Goal: Information Seeking & Learning: Learn about a topic

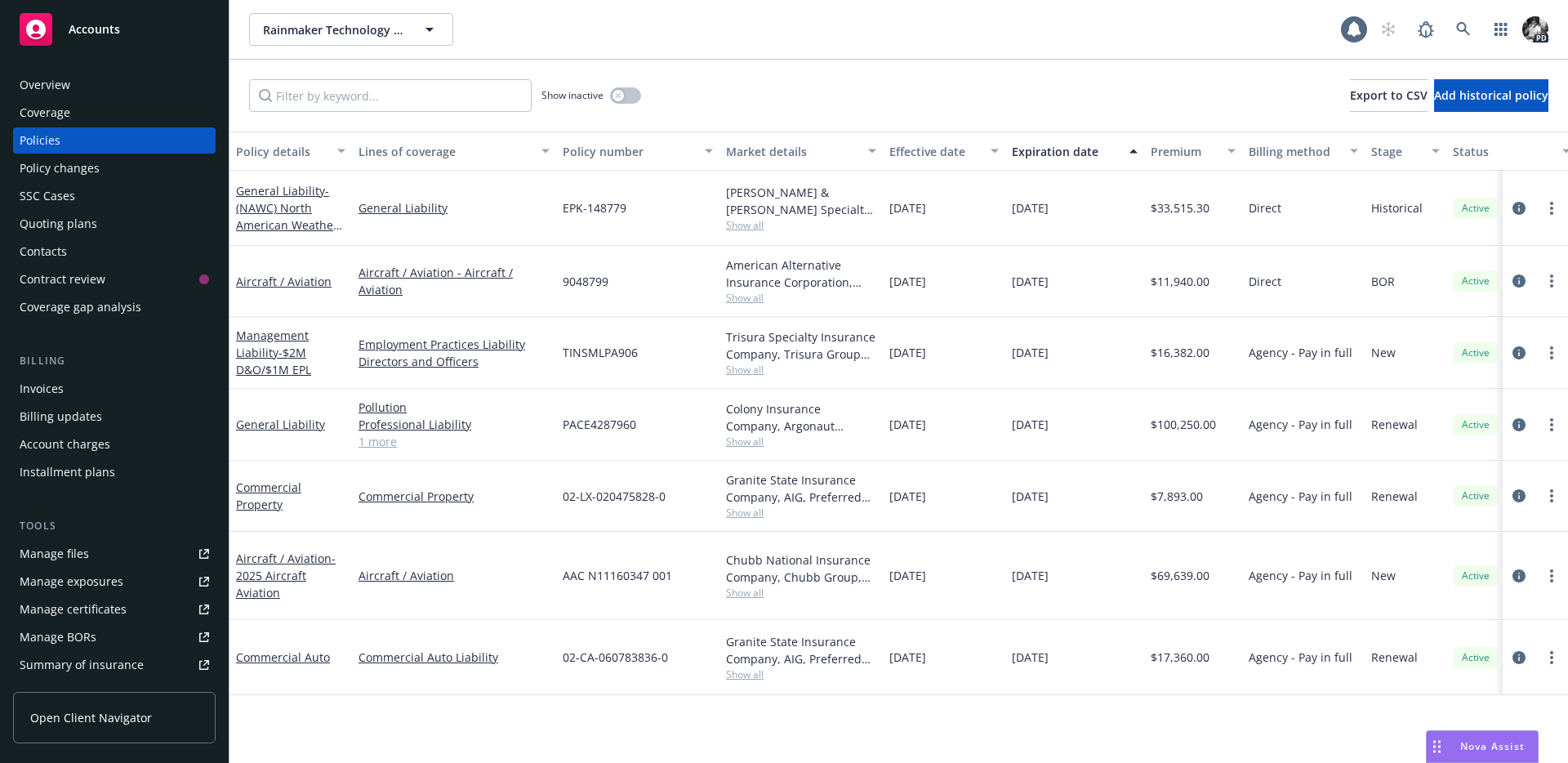
click at [89, 558] on link "Manage files" at bounding box center [114, 554] width 202 height 26
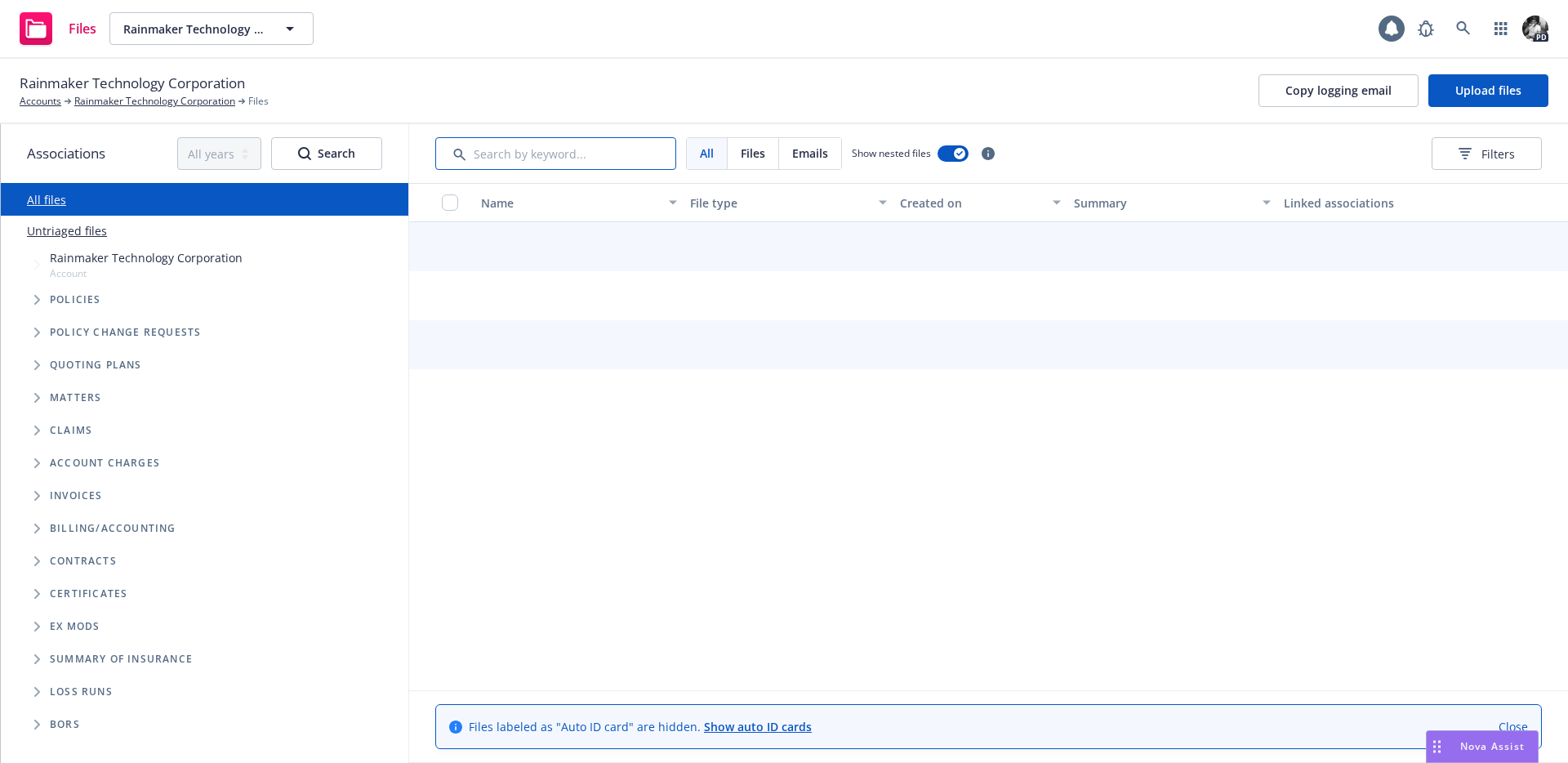
click at [506, 154] on input "Search by keyword..." at bounding box center [555, 154] width 241 height 33
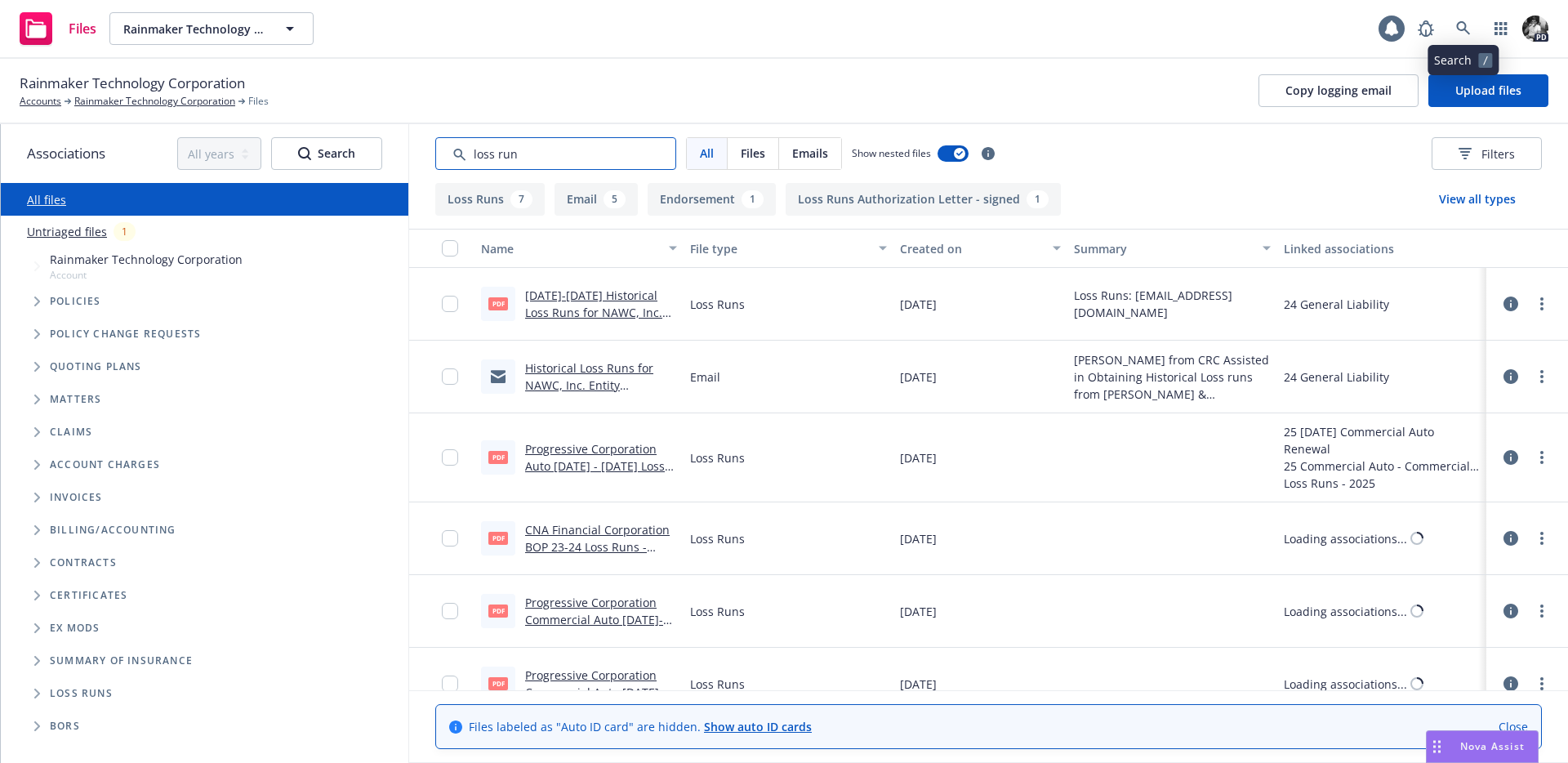
type input "loss run"
click at [1461, 30] on icon at bounding box center [1463, 28] width 14 height 14
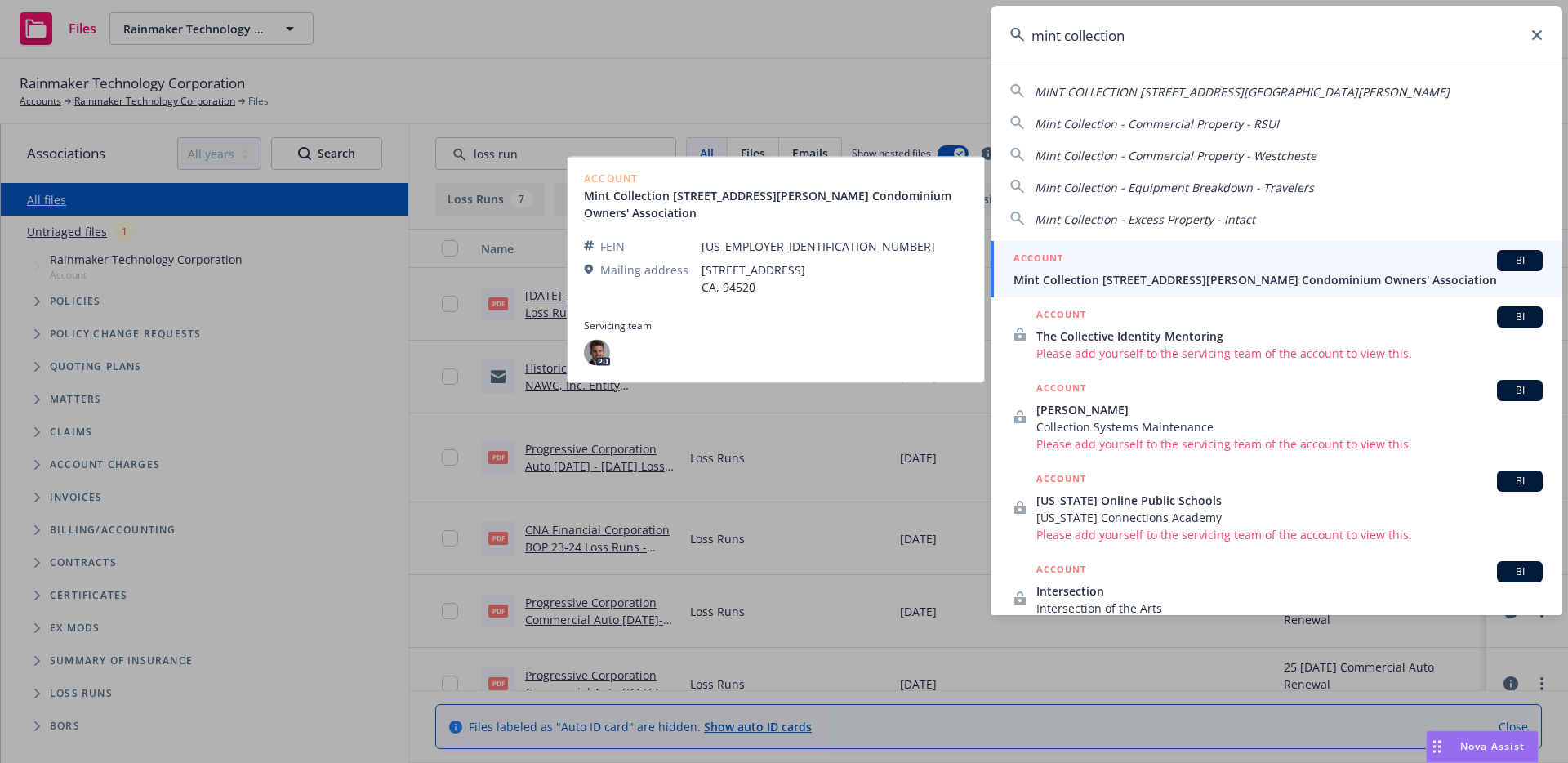
type input "mint collection"
click at [1230, 275] on span "Mint Collection 410-418 Jessie Street Condominium Owners' Association" at bounding box center [1278, 280] width 529 height 17
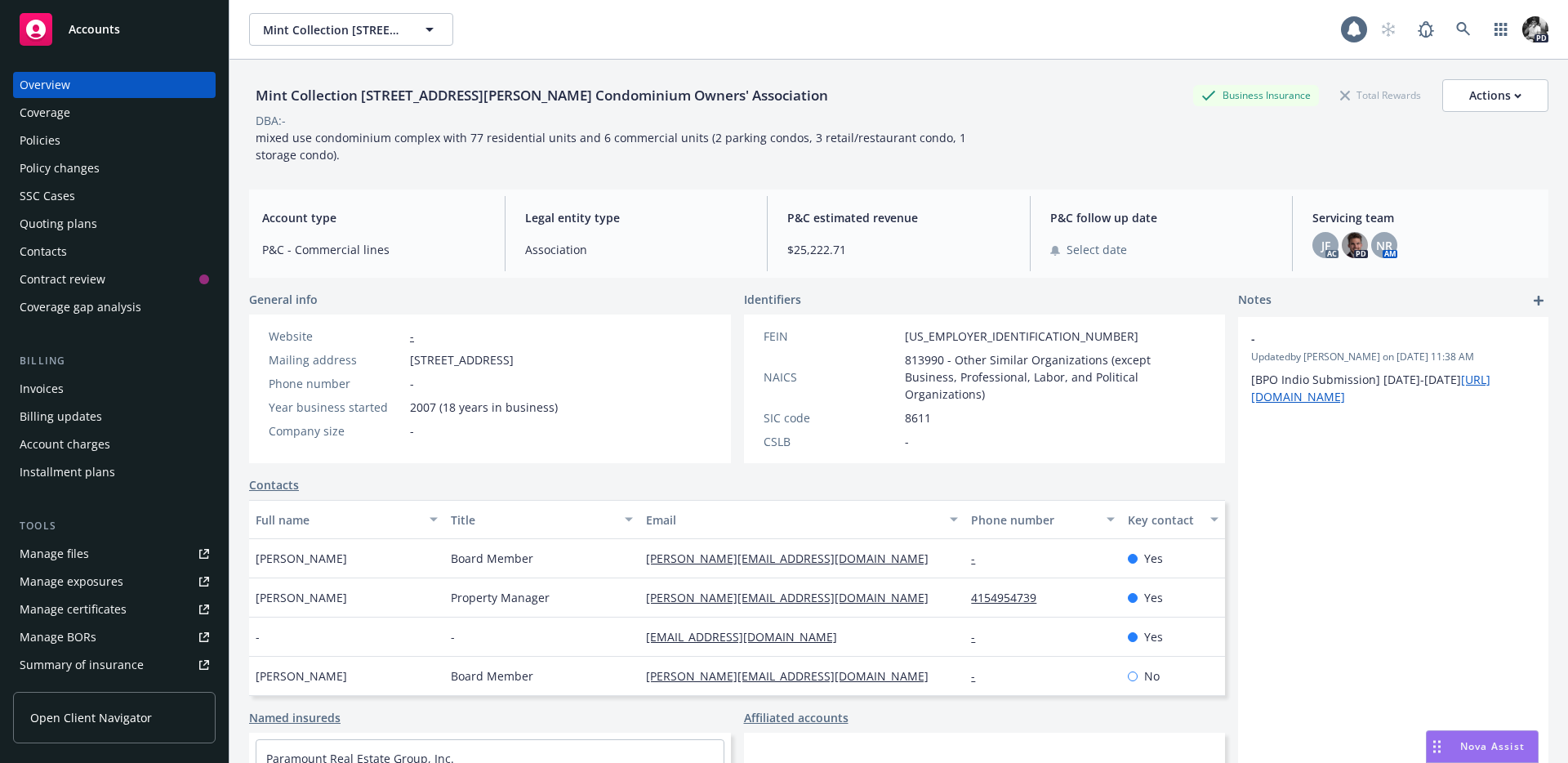
click at [123, 544] on link "Manage files" at bounding box center [114, 554] width 202 height 26
click at [71, 557] on div "Manage files" at bounding box center [55, 554] width 69 height 26
click at [95, 133] on div "Policies" at bounding box center [115, 141] width 189 height 26
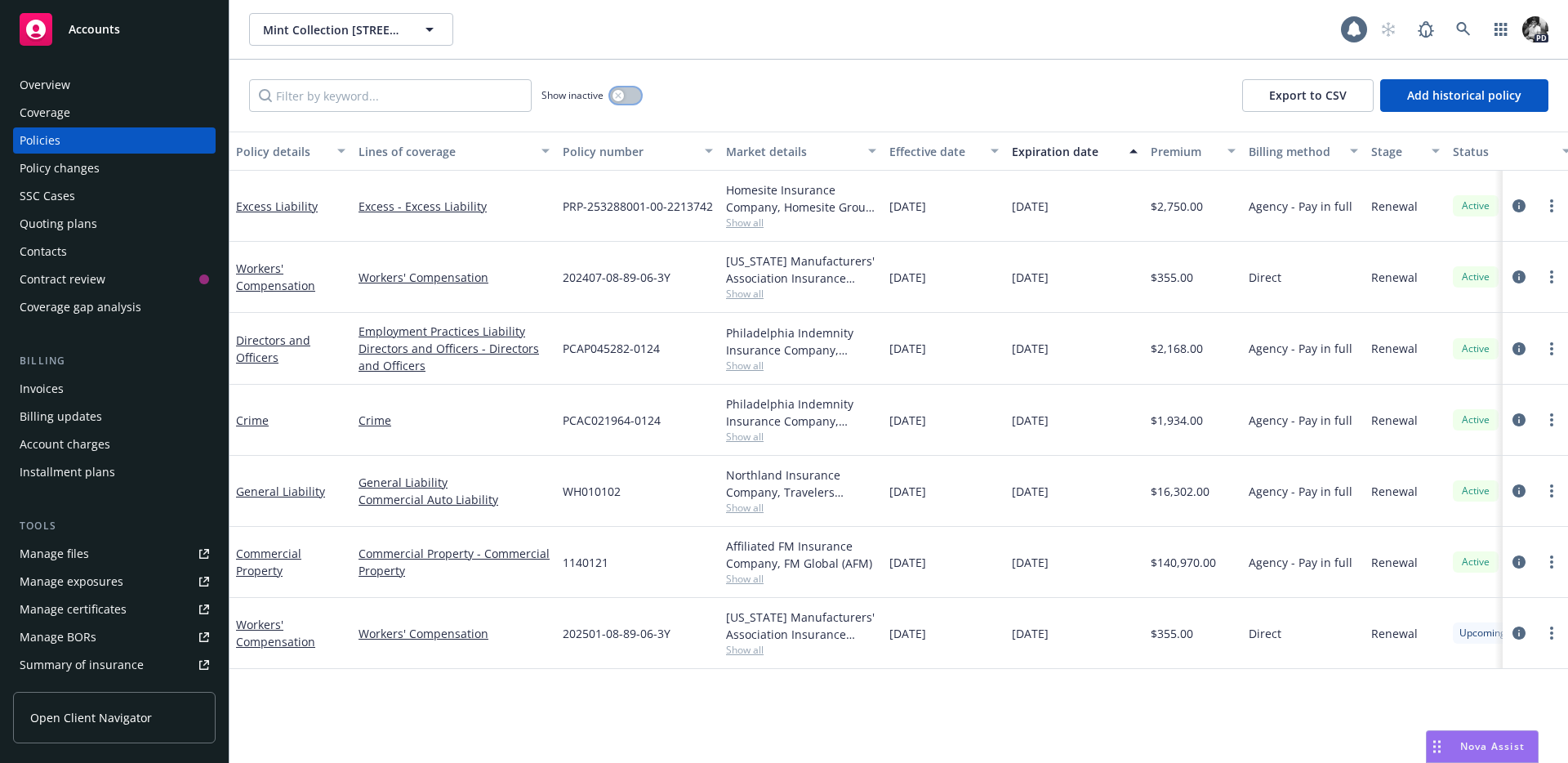
click at [615, 98] on icon "button" at bounding box center [619, 96] width 7 height 7
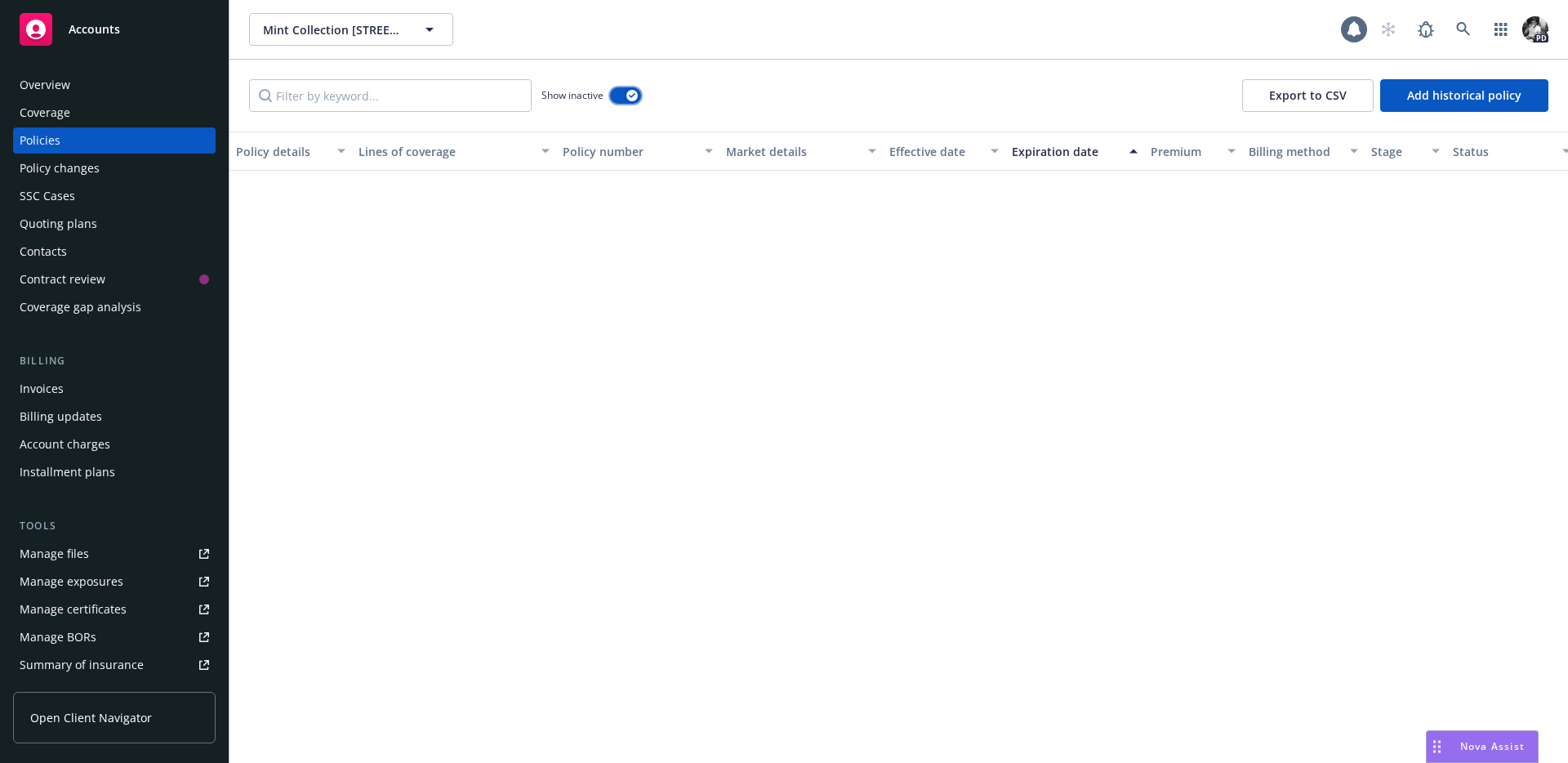
scroll to position [905, 0]
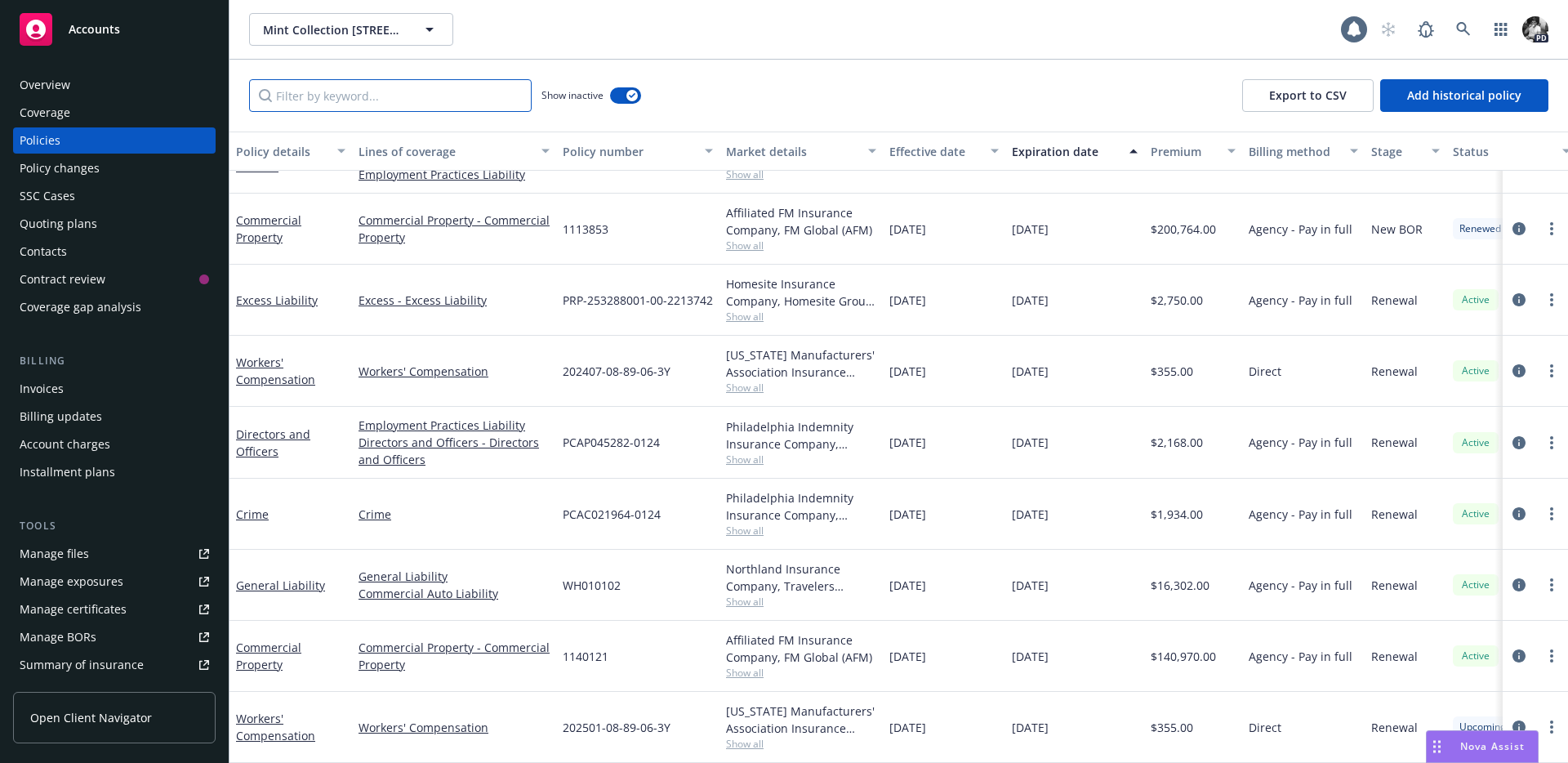
click at [392, 102] on input "Filter by keyword..." at bounding box center [390, 96] width 282 height 33
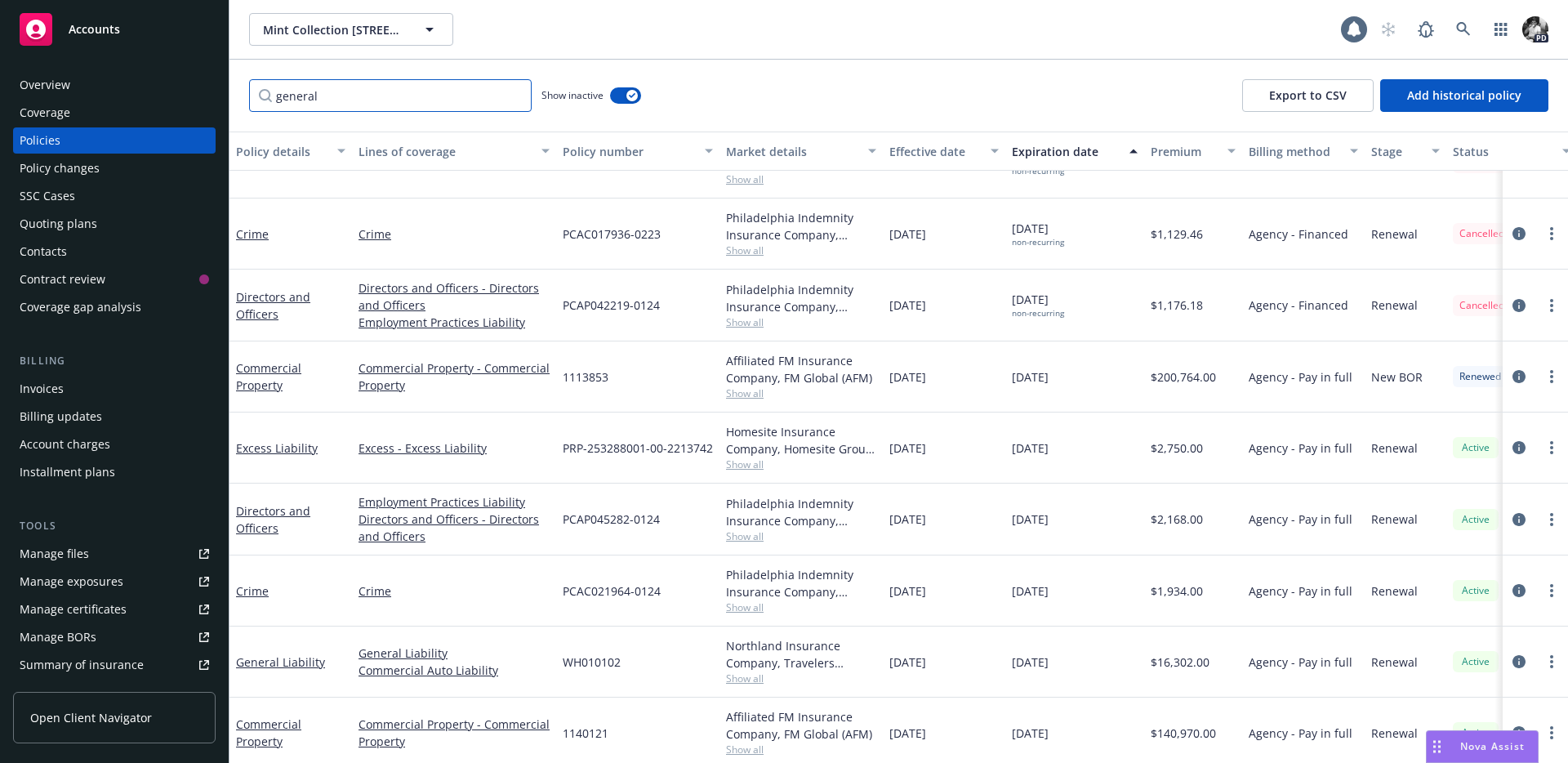
scroll to position [0, 0]
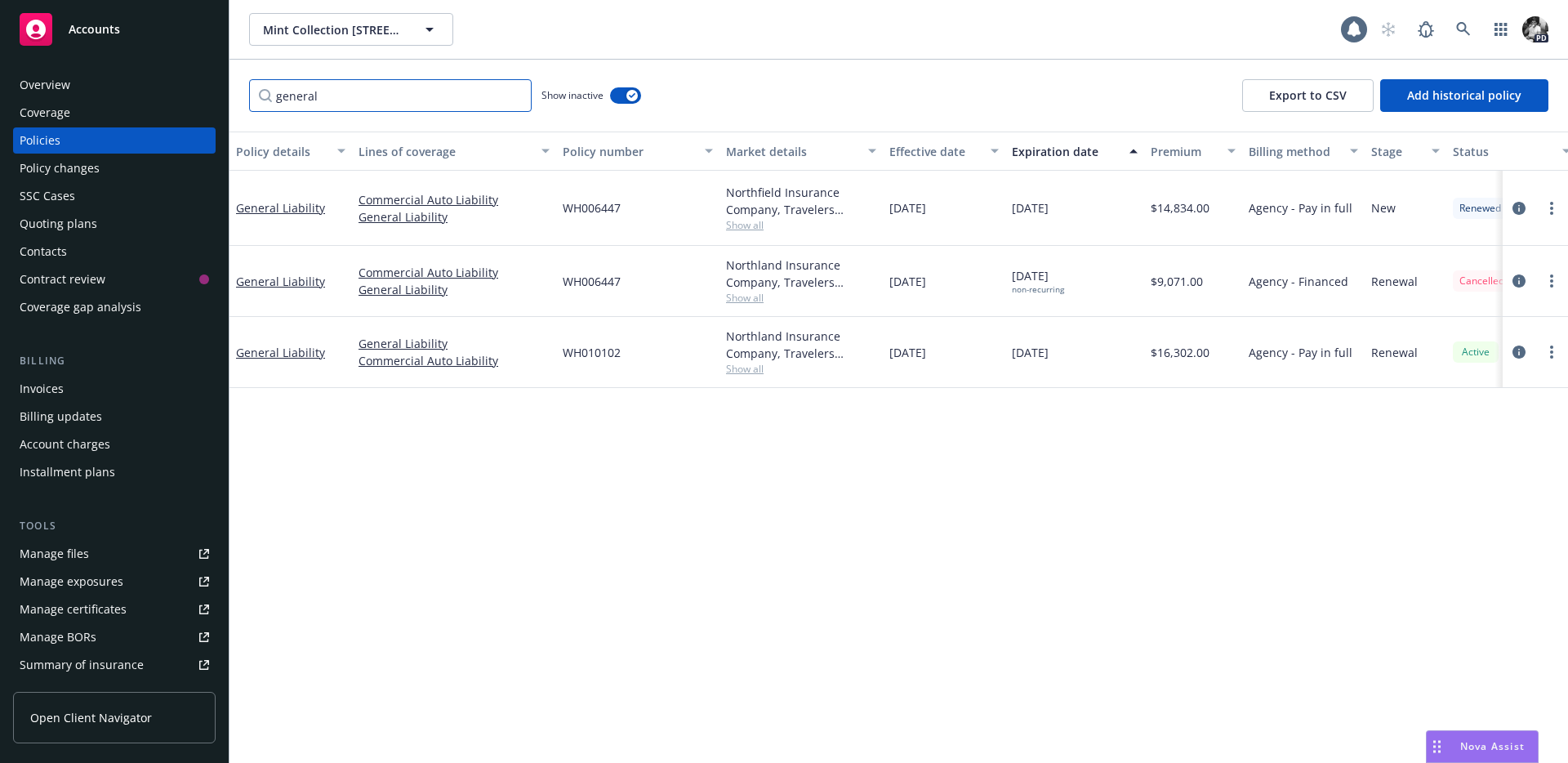
type input "general"
click at [1518, 346] on icon "circleInformation" at bounding box center [1518, 352] width 13 height 13
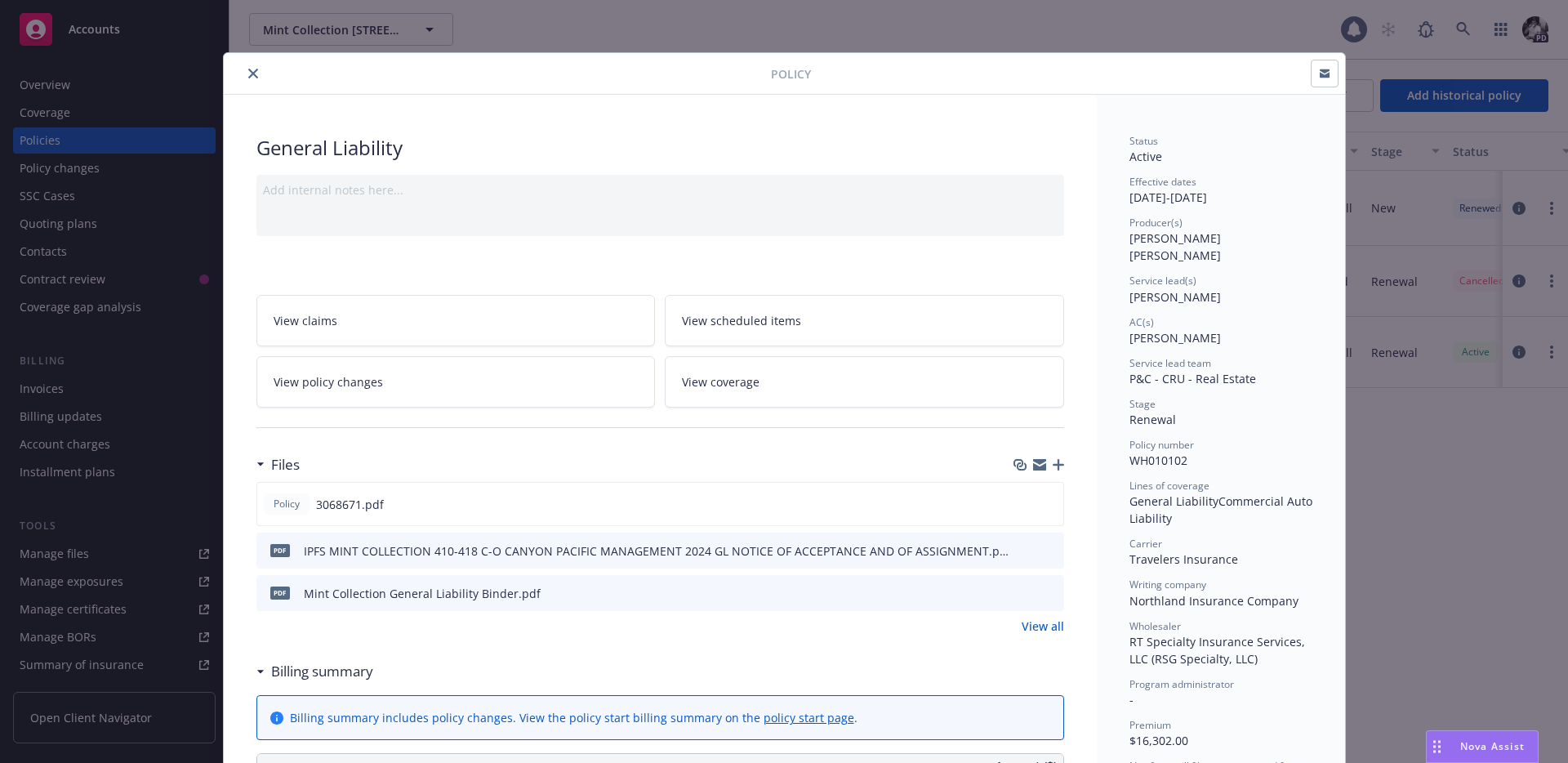
click at [243, 73] on button "close" at bounding box center [253, 73] width 20 height 20
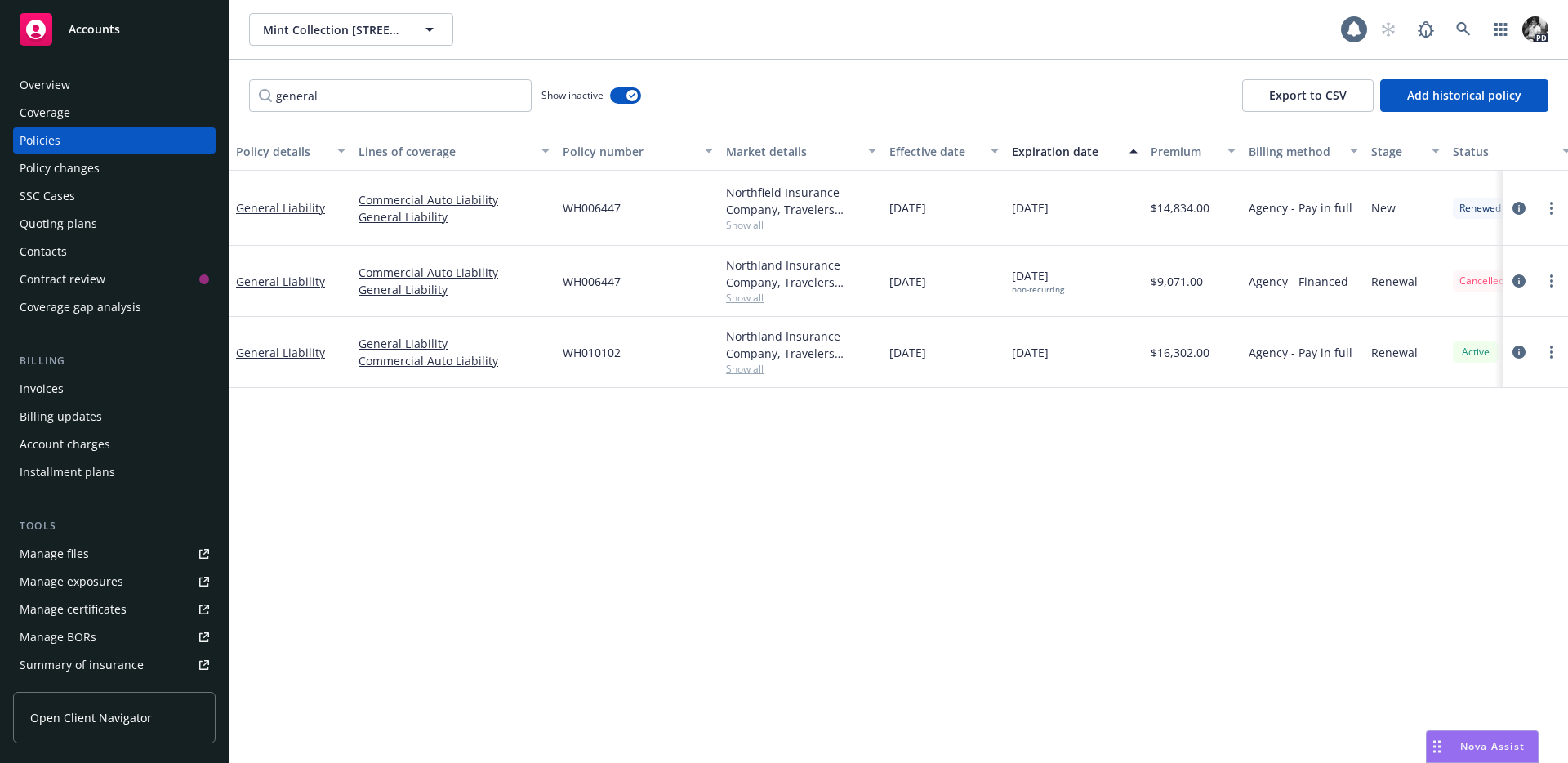
click at [1443, 28] on div "PD" at bounding box center [1460, 30] width 176 height 33
click at [1450, 28] on link at bounding box center [1464, 30] width 33 height 33
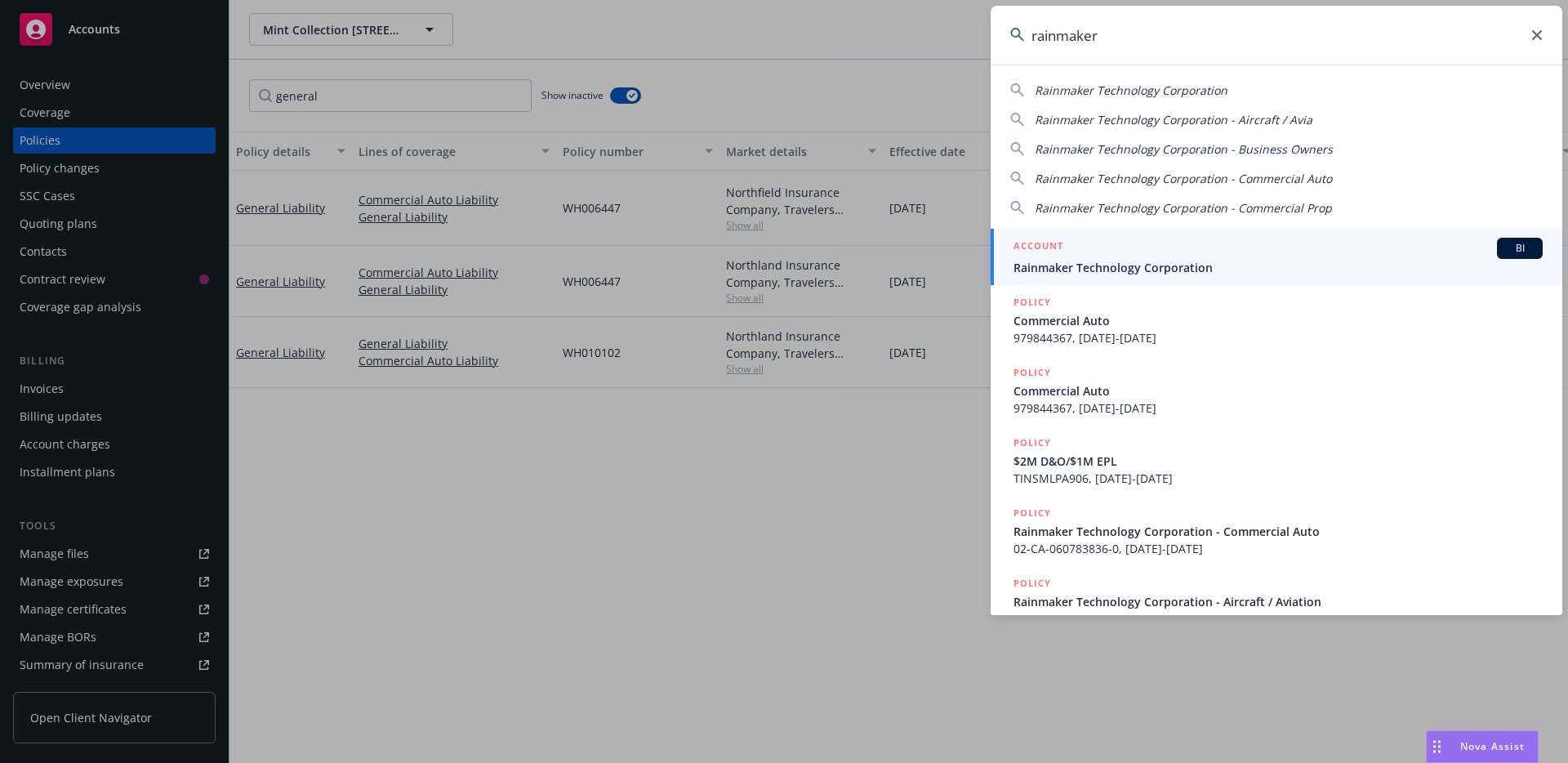
type input "rainmaker"
click at [1166, 255] on div "ACCOUNT BI" at bounding box center [1278, 249] width 529 height 21
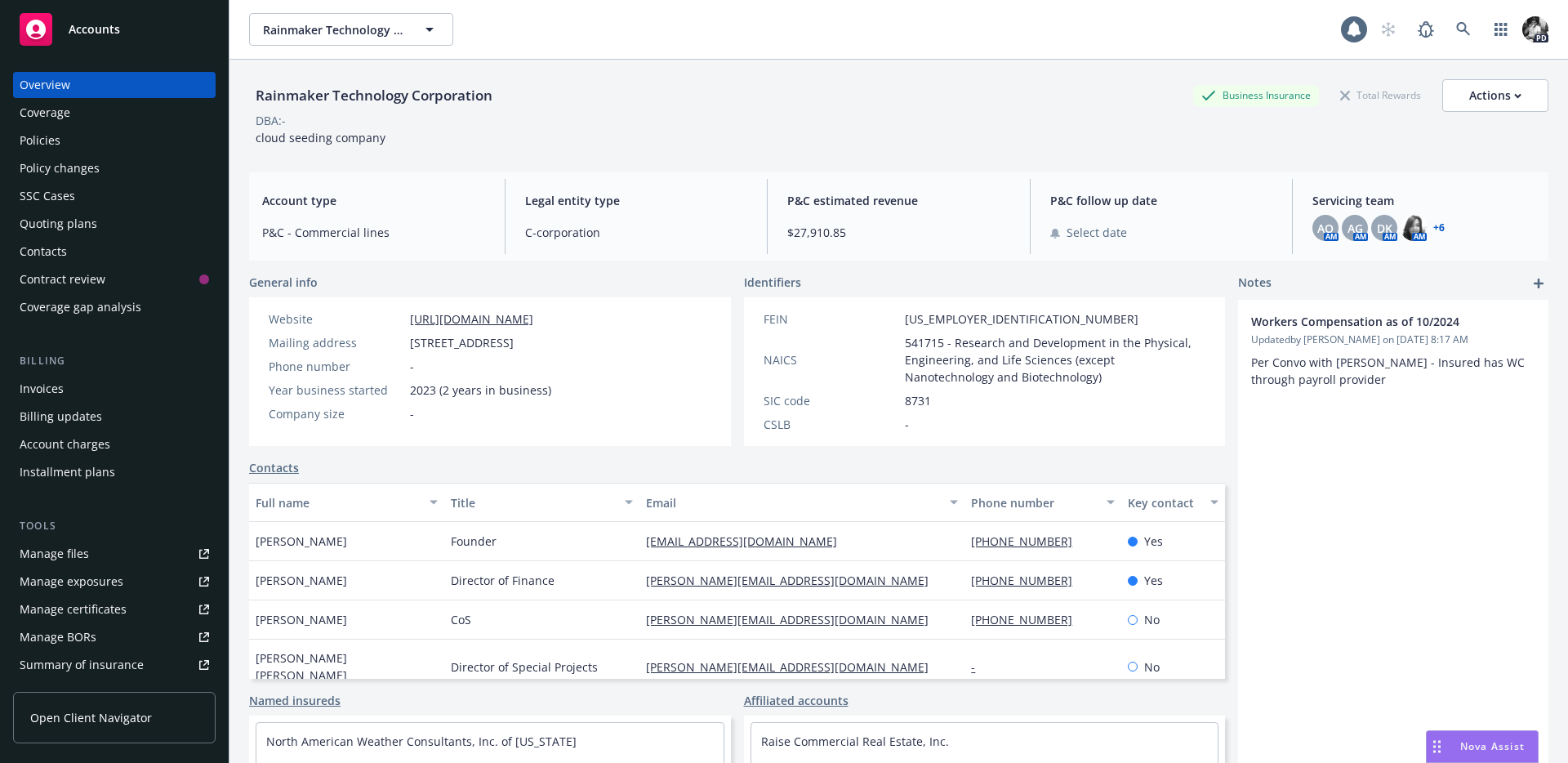
click at [127, 145] on div "Policies" at bounding box center [115, 141] width 189 height 26
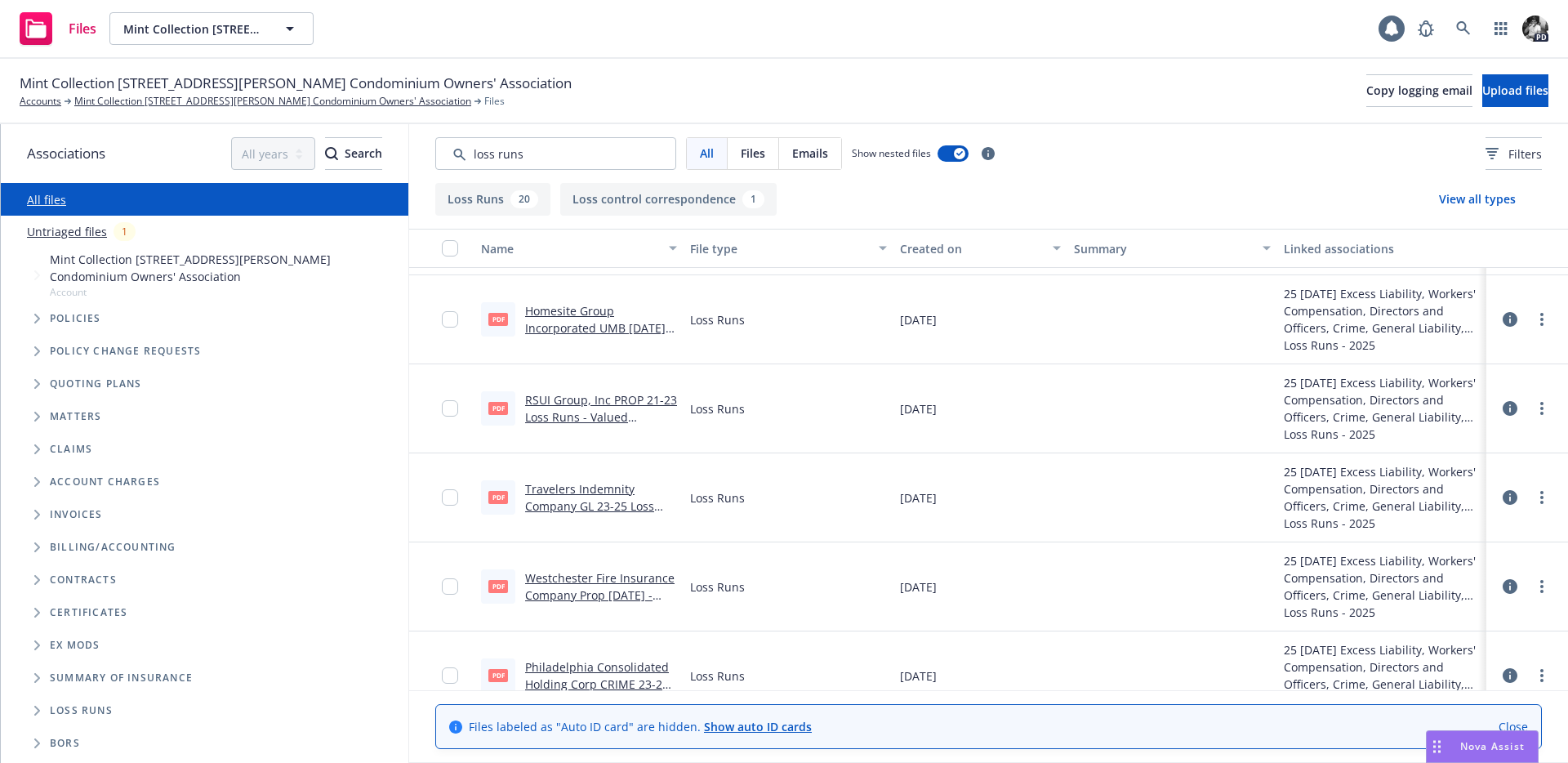
scroll to position [298, 0]
click at [605, 501] on link "Travelers Indemnity Company GL 23-25 Loss Runs - Valued [DATE].pdf" at bounding box center [594, 505] width 138 height 50
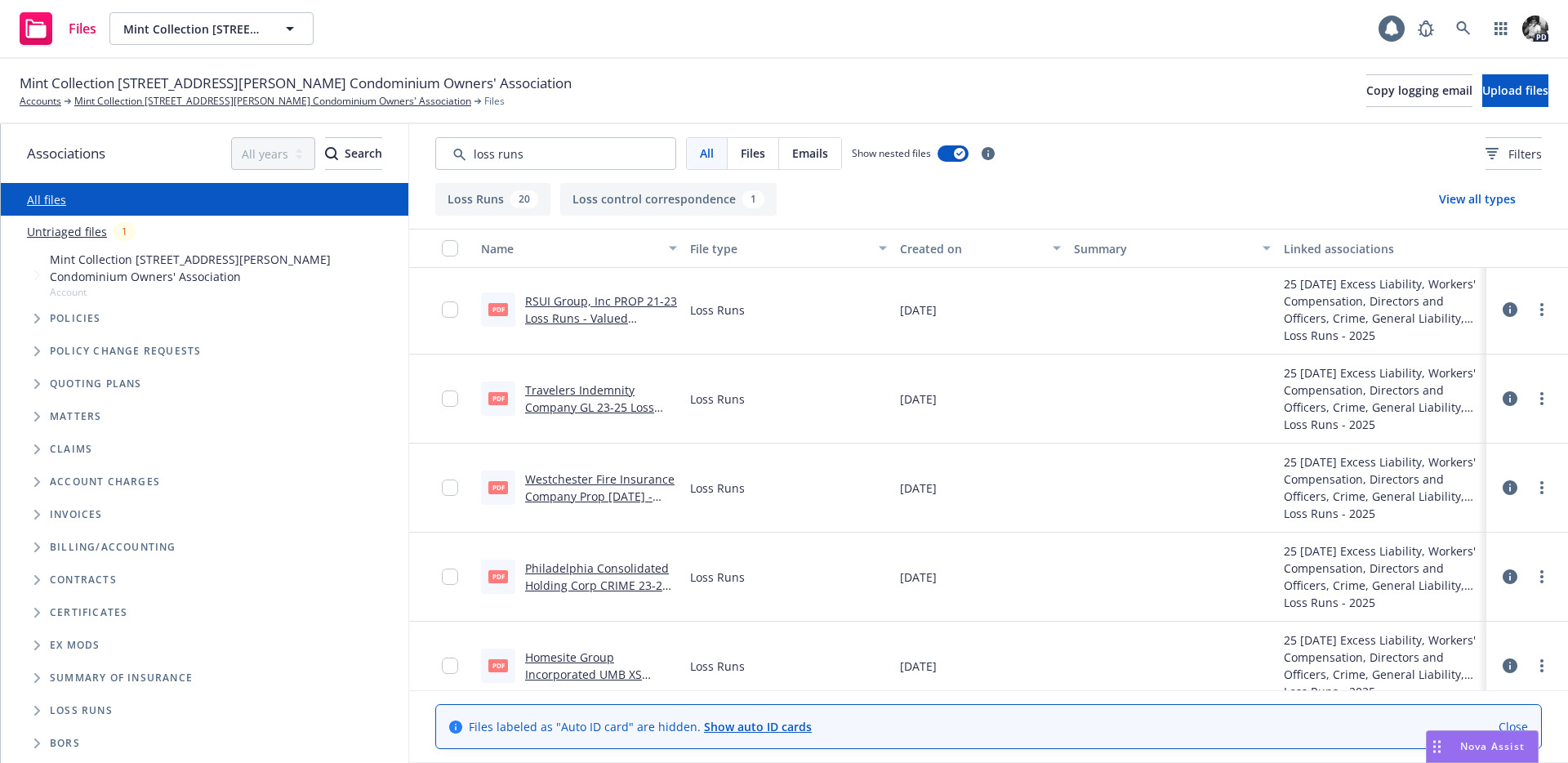
scroll to position [244, 0]
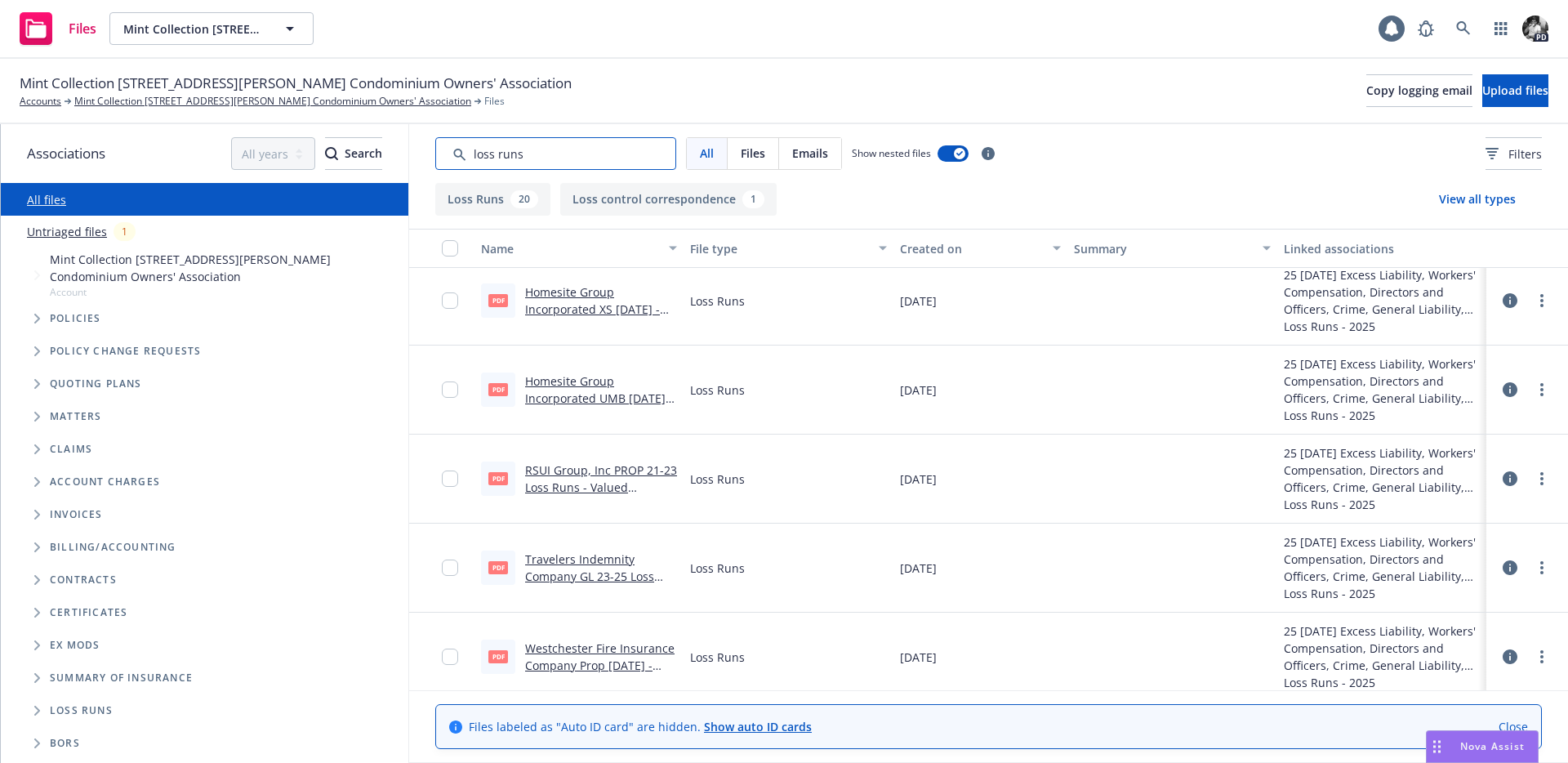
click at [560, 143] on input "Search by keyword..." at bounding box center [555, 154] width 241 height 33
click at [552, 154] on input "Search by keyword..." at bounding box center [555, 154] width 241 height 33
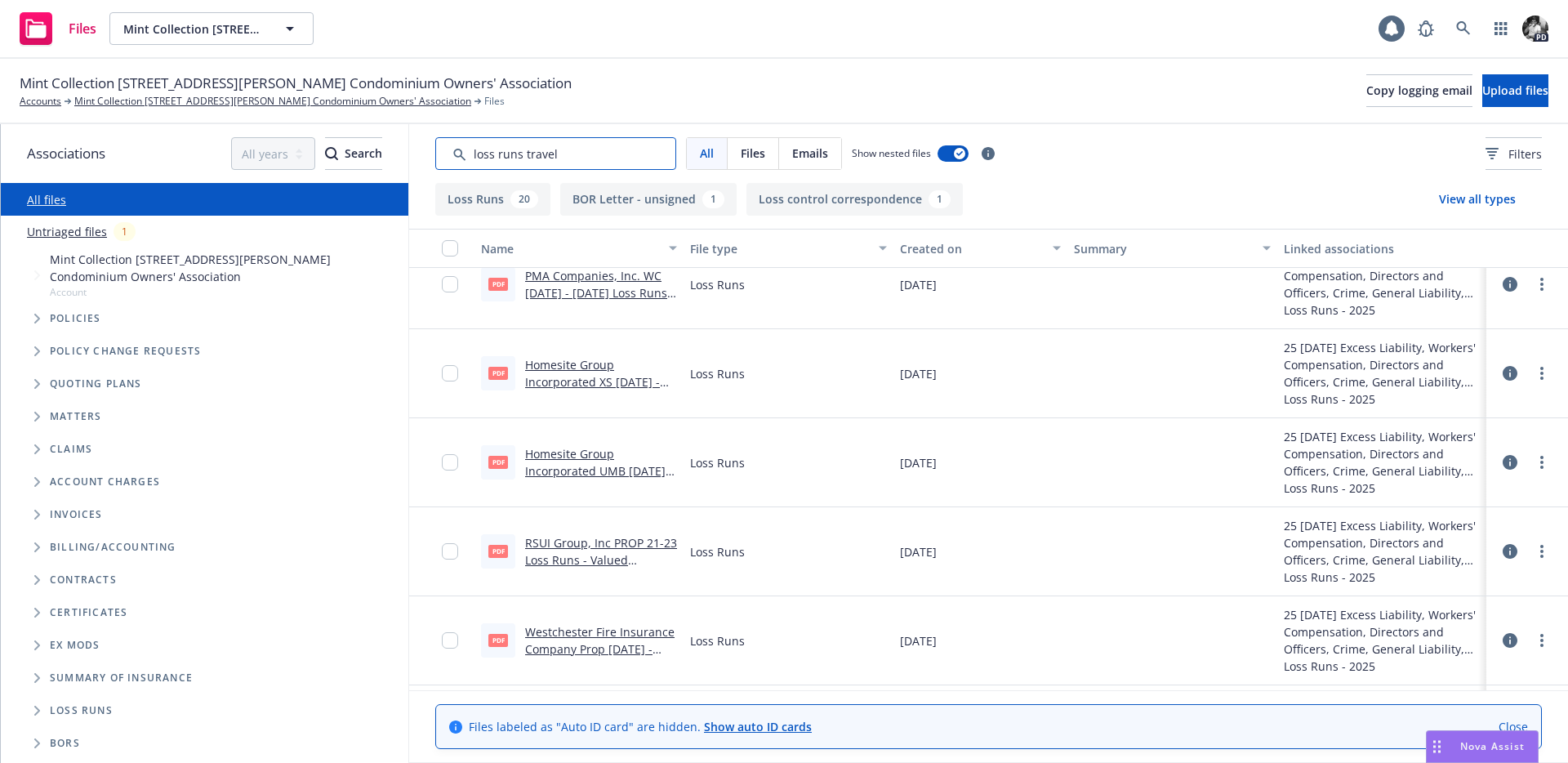
scroll to position [0, 0]
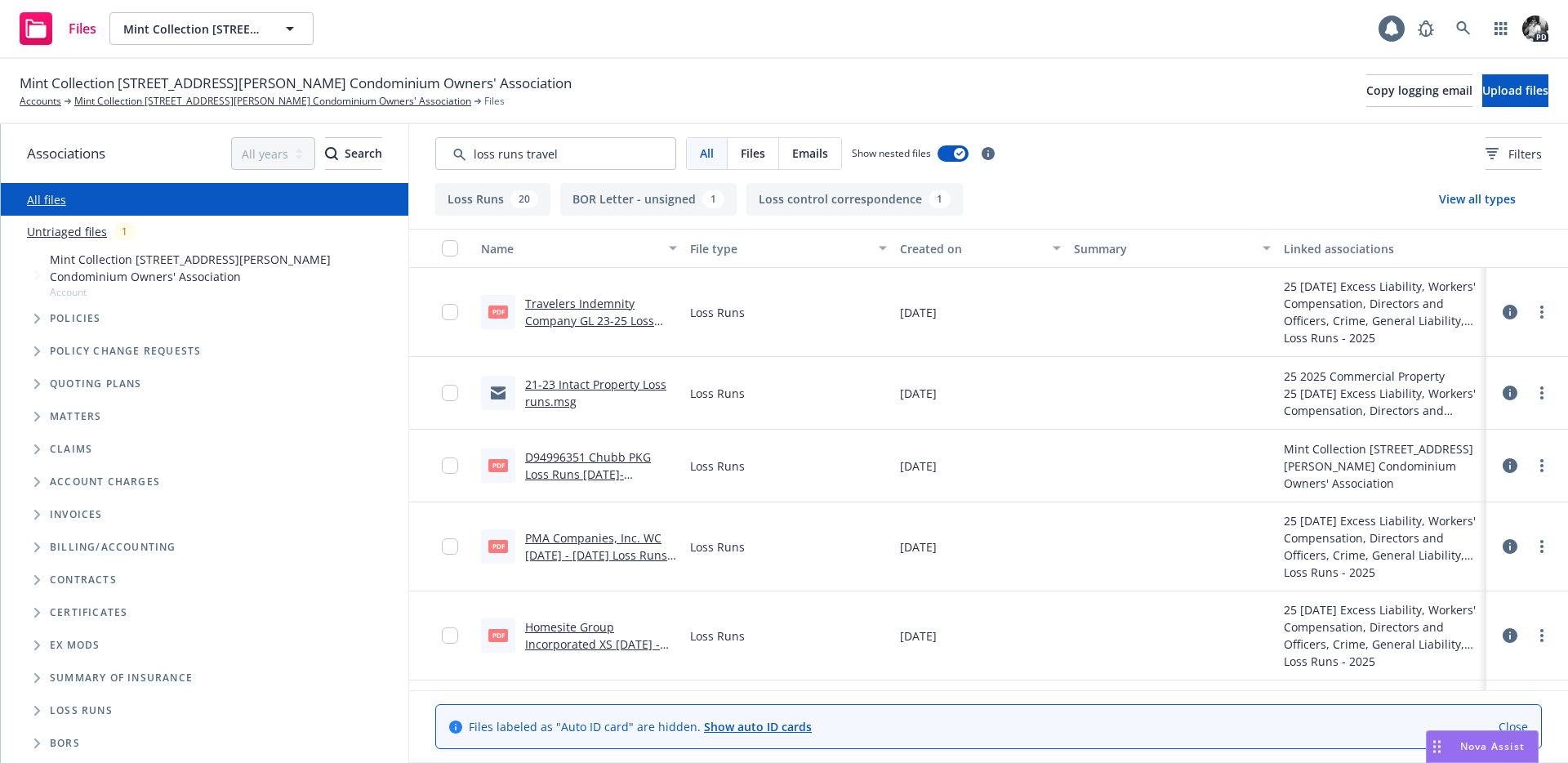
click at [592, 299] on link "Travelers Indemnity Company GL 23-25 Loss Runs - Valued 06-05-2025.pdf" at bounding box center [594, 320] width 138 height 50
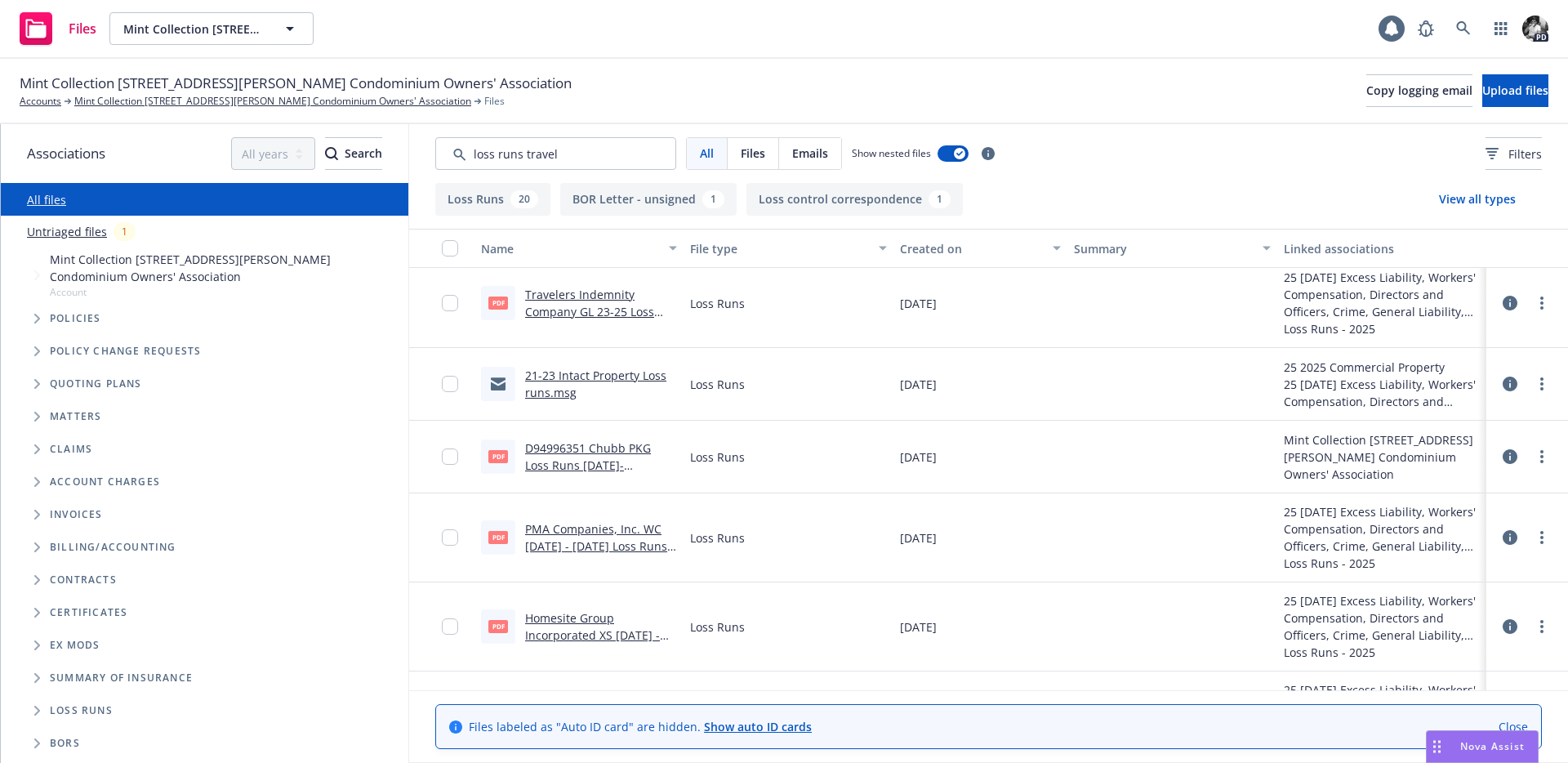
scroll to position [11, 0]
click at [615, 449] on link "D94996351 Chubb PKG Loss Runs 2021-2023.PDF" at bounding box center [588, 462] width 126 height 50
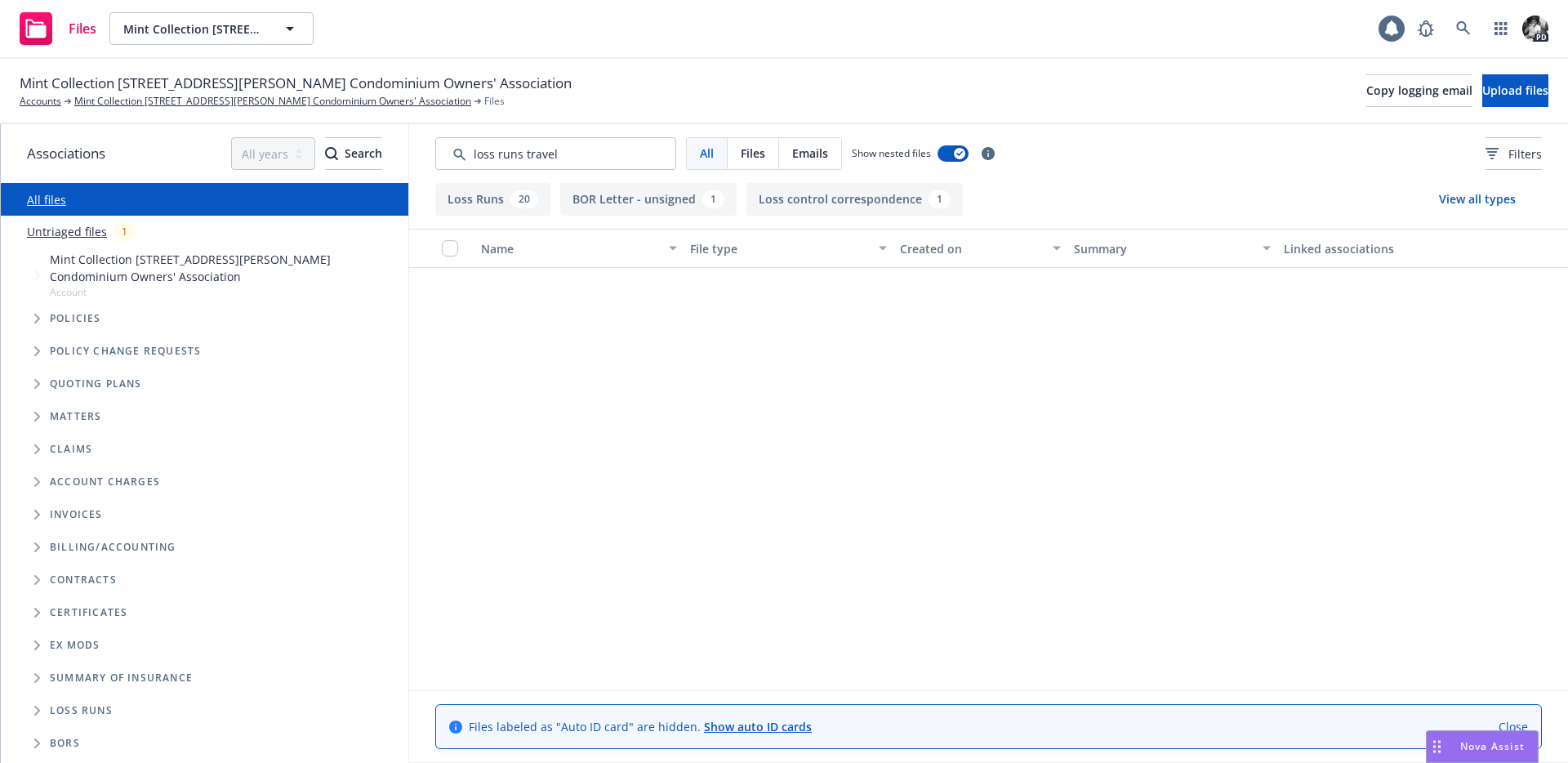
scroll to position [0, 0]
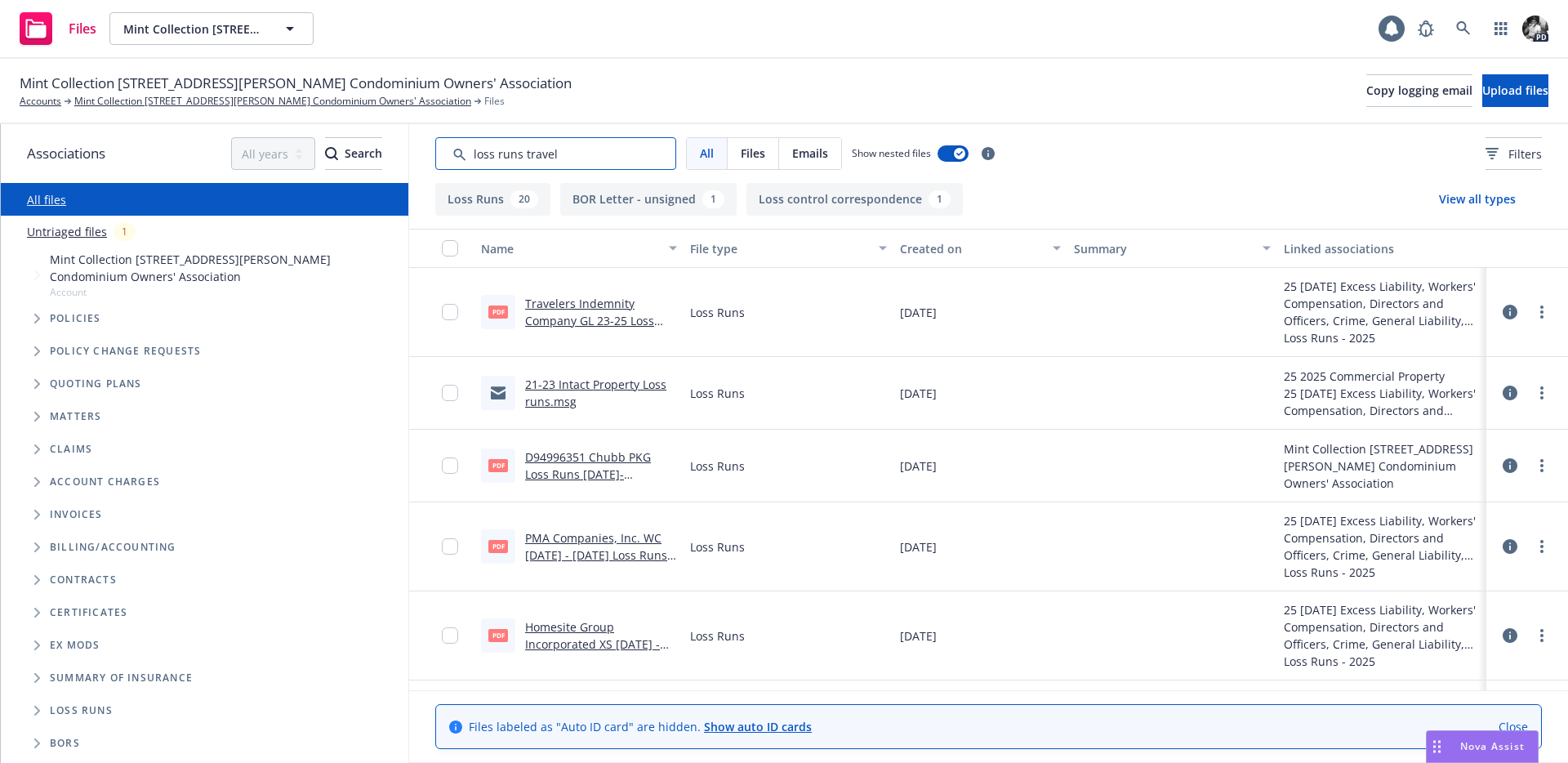
click at [564, 144] on input "Search by keyword..." at bounding box center [555, 154] width 241 height 33
click at [564, 153] on input "Search by keyword..." at bounding box center [555, 154] width 241 height 33
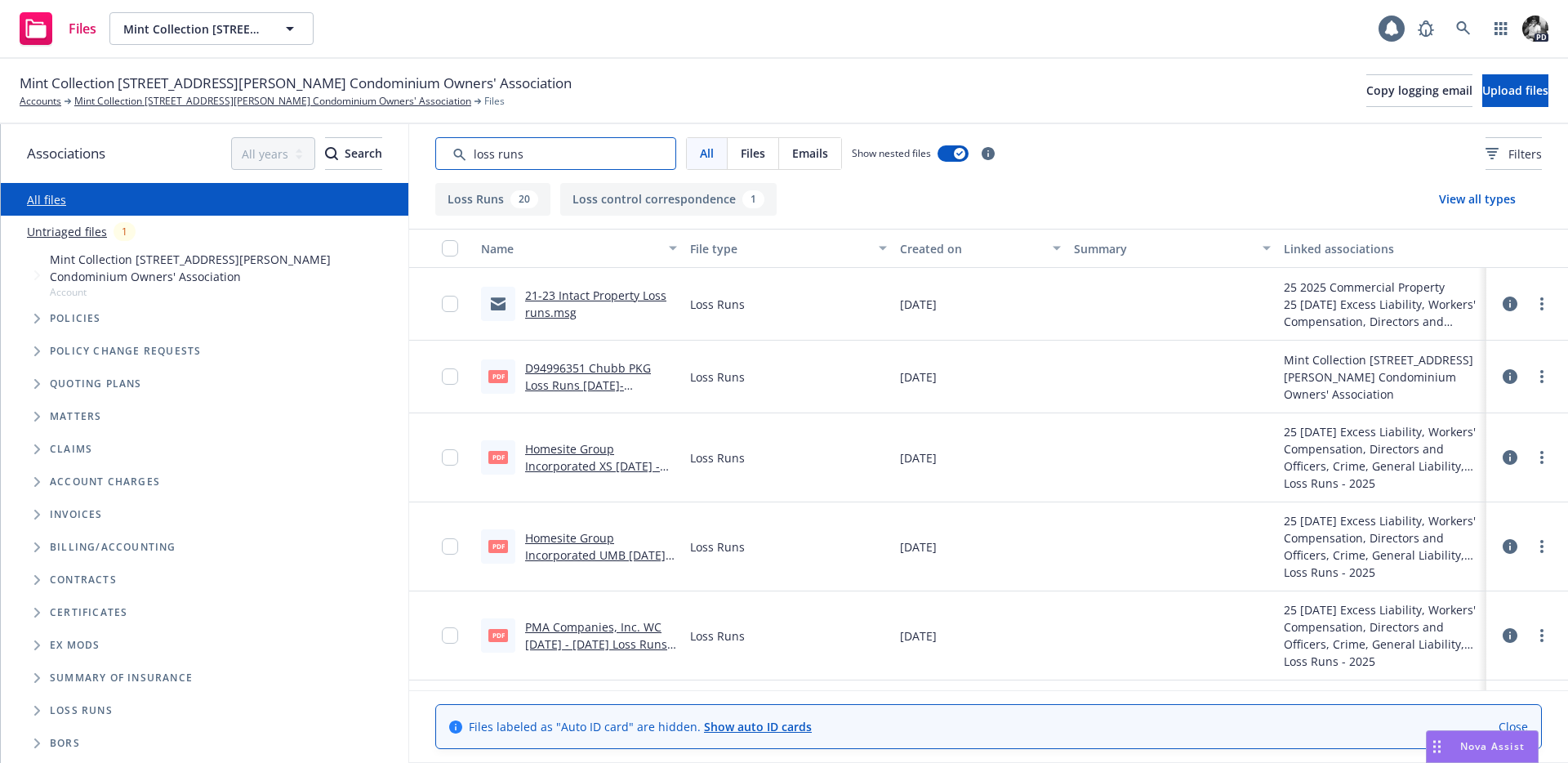
type input "loss runs"
click at [96, 235] on link "Untriaged files" at bounding box center [67, 232] width 80 height 17
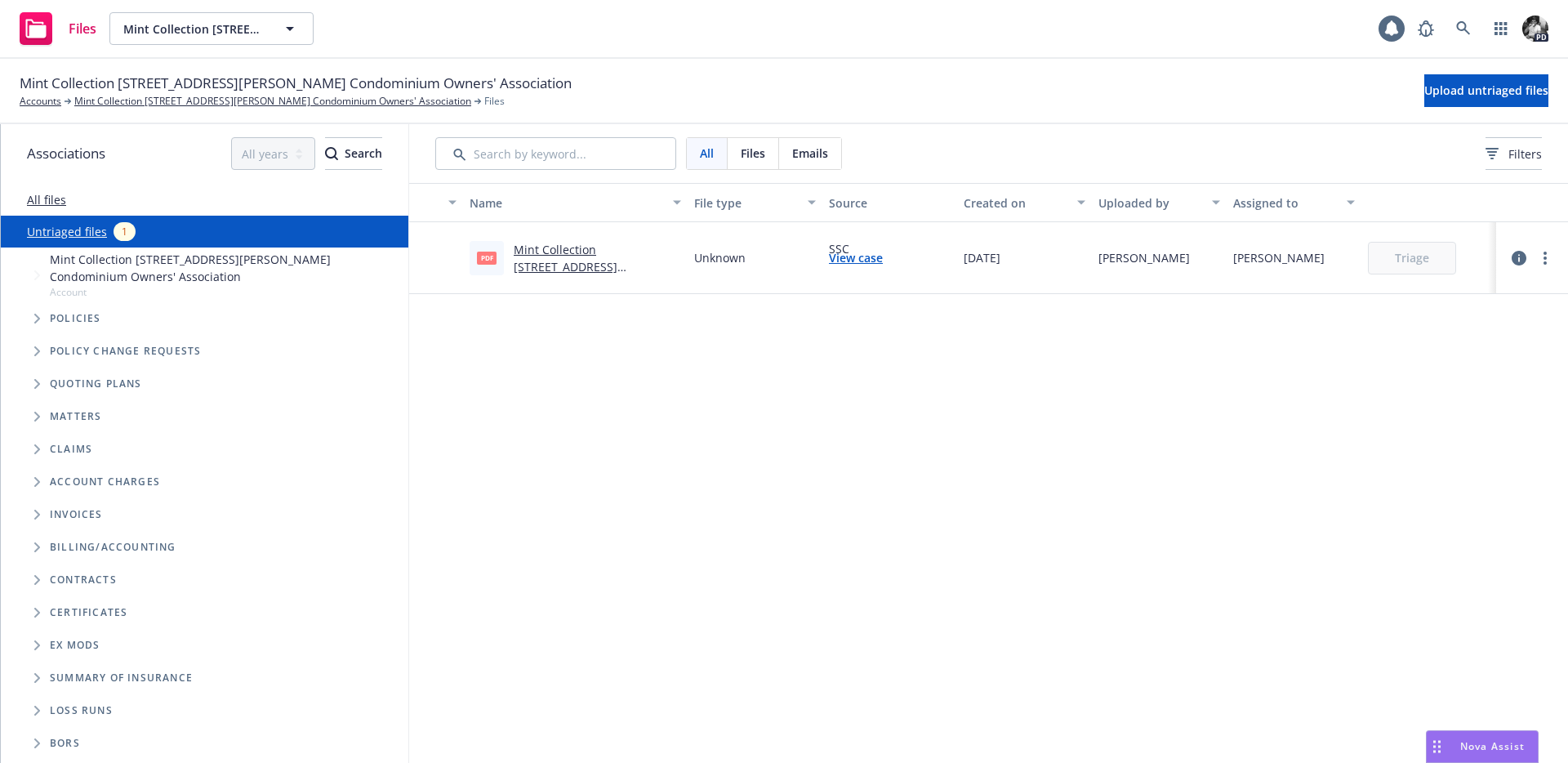
click at [623, 253] on link "Mint Collection 410-418 Jessie Street Condominium Owners' Association 2025 Exce…" at bounding box center [579, 301] width 130 height 118
click at [70, 201] on div "All files" at bounding box center [204, 200] width 407 height 33
click at [42, 203] on link "All files" at bounding box center [46, 200] width 39 height 16
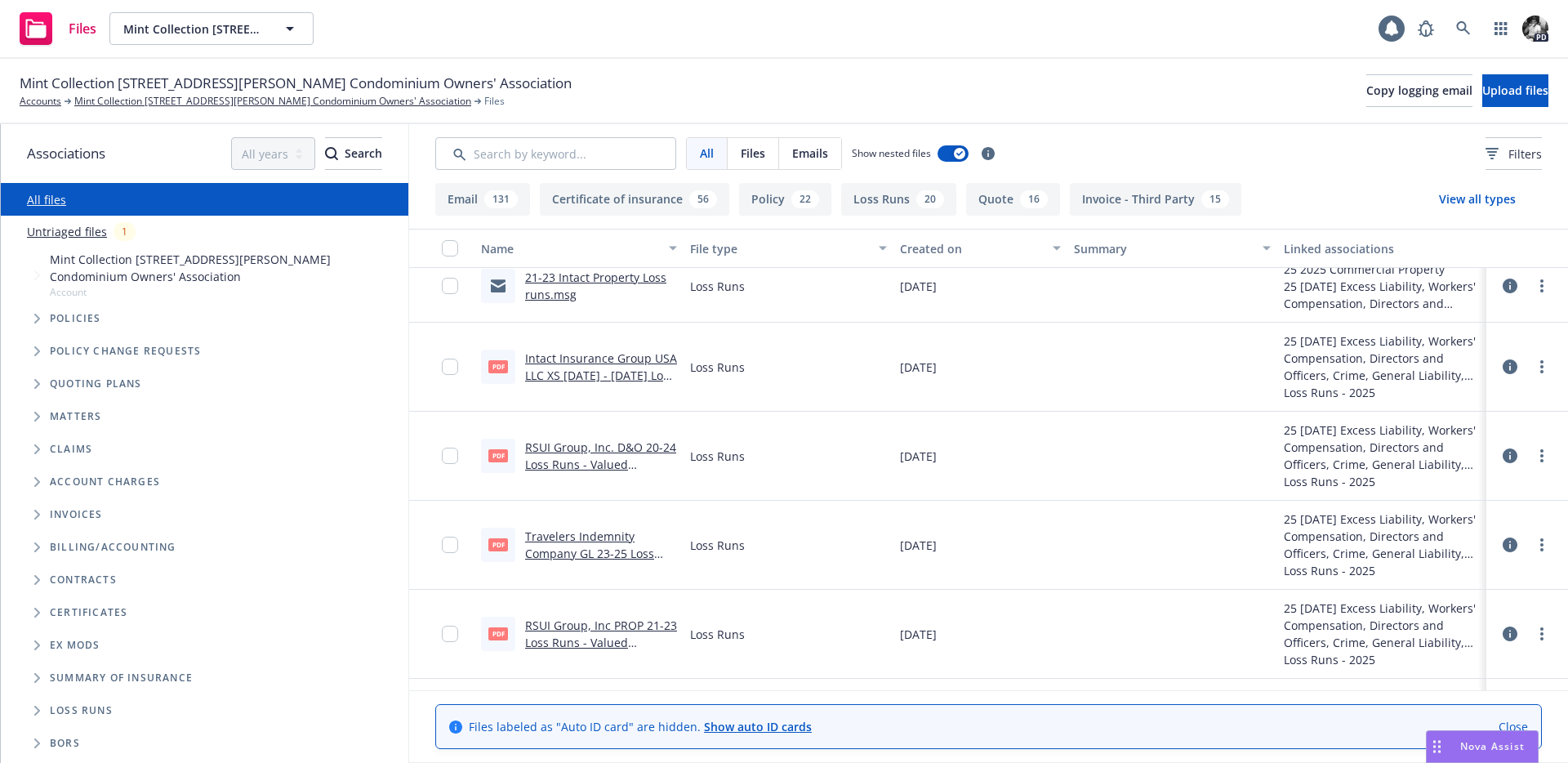
scroll to position [451, 0]
click at [601, 541] on link "Travelers Indemnity Company GL 23-25 Loss Runs - Valued 06-05-2025.pdf" at bounding box center [594, 552] width 138 height 50
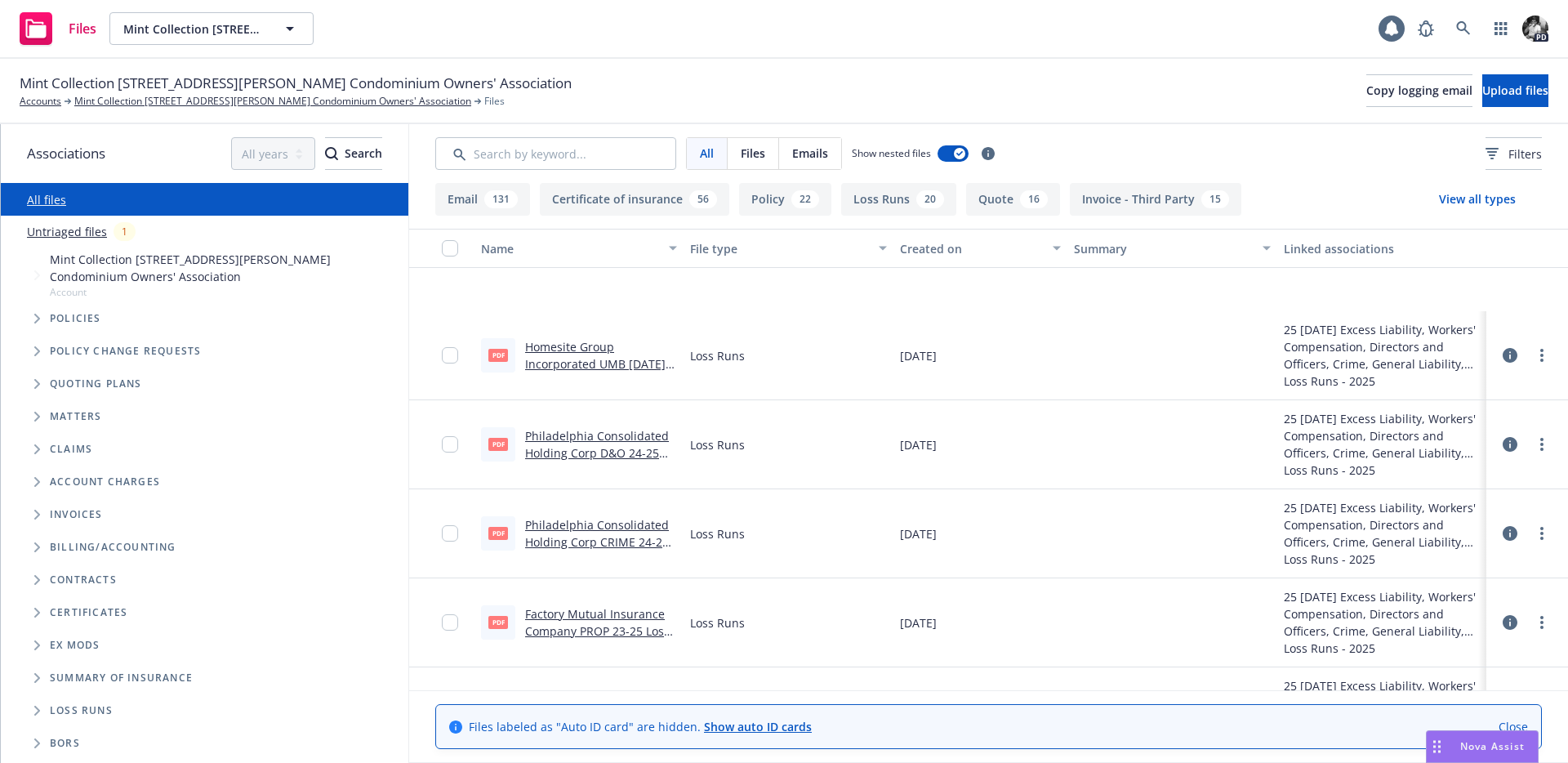
scroll to position [1033, 0]
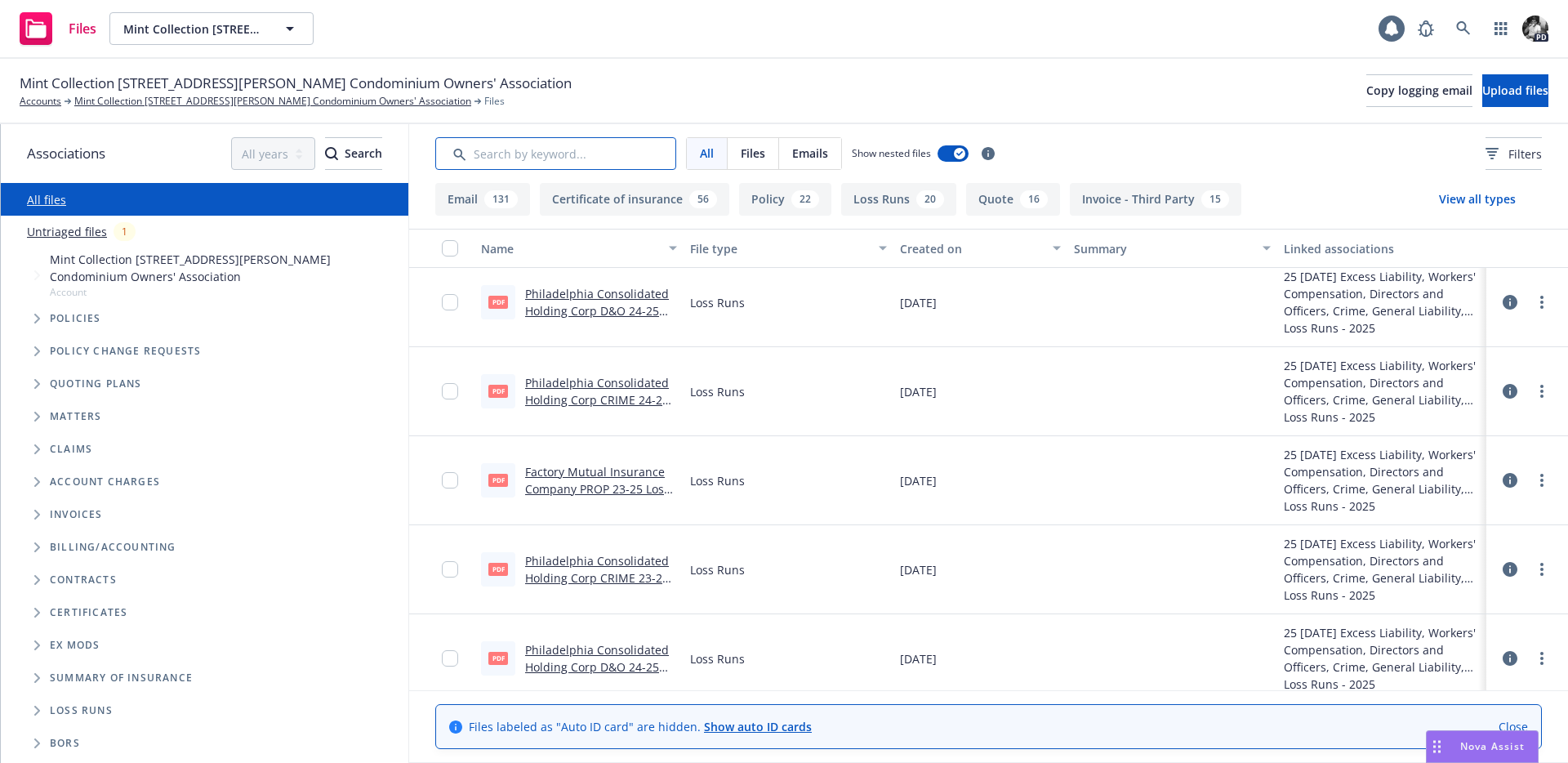
click at [532, 148] on input "Search by keyword..." at bounding box center [555, 154] width 241 height 33
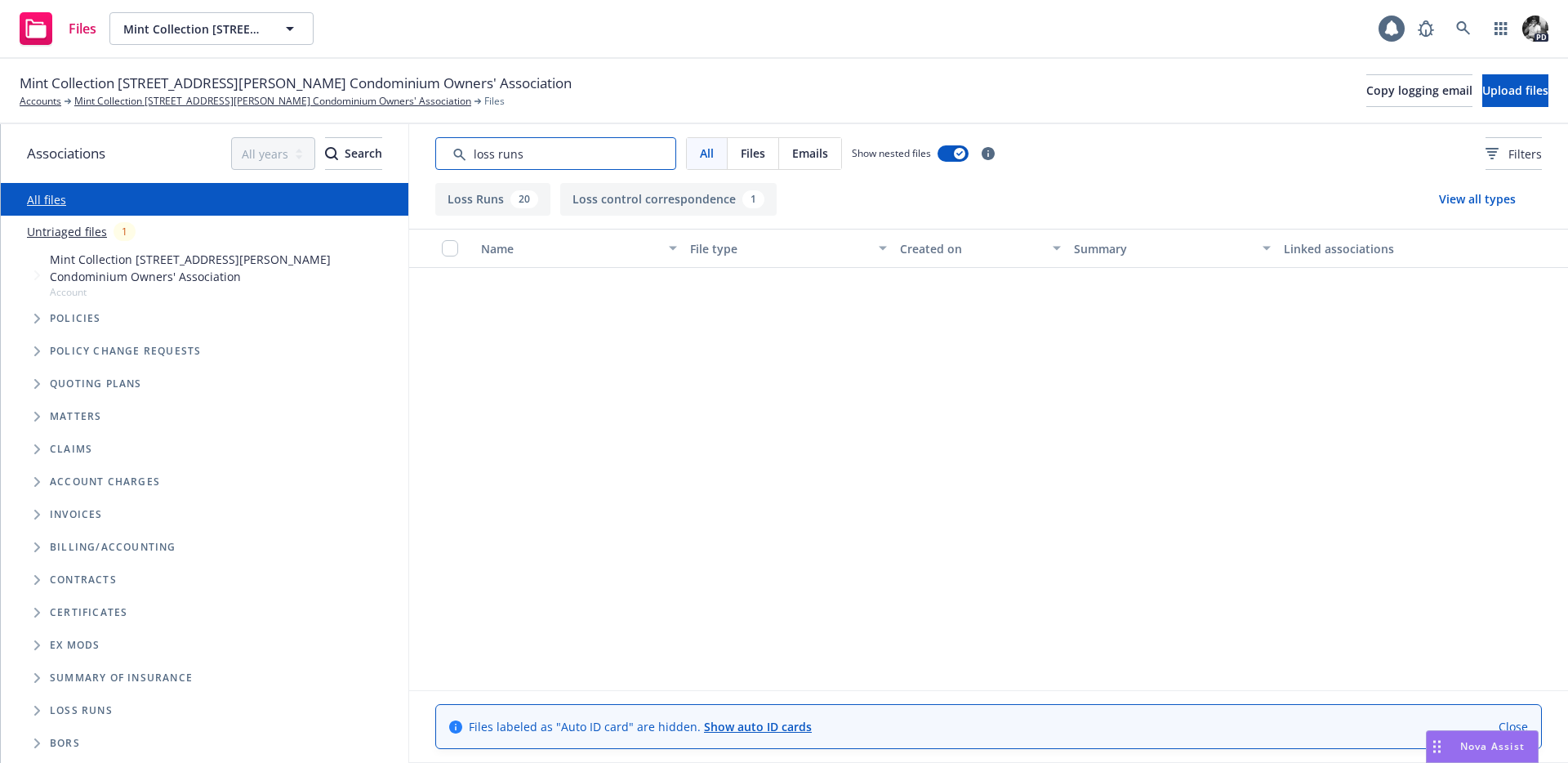
click at [606, 149] on input "Search by keyword..." at bounding box center [555, 154] width 241 height 33
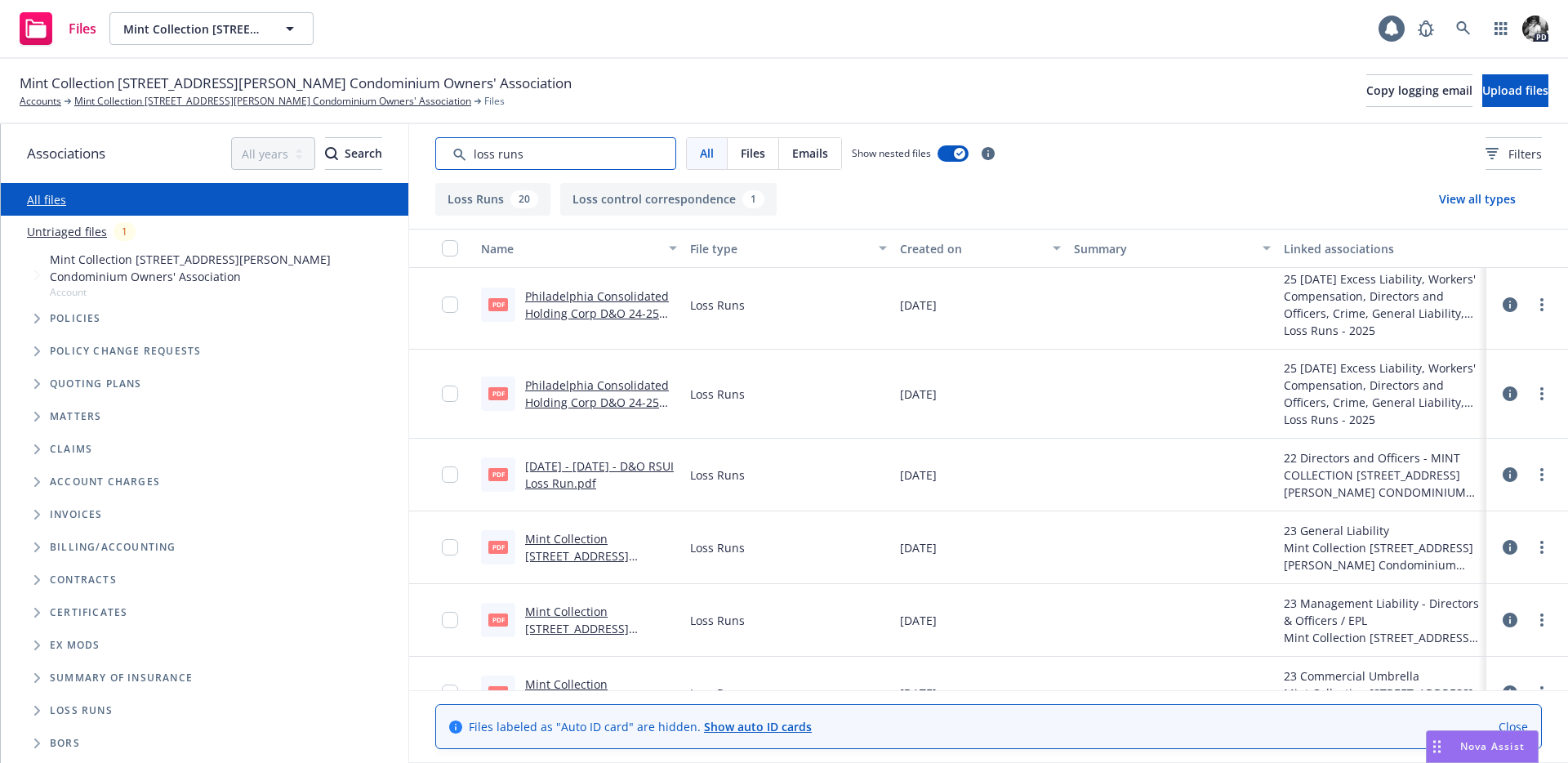
scroll to position [1030, 0]
type input "loss runs"
click at [596, 536] on link "Mint Collection 410-418 Jessie Street Condominium Owners' Association 2023-2024…" at bounding box center [599, 600] width 148 height 136
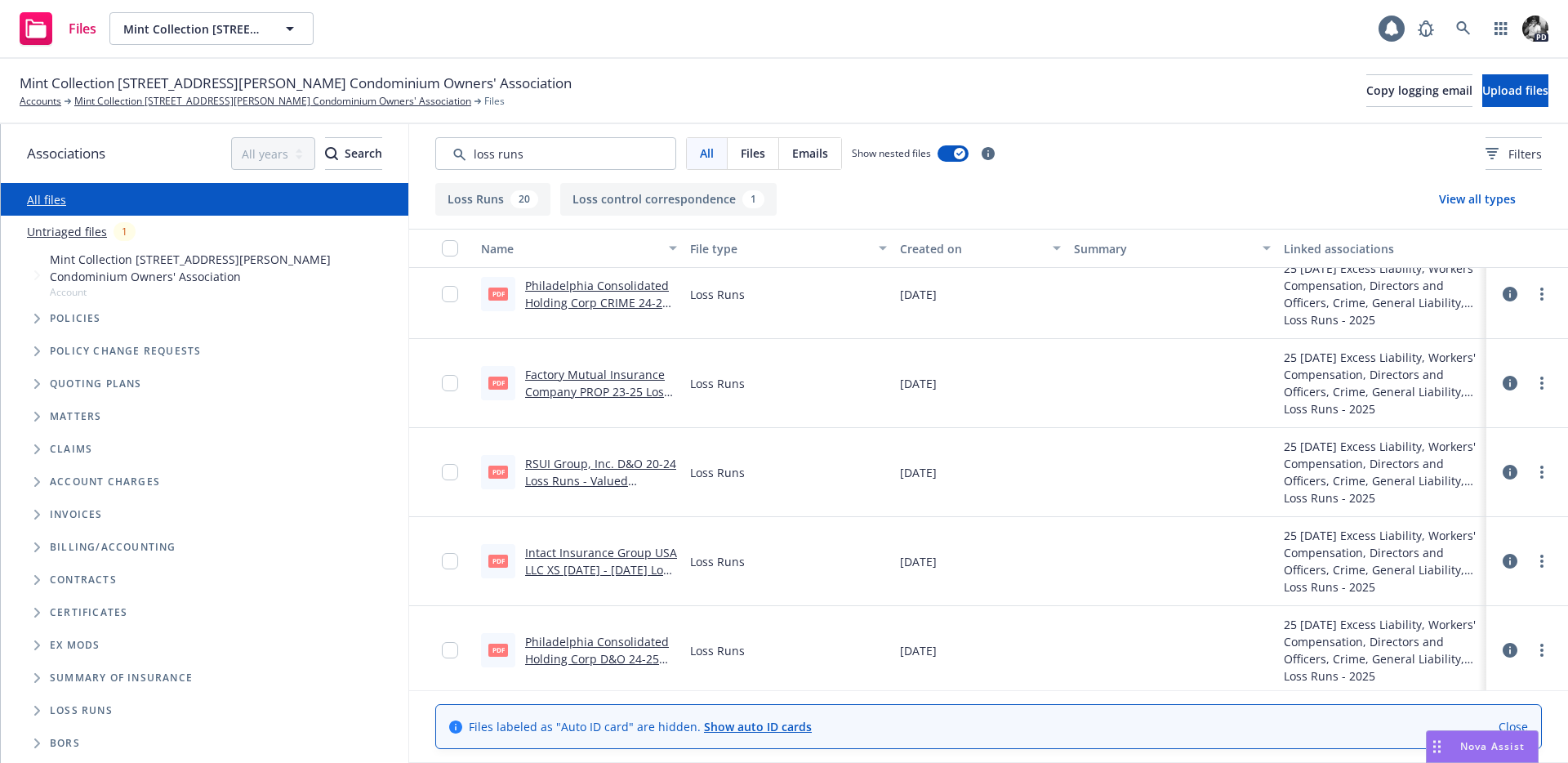
scroll to position [746, 0]
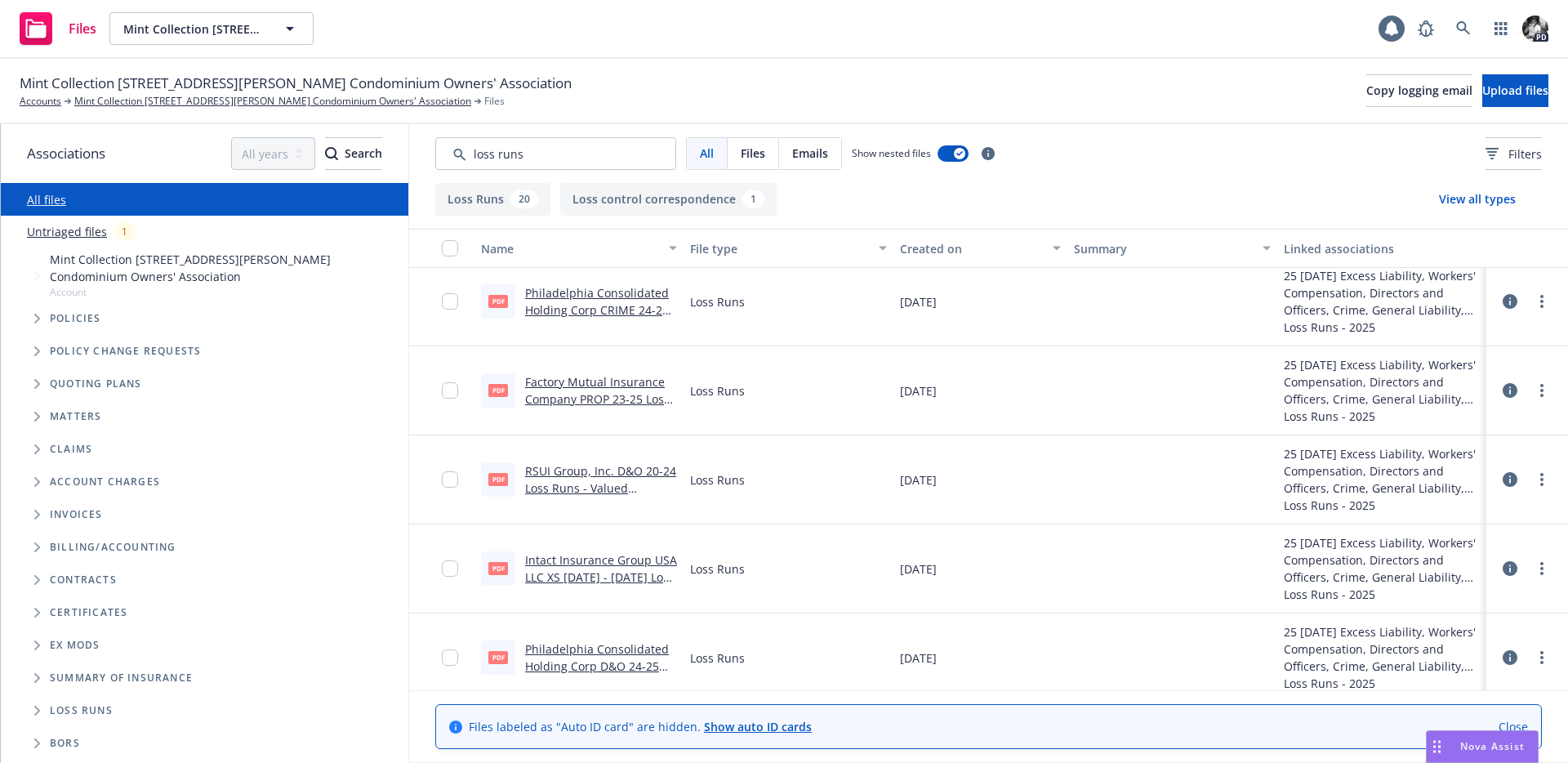
click at [632, 470] on link "RSUI Group, Inc. D&O 20-24 Loss Runs - Valued 06-05-2025.PDF" at bounding box center [601, 488] width 151 height 50
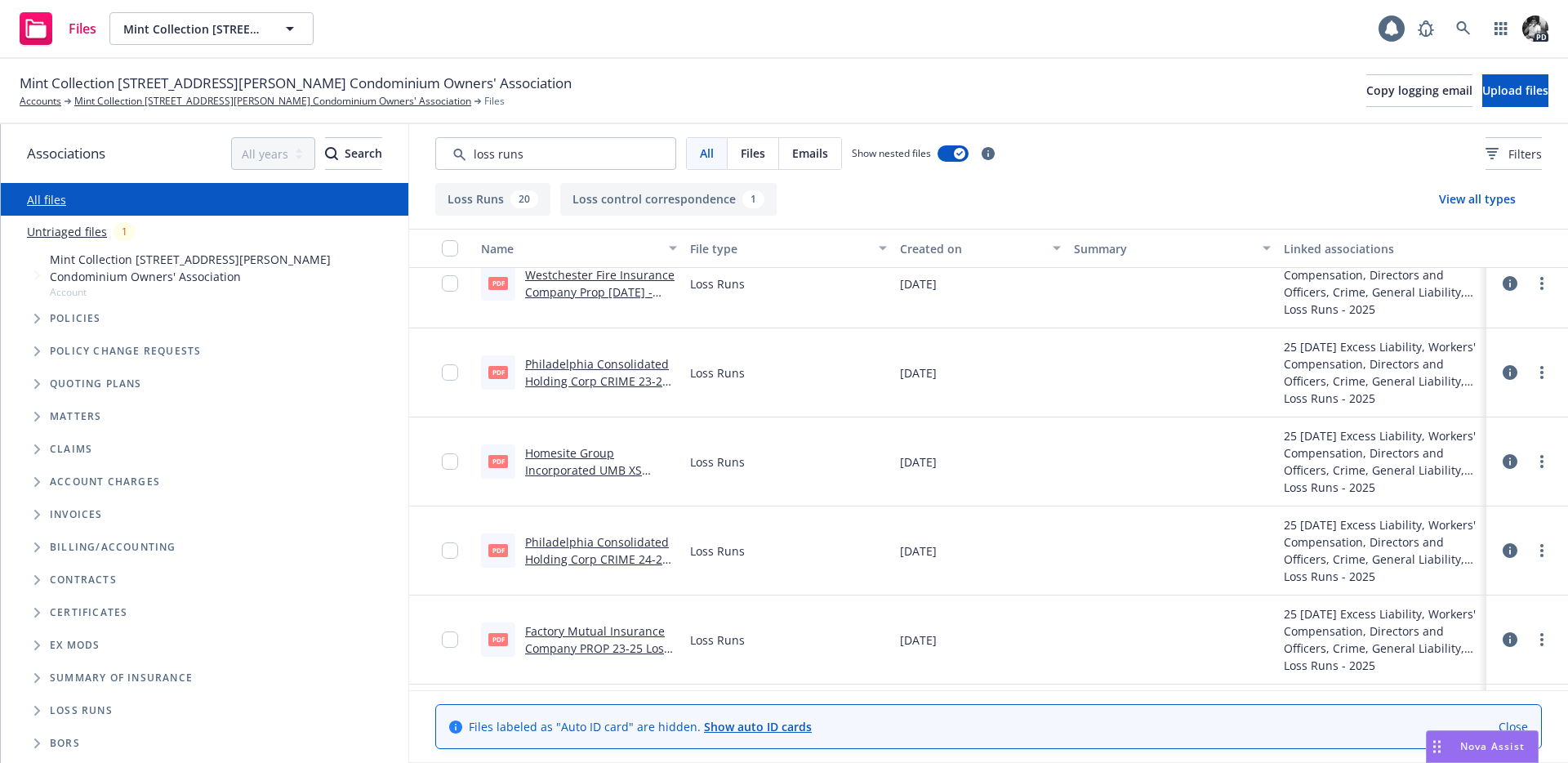
scroll to position [550, 0]
click at [607, 629] on link "Factory Mutual Insurance Company PROP 23-25 Loss runs - Valued 06-03-2025.pdf" at bounding box center [598, 647] width 144 height 50
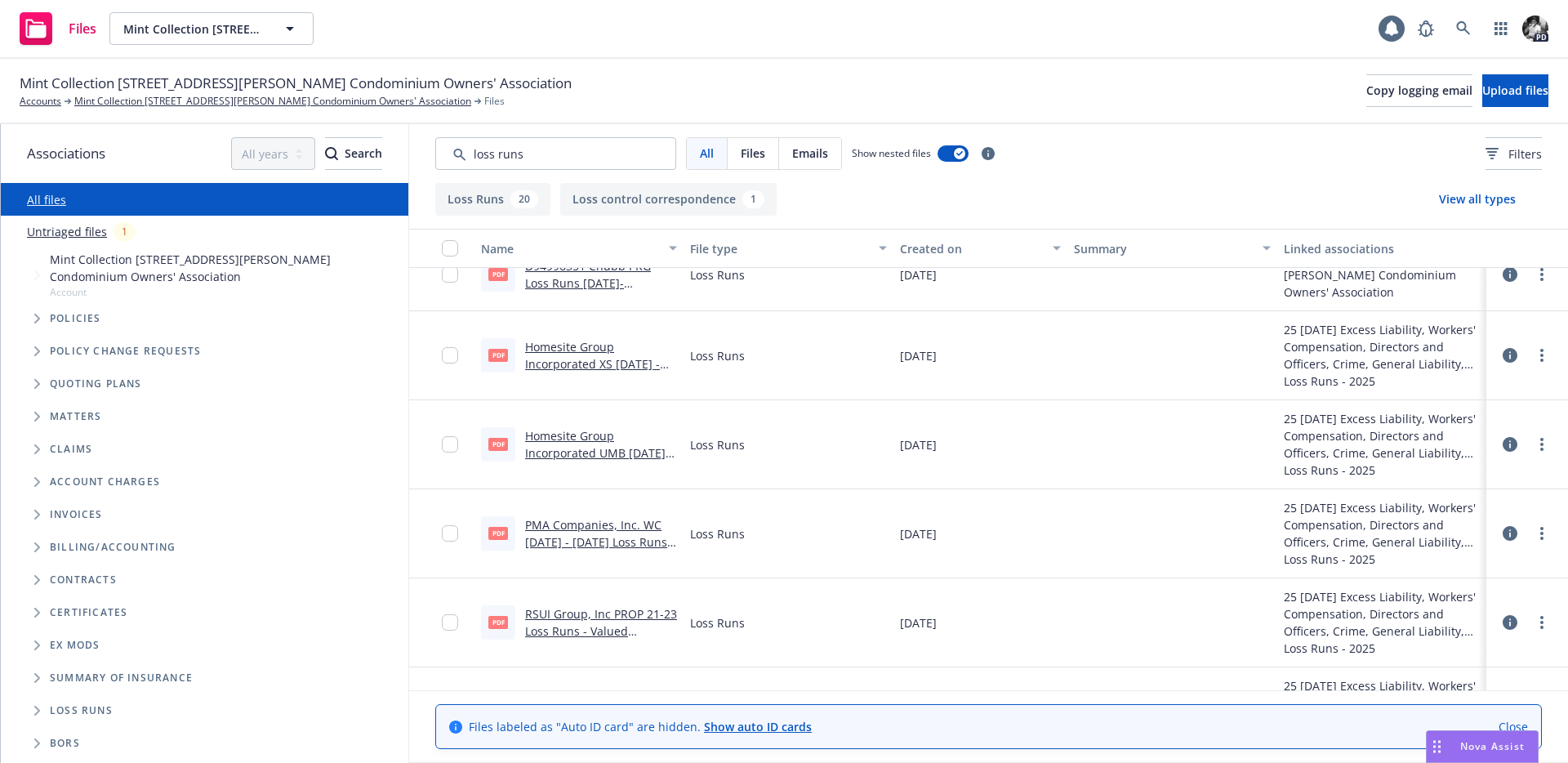
scroll to position [104, 0]
click at [602, 624] on link "RSUI Group, Inc PROP 21-23 Loss Runs - Valued 06-04-2025.pdf" at bounding box center [601, 628] width 152 height 50
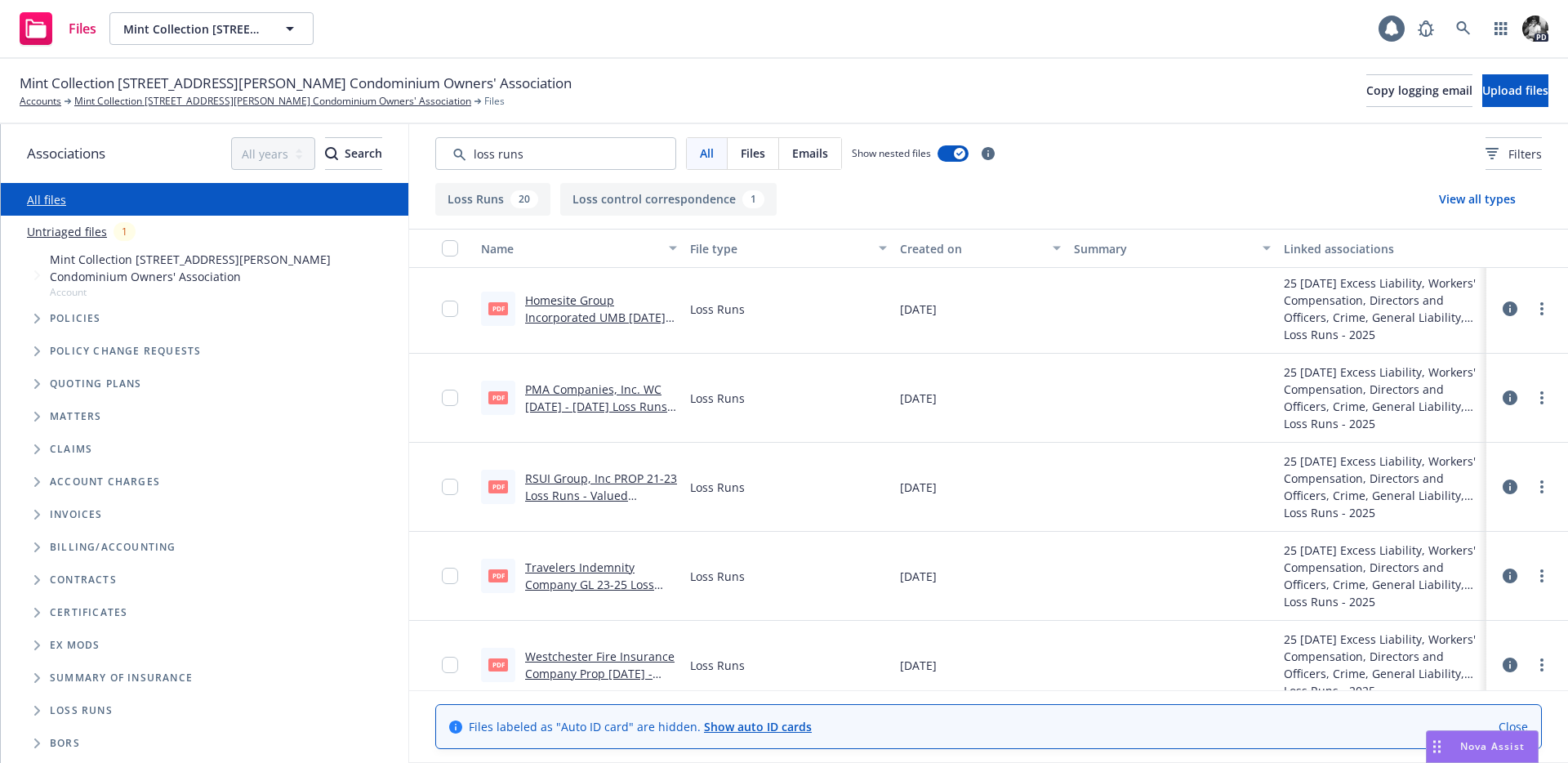
scroll to position [242, 0]
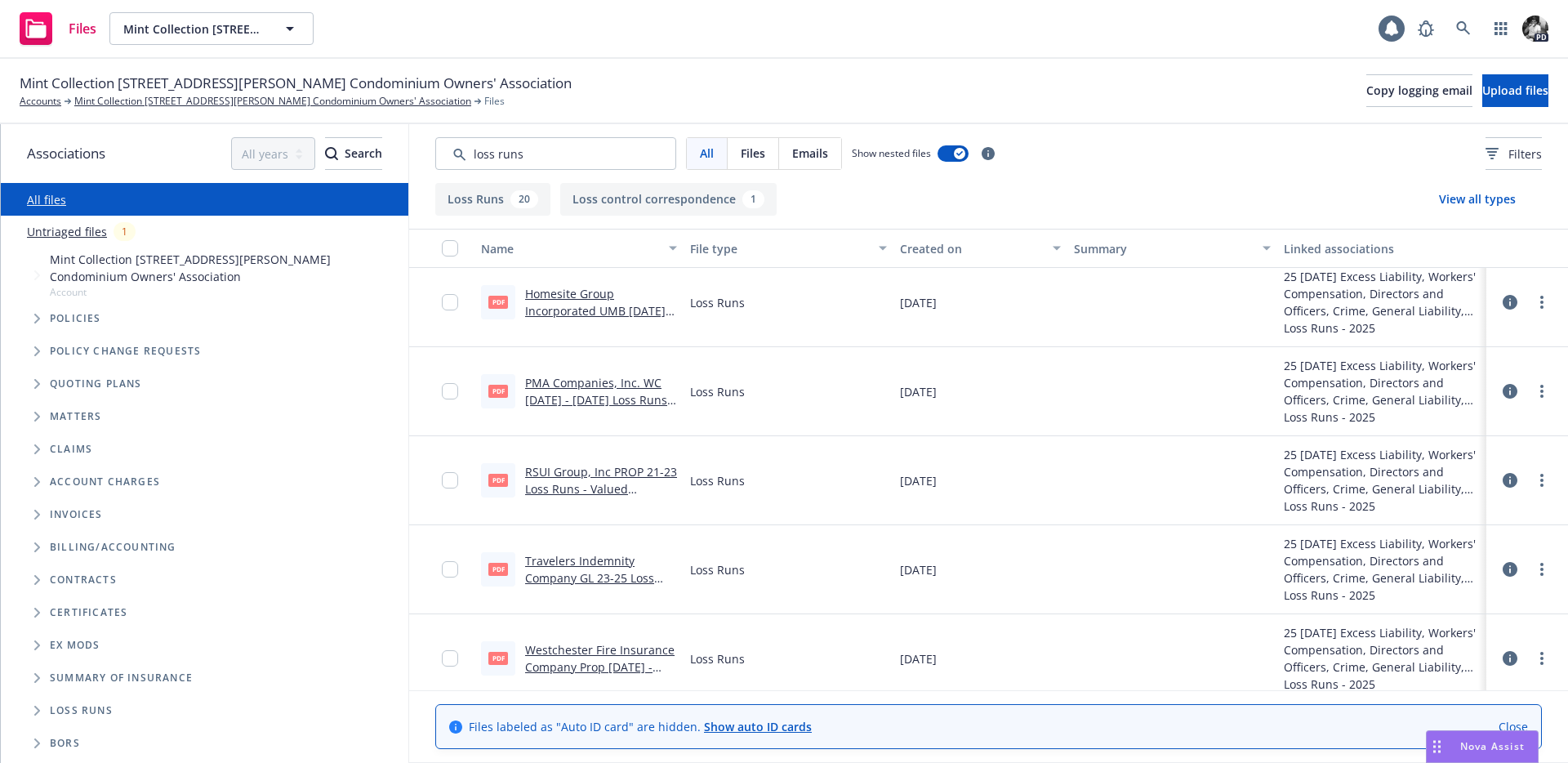
click at [585, 572] on link "Travelers Indemnity Company GL 23-25 Loss Runs - Valued 06-05-2025.pdf" at bounding box center [594, 578] width 138 height 50
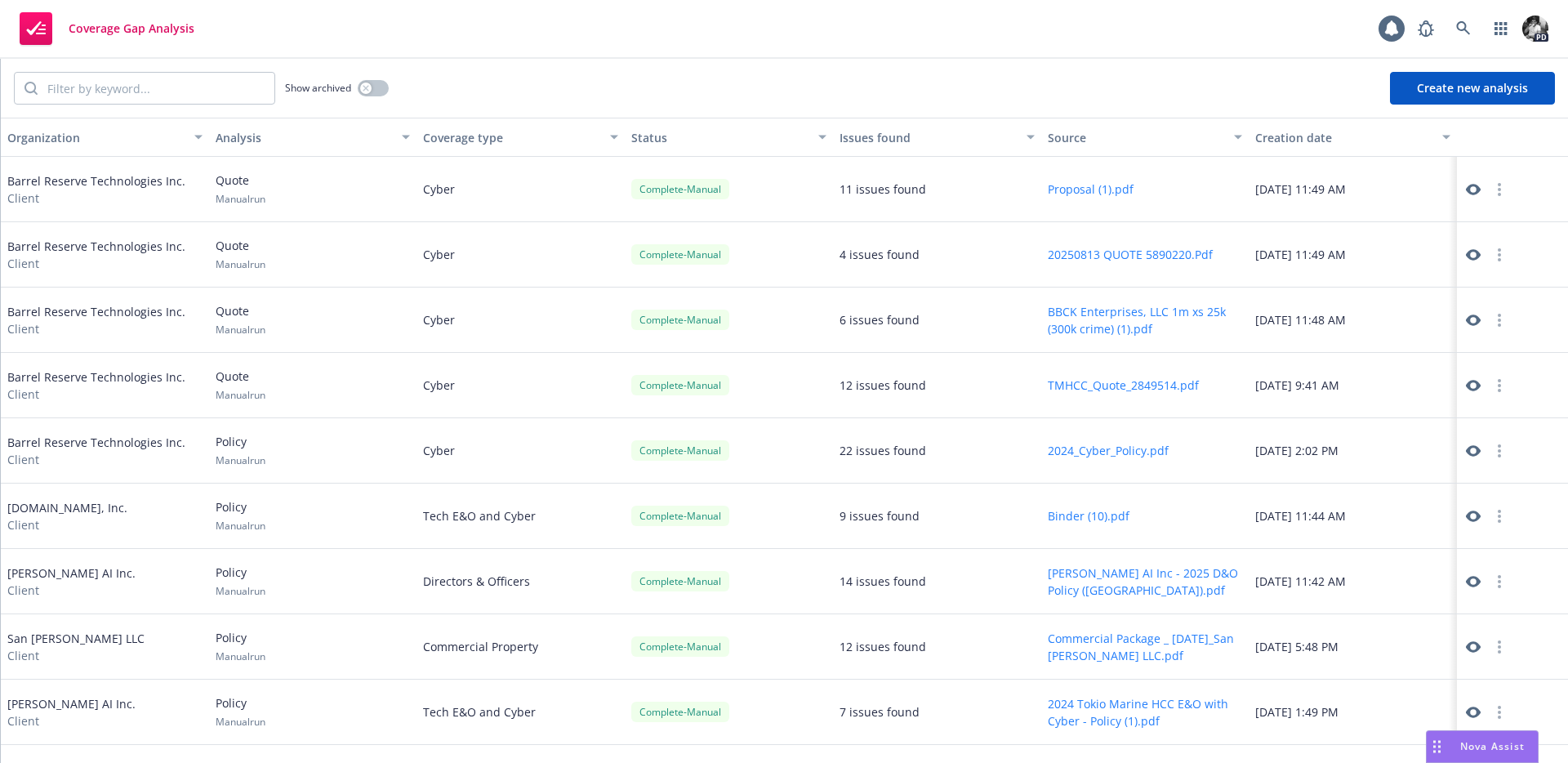
click at [1471, 321] on icon at bounding box center [1473, 320] width 15 height 15
click at [1466, 248] on icon at bounding box center [1473, 255] width 15 height 15
click at [1465, 25] on icon at bounding box center [1463, 28] width 14 height 14
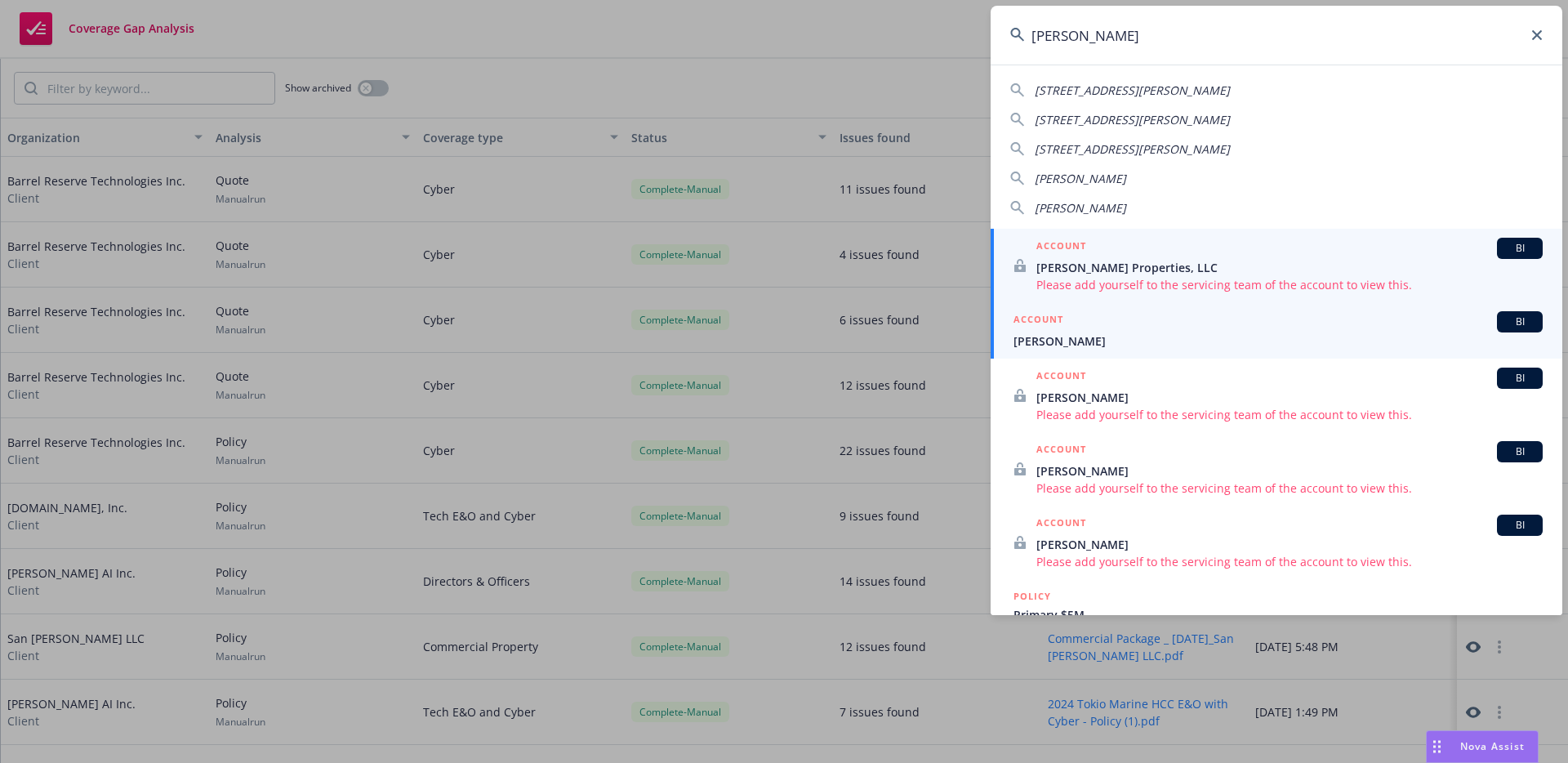
type input "elizabeth"
click at [1090, 328] on div "ACCOUNT BI" at bounding box center [1278, 322] width 529 height 21
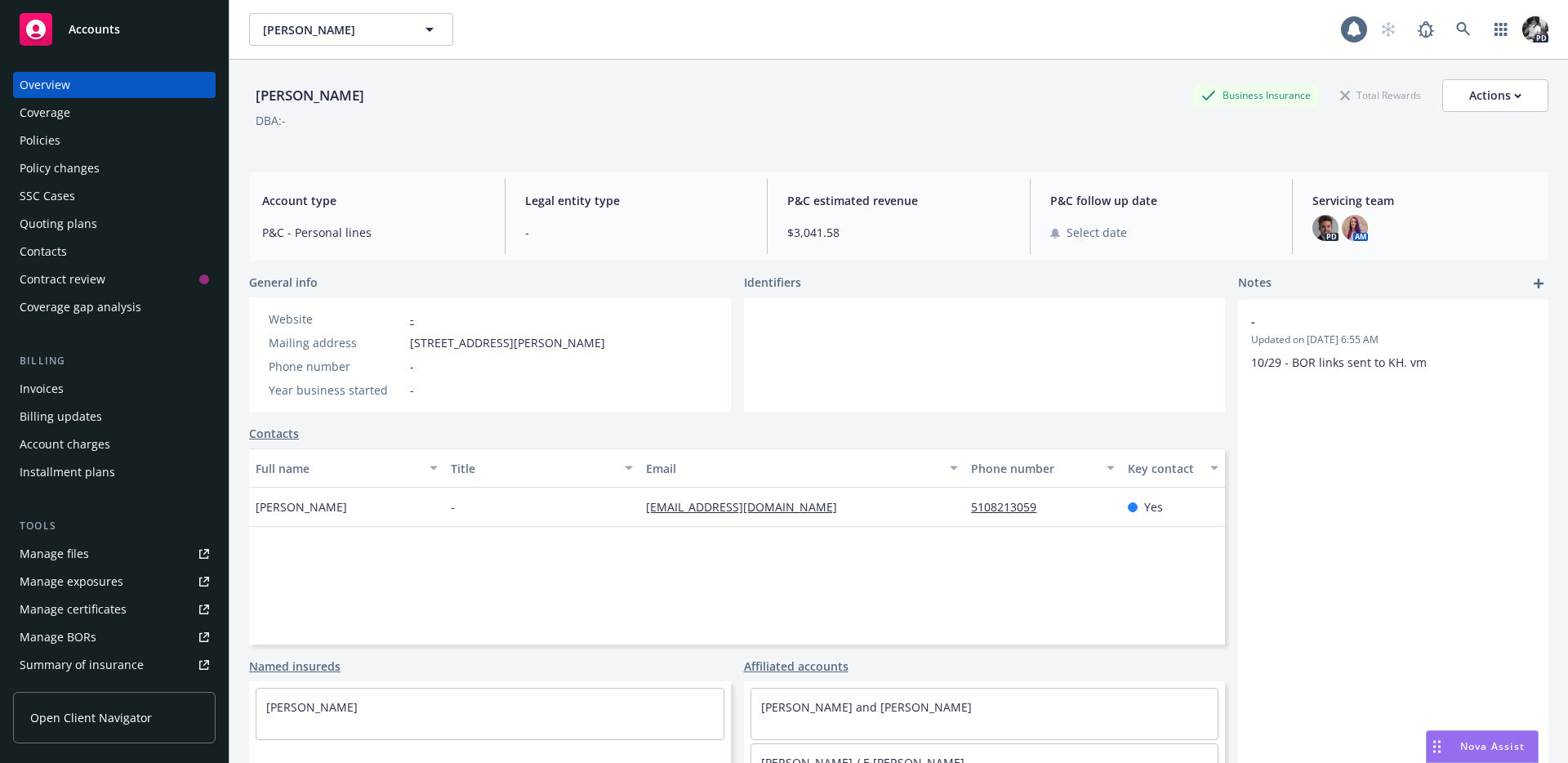
click at [76, 153] on div "Policies" at bounding box center [115, 141] width 189 height 26
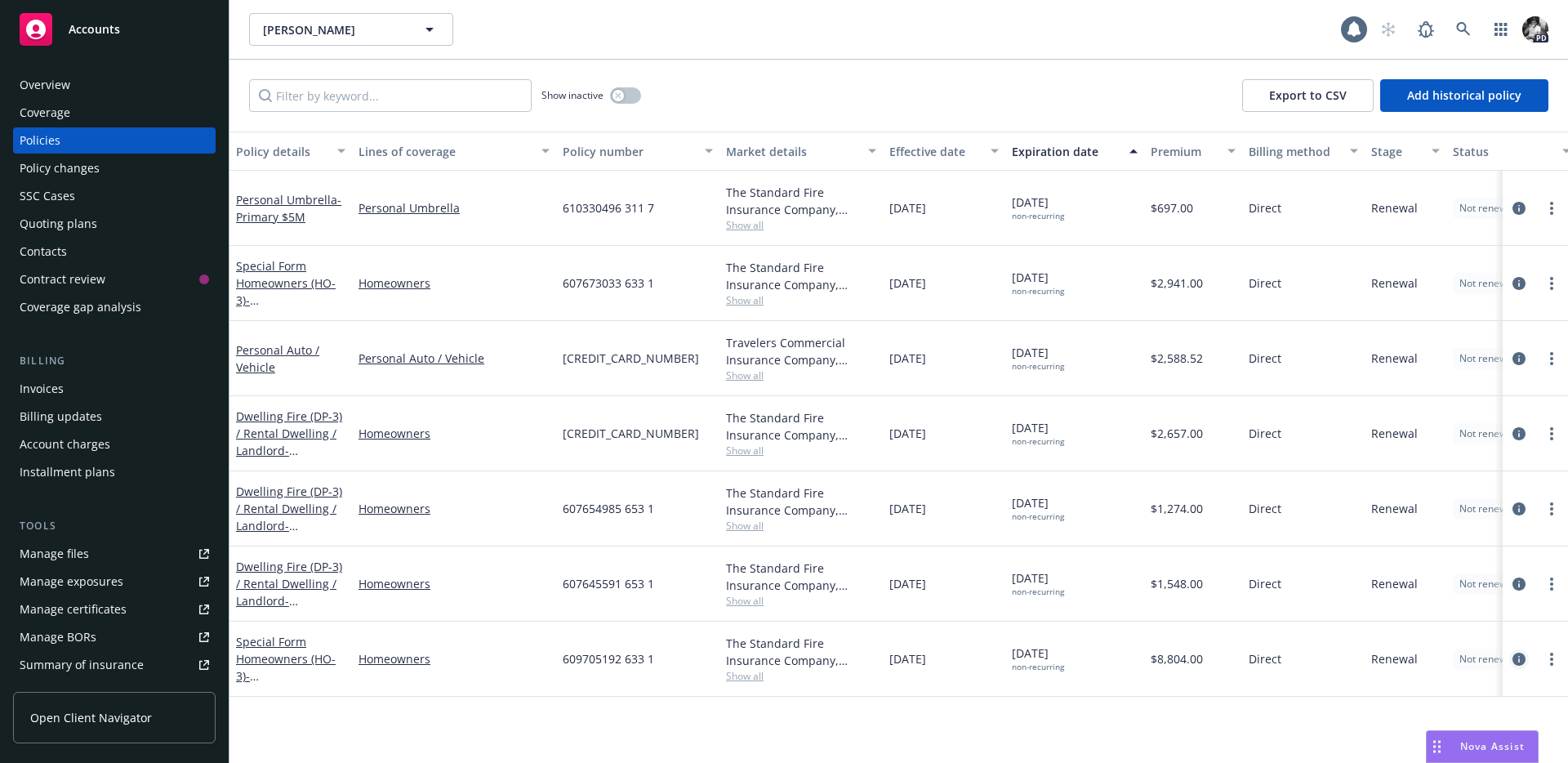
click at [1512, 653] on icon "circleInformation" at bounding box center [1518, 659] width 13 height 13
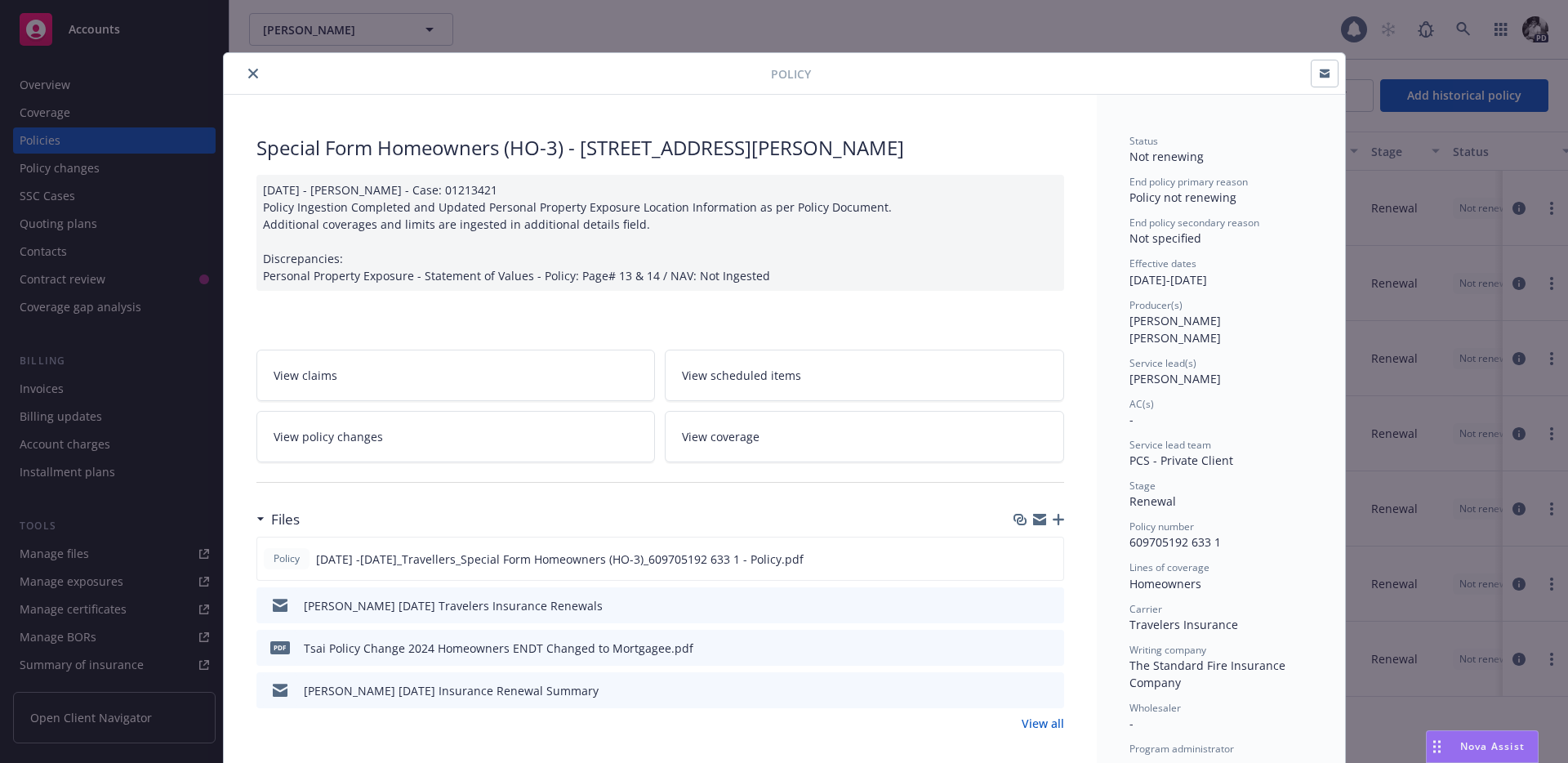
click at [249, 76] on icon "close" at bounding box center [253, 73] width 10 height 10
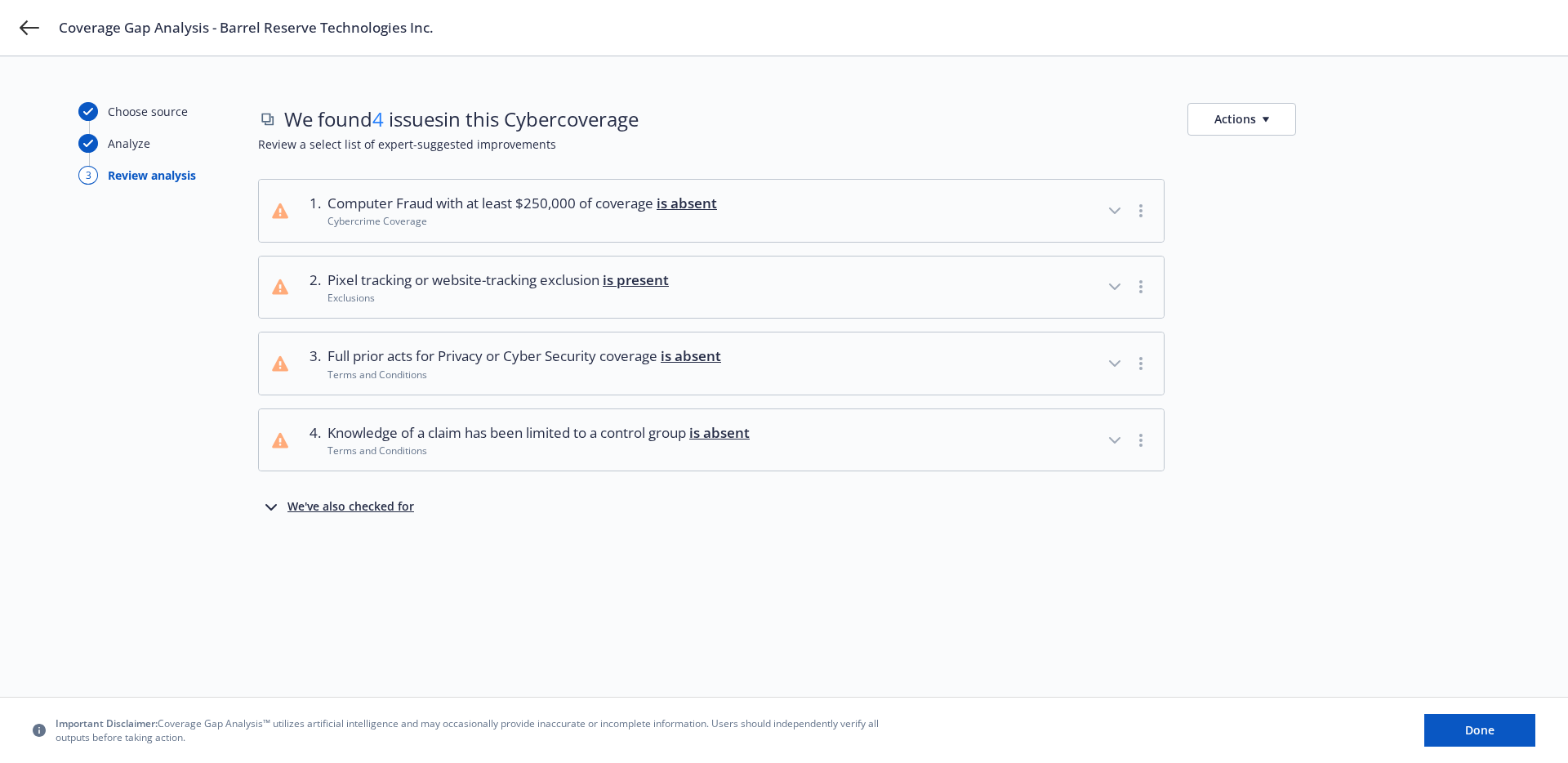
click at [581, 425] on span "Knowledge of a claim has been limited to a control group is absent" at bounding box center [539, 433] width 422 height 21
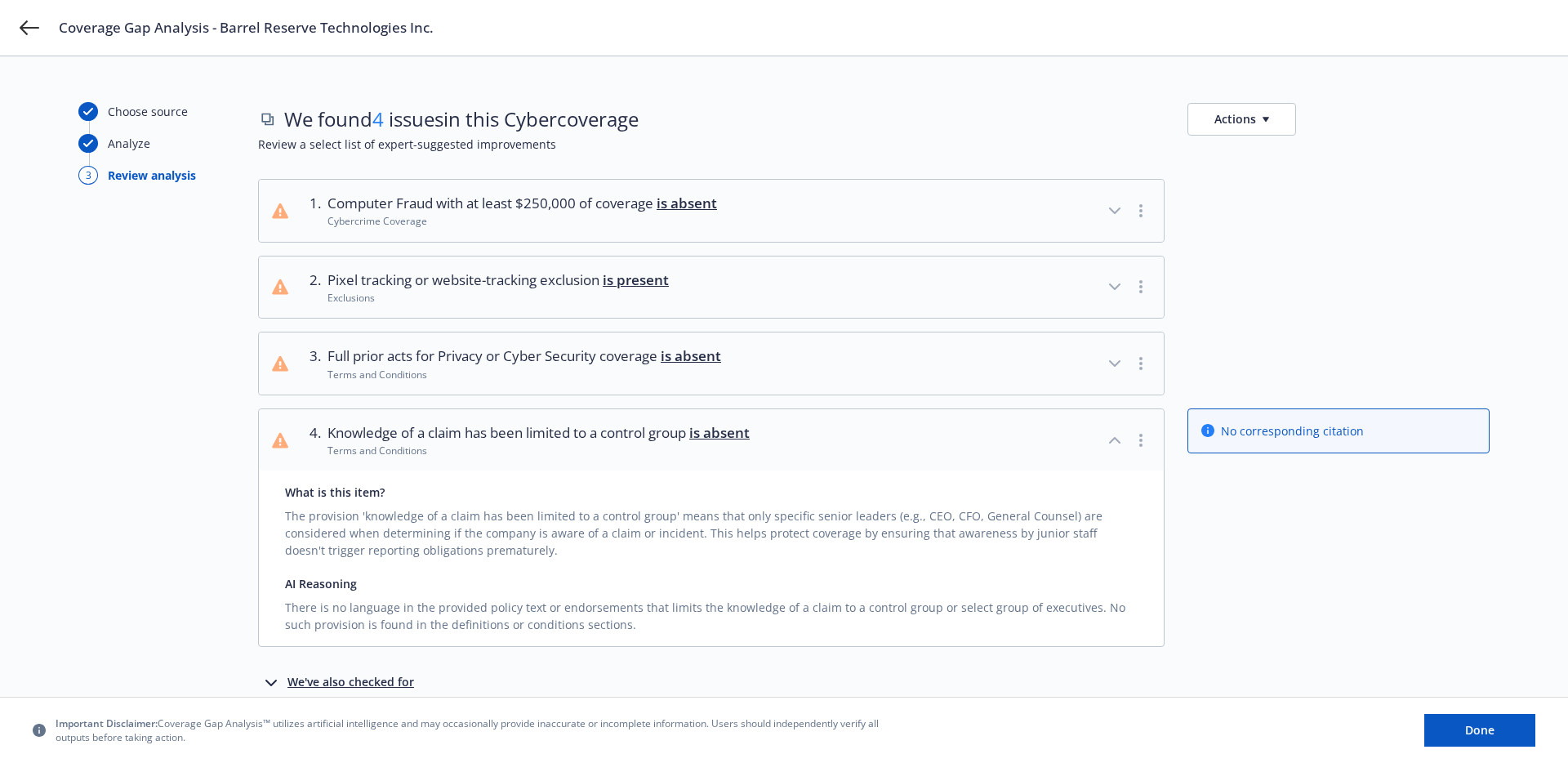
click at [576, 309] on button "2 . Pixel tracking or website-tracking exclusion is present Exclusions" at bounding box center [711, 287] width 905 height 62
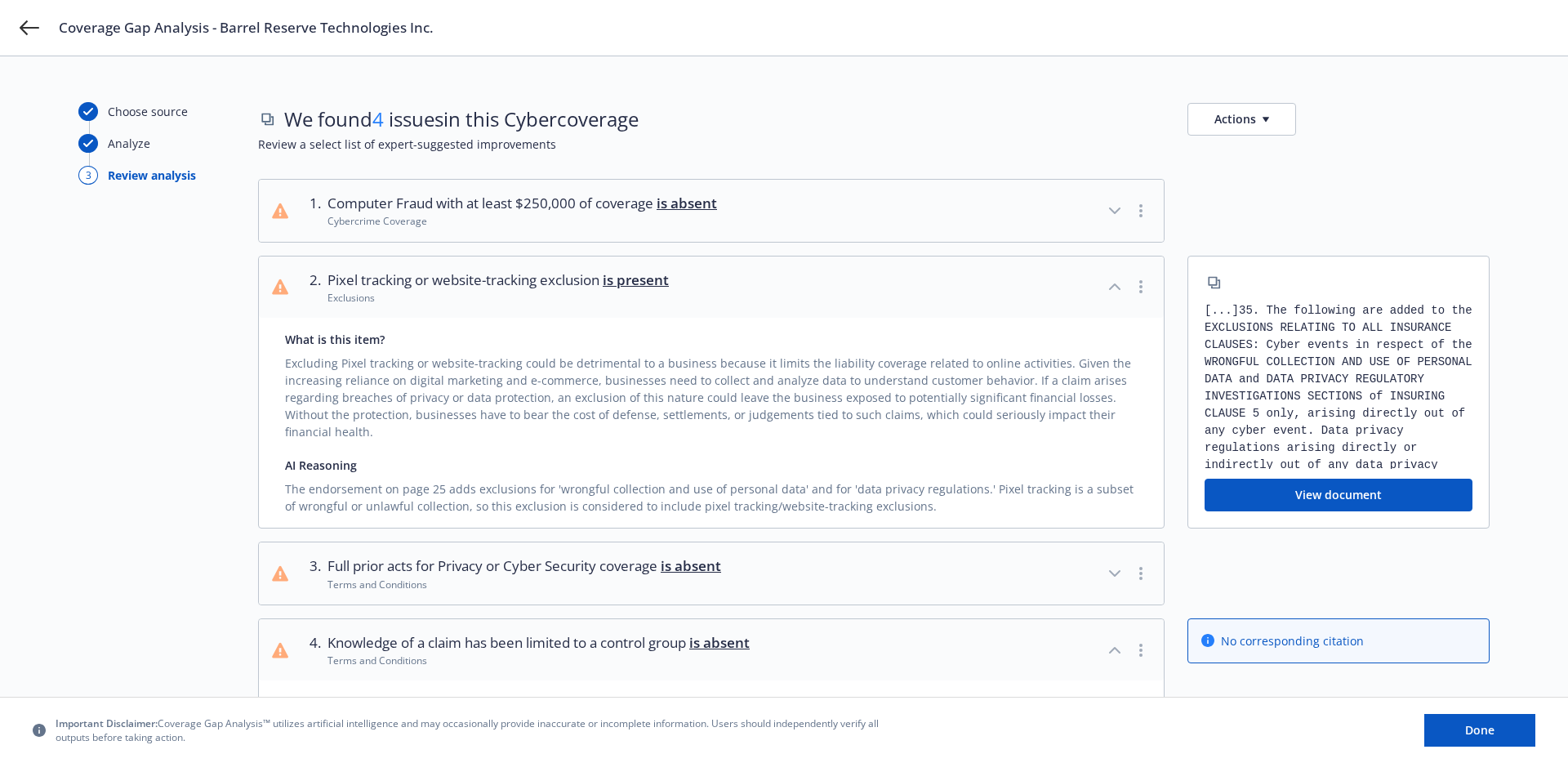
click at [566, 302] on div "Exclusions" at bounding box center [498, 298] width 341 height 14
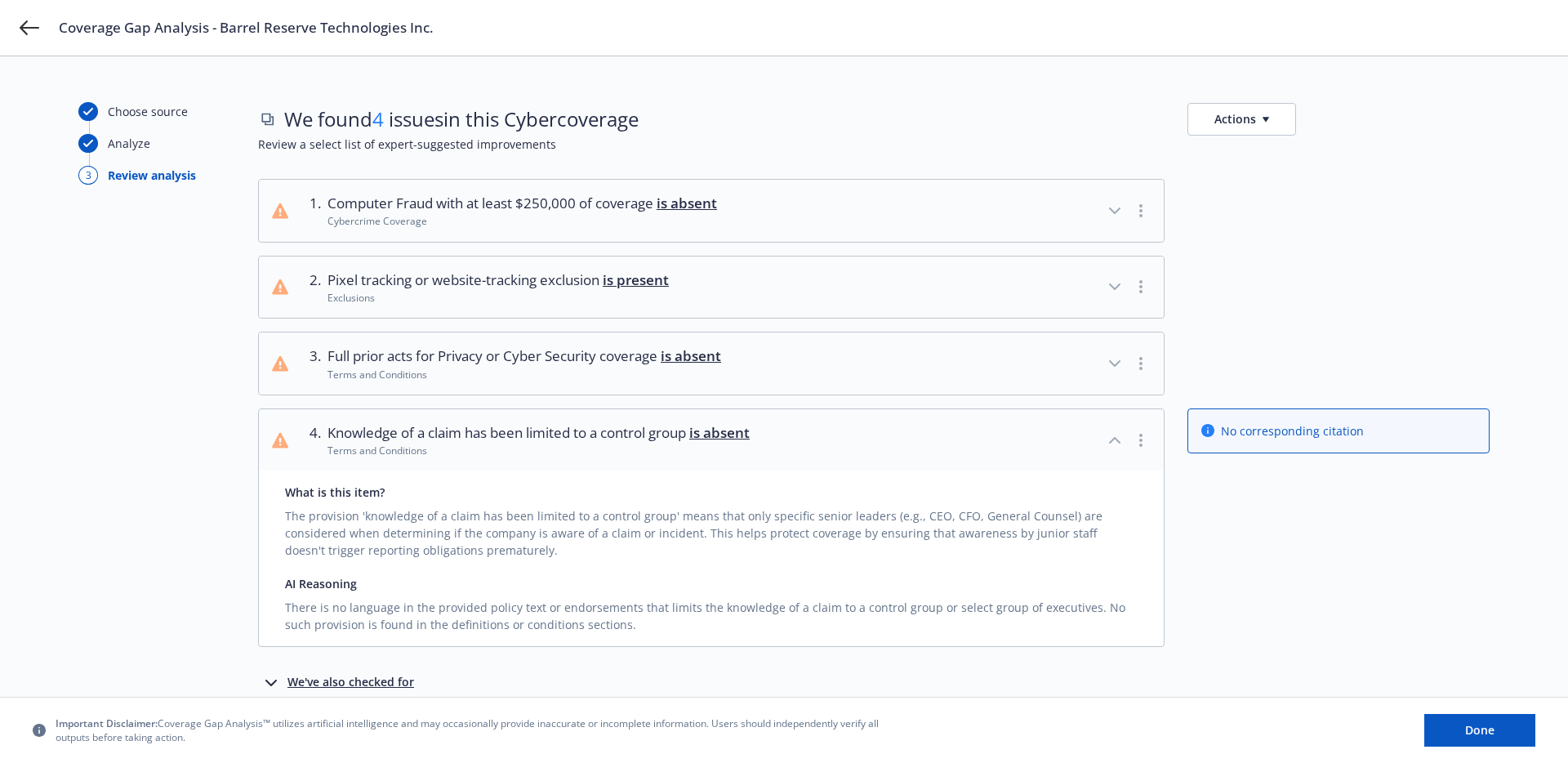
click at [577, 222] on div "Cybercrime Coverage" at bounding box center [522, 221] width 389 height 14
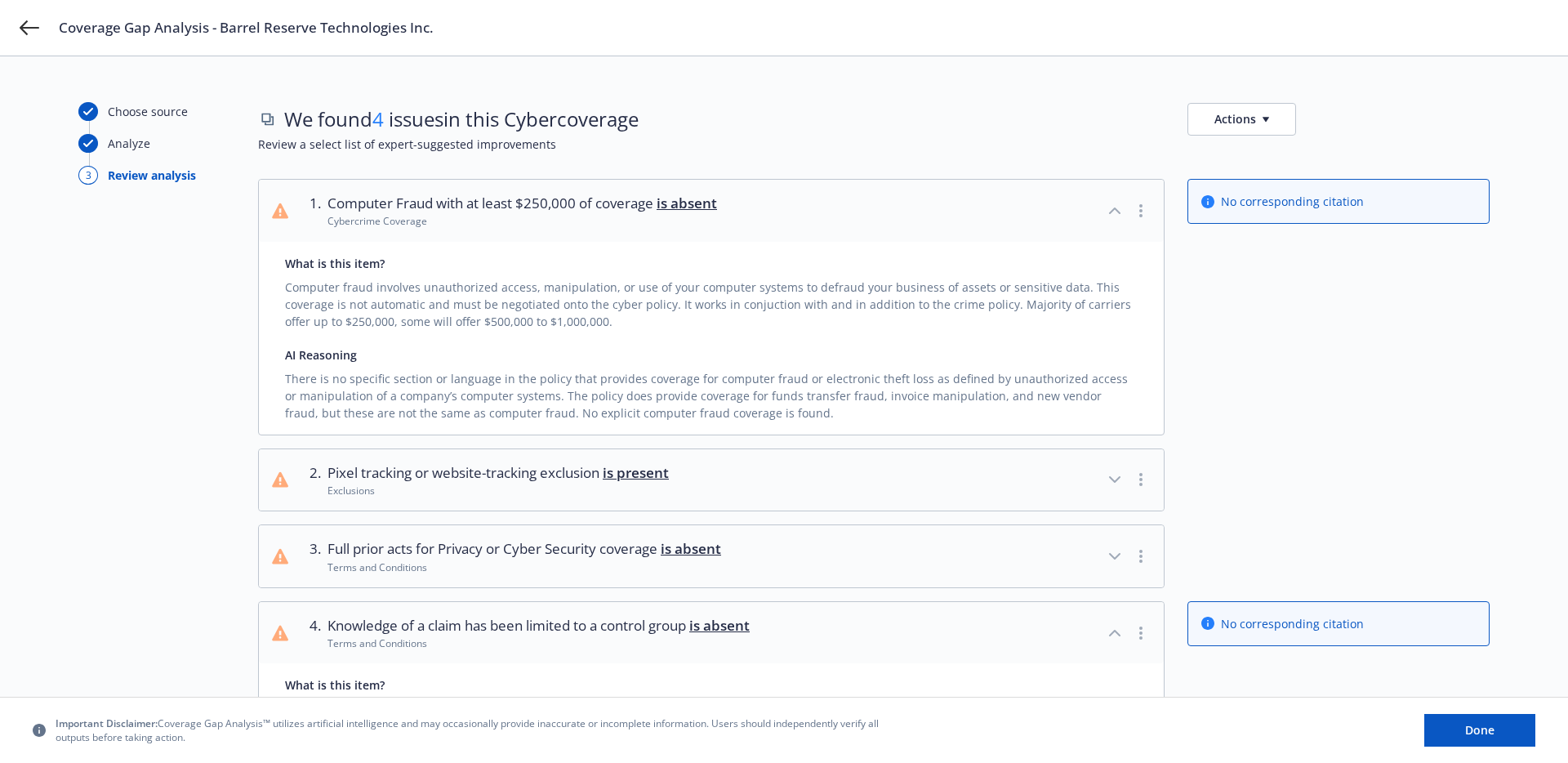
click at [527, 202] on span "Computer Fraud with at least $250,000 of coverage is absent" at bounding box center [522, 203] width 389 height 21
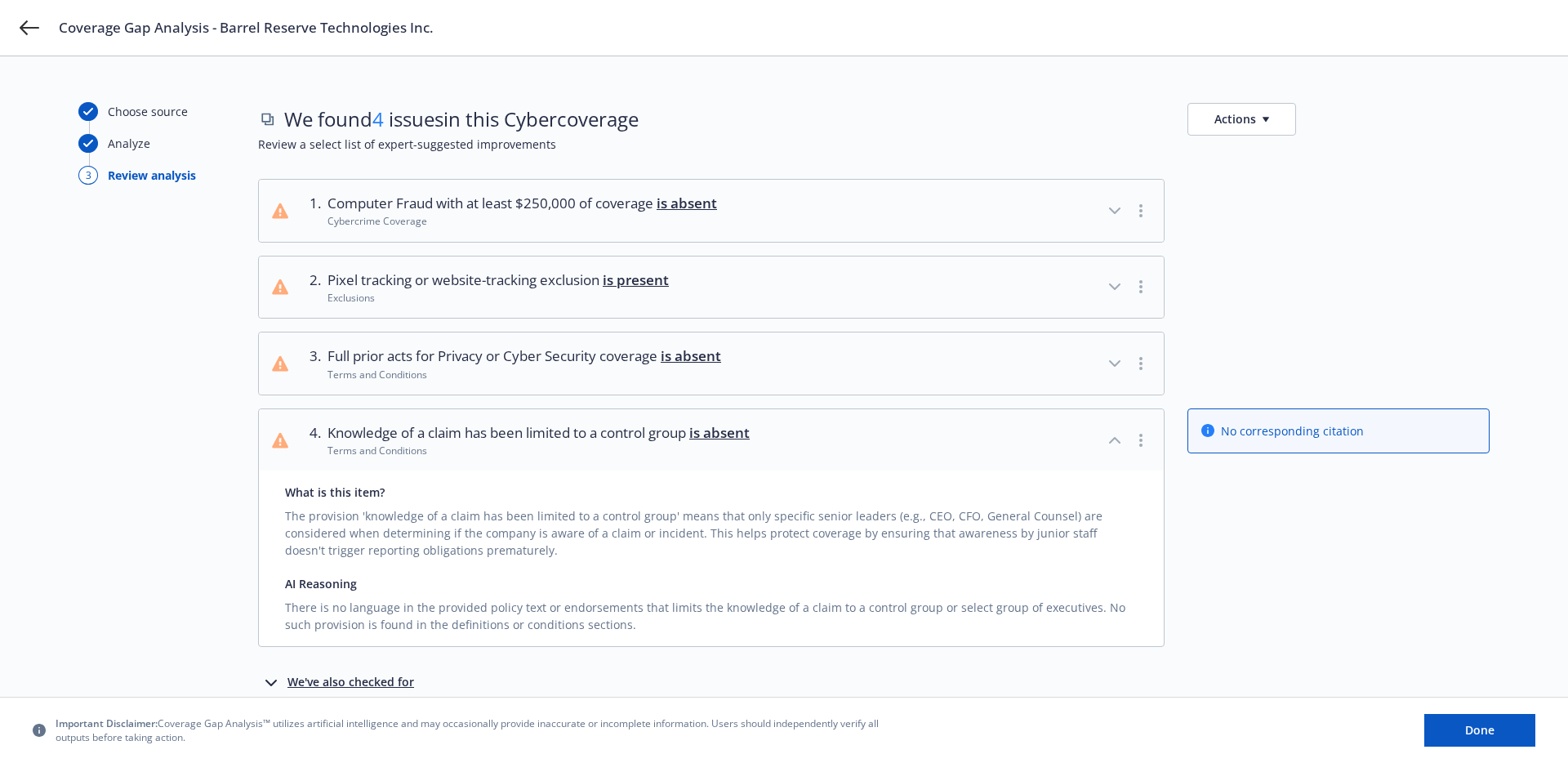
click at [498, 439] on span "Knowledge of a claim has been limited to a control group is absent" at bounding box center [539, 433] width 422 height 21
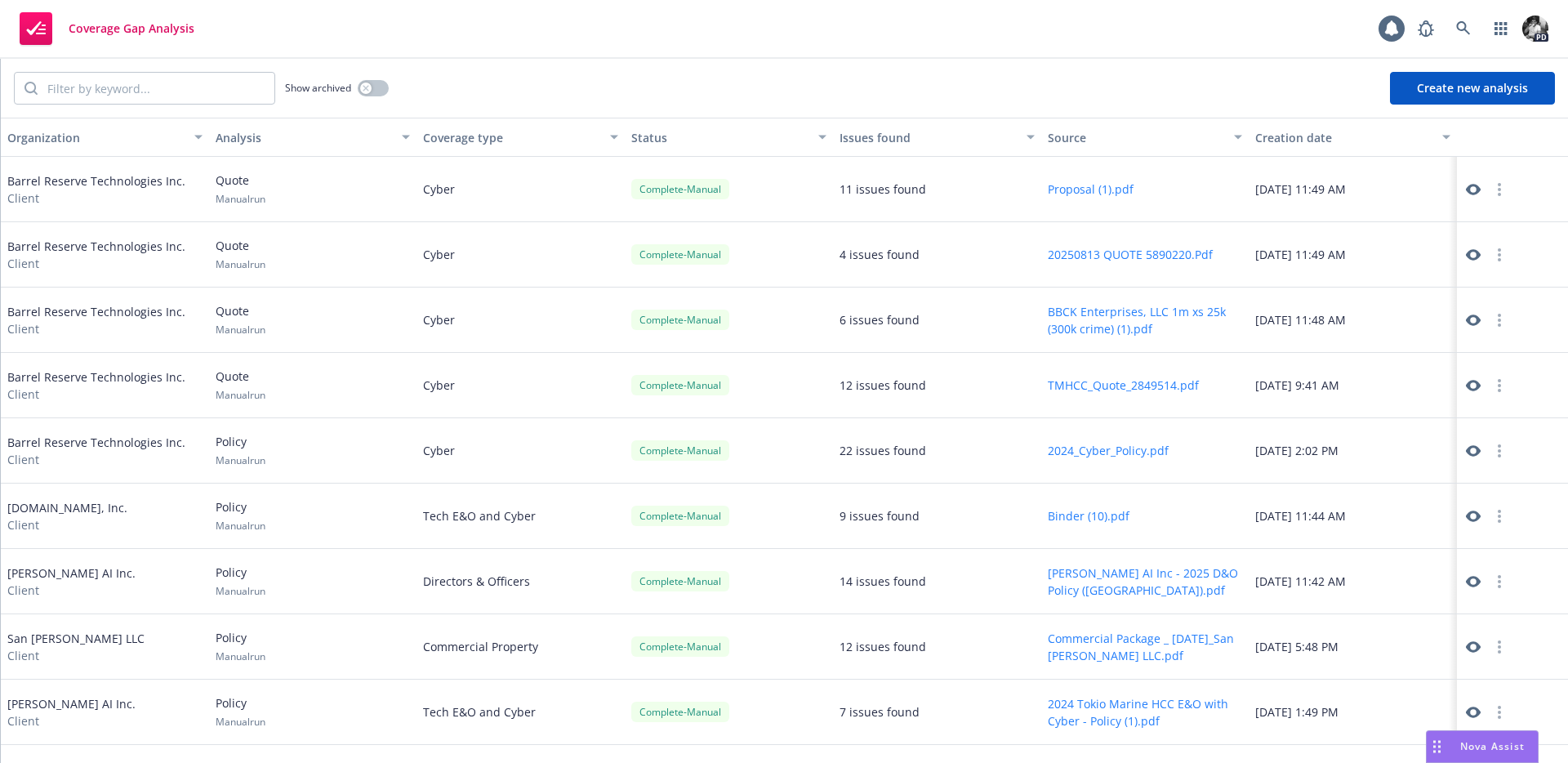
click at [1472, 381] on icon at bounding box center [1473, 385] width 15 height 11
click at [1107, 249] on button "20250813 QUOTE 5890220.Pdf" at bounding box center [1130, 255] width 165 height 17
click at [1474, 320] on icon at bounding box center [1473, 320] width 15 height 15
click at [1472, 445] on icon at bounding box center [1473, 450] width 15 height 11
click at [1481, 196] on div at bounding box center [1486, 189] width 46 height 20
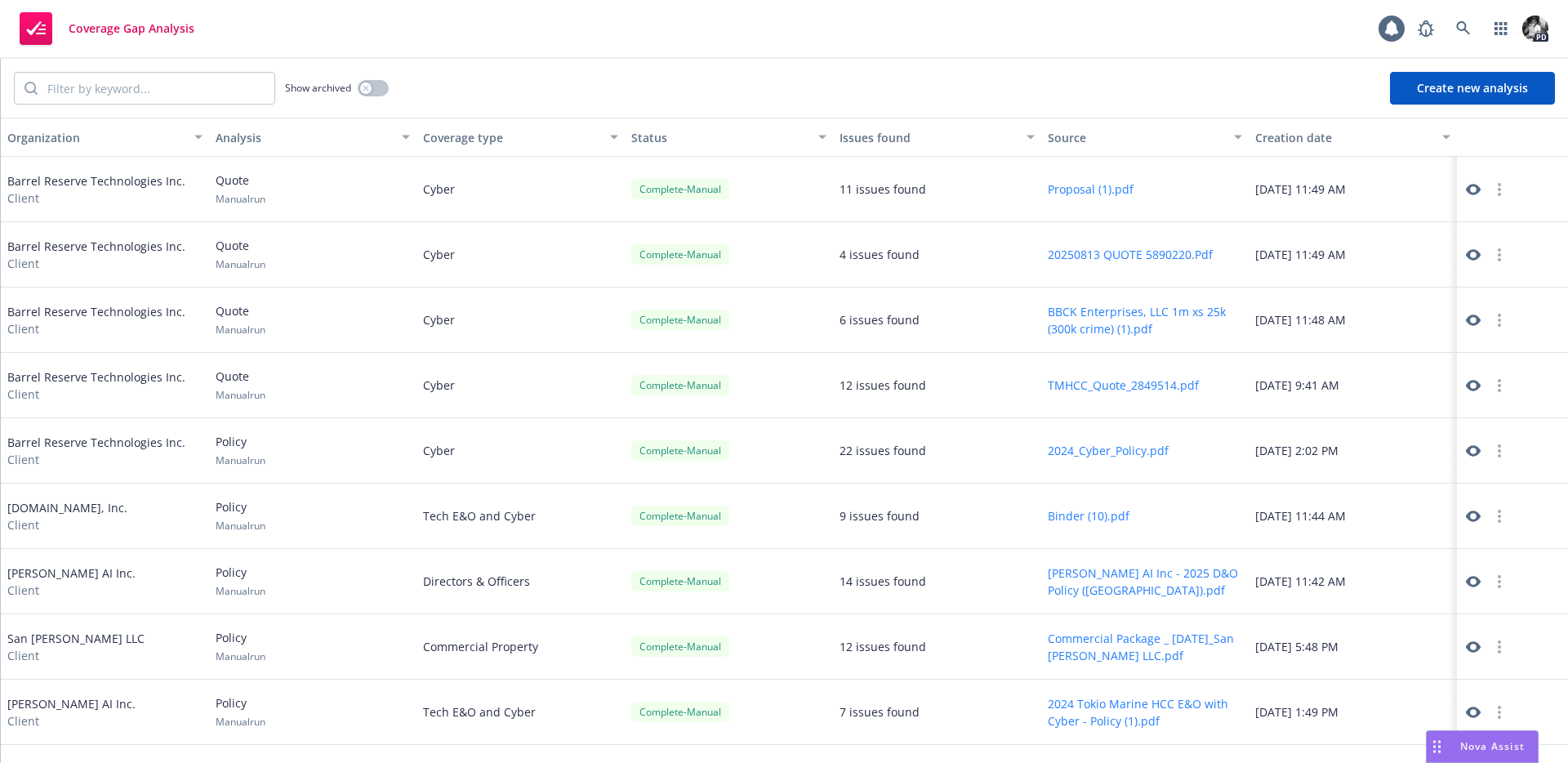
click at [1476, 190] on icon at bounding box center [1473, 189] width 15 height 11
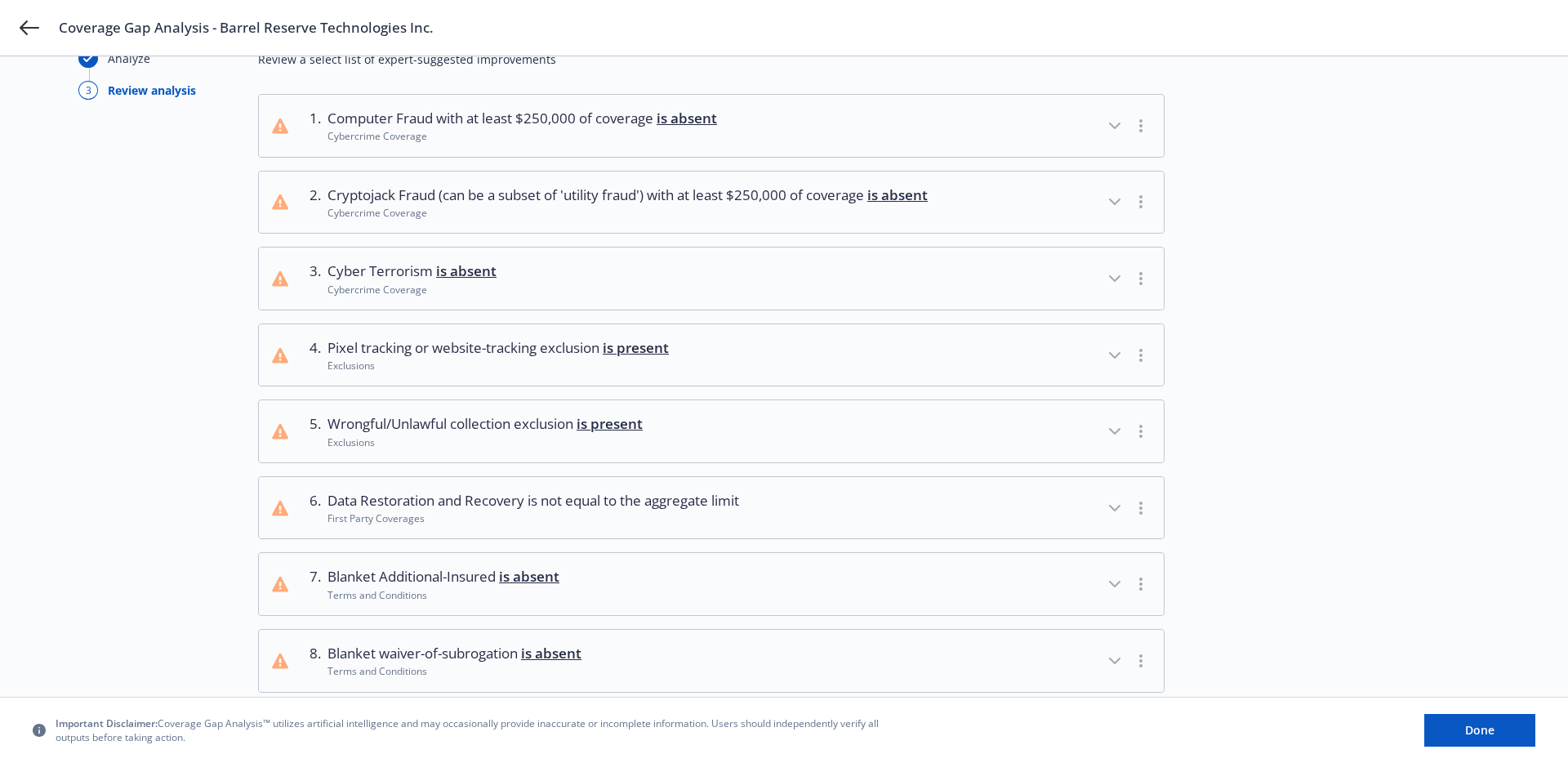
scroll to position [121, 0]
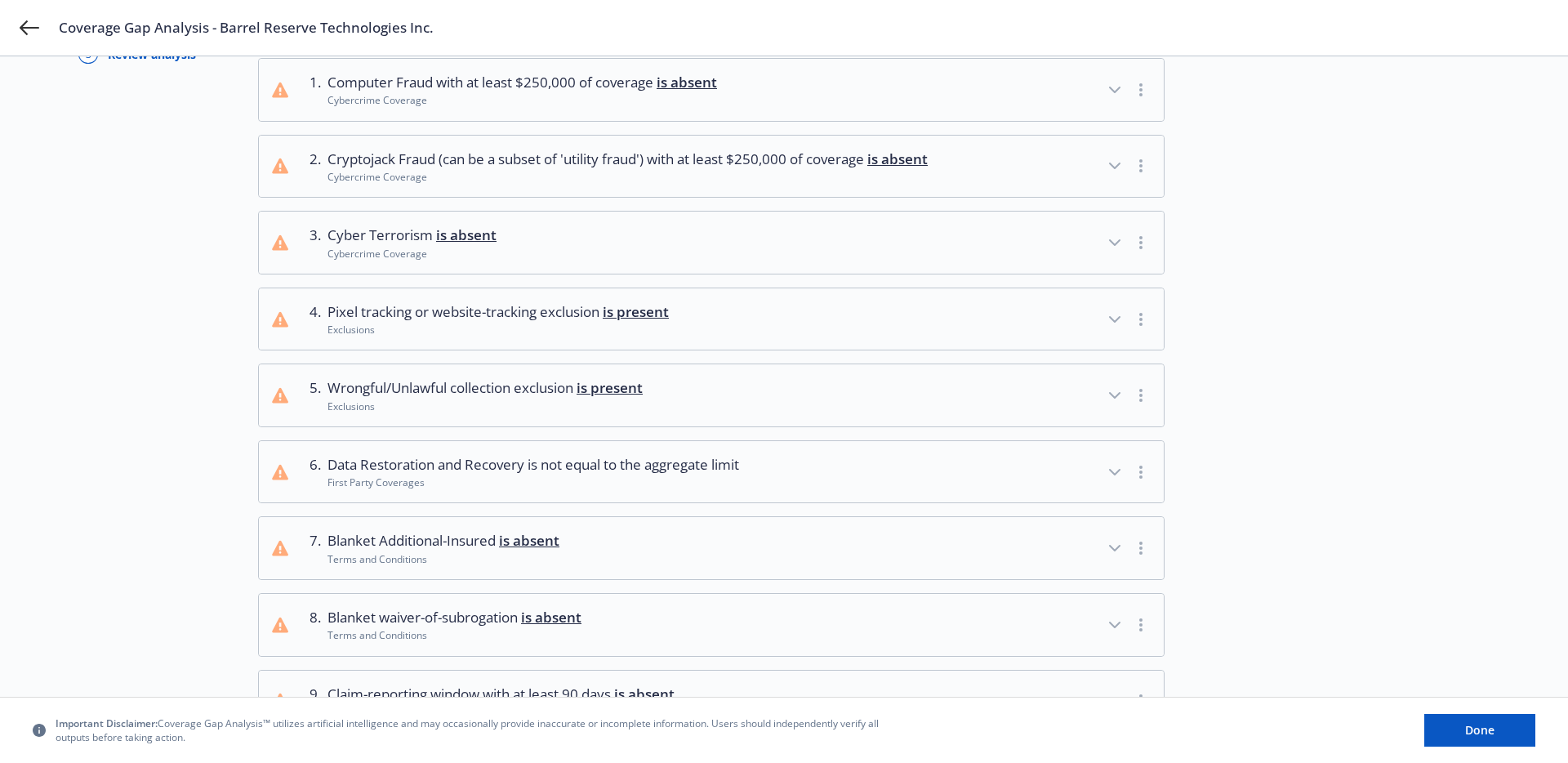
click at [568, 399] on span "Wrongful/Unlawful collection exclusion is present" at bounding box center [485, 388] width 315 height 21
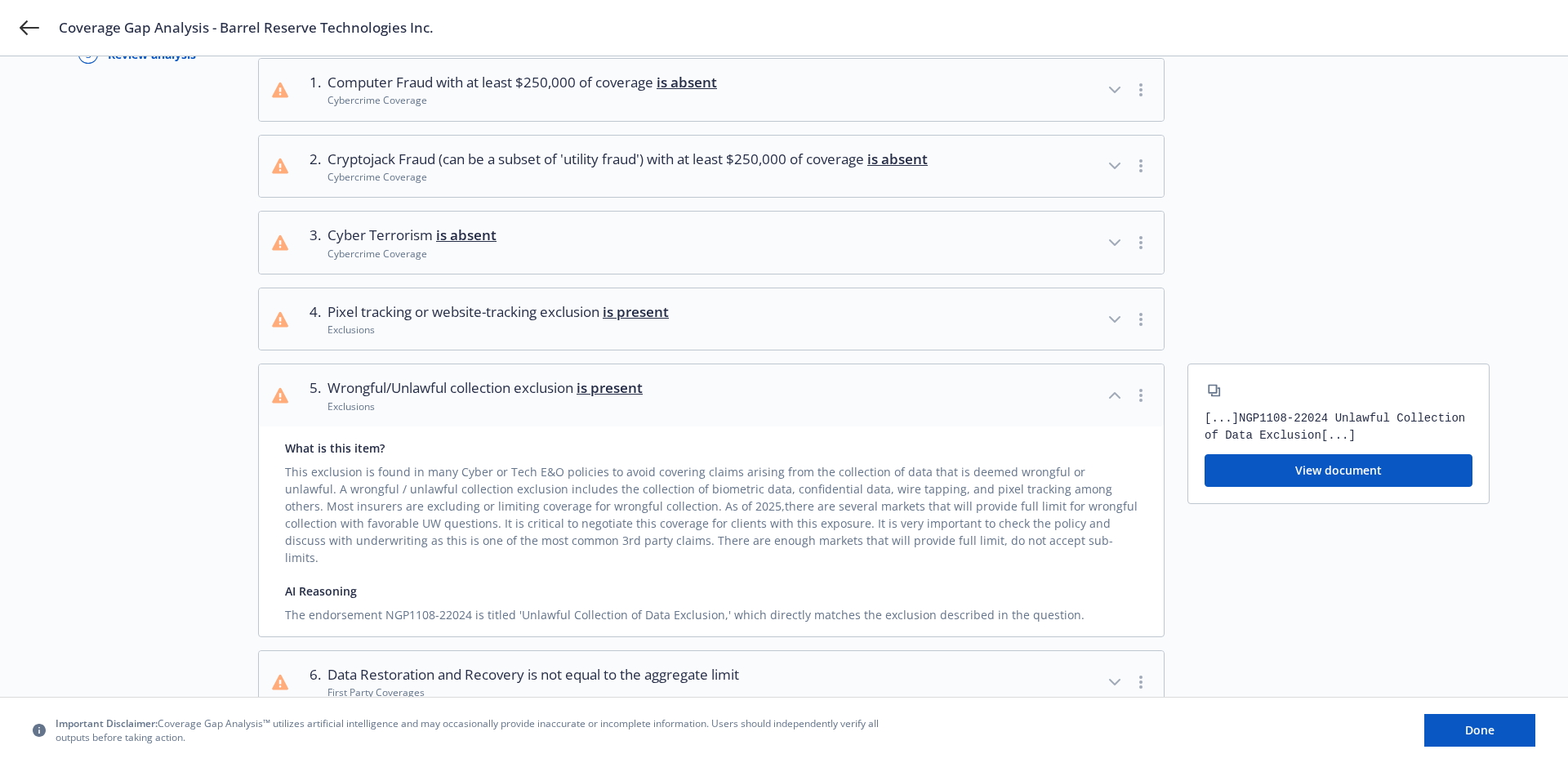
click at [568, 399] on span "Wrongful/Unlawful collection exclusion is present" at bounding box center [485, 388] width 315 height 21
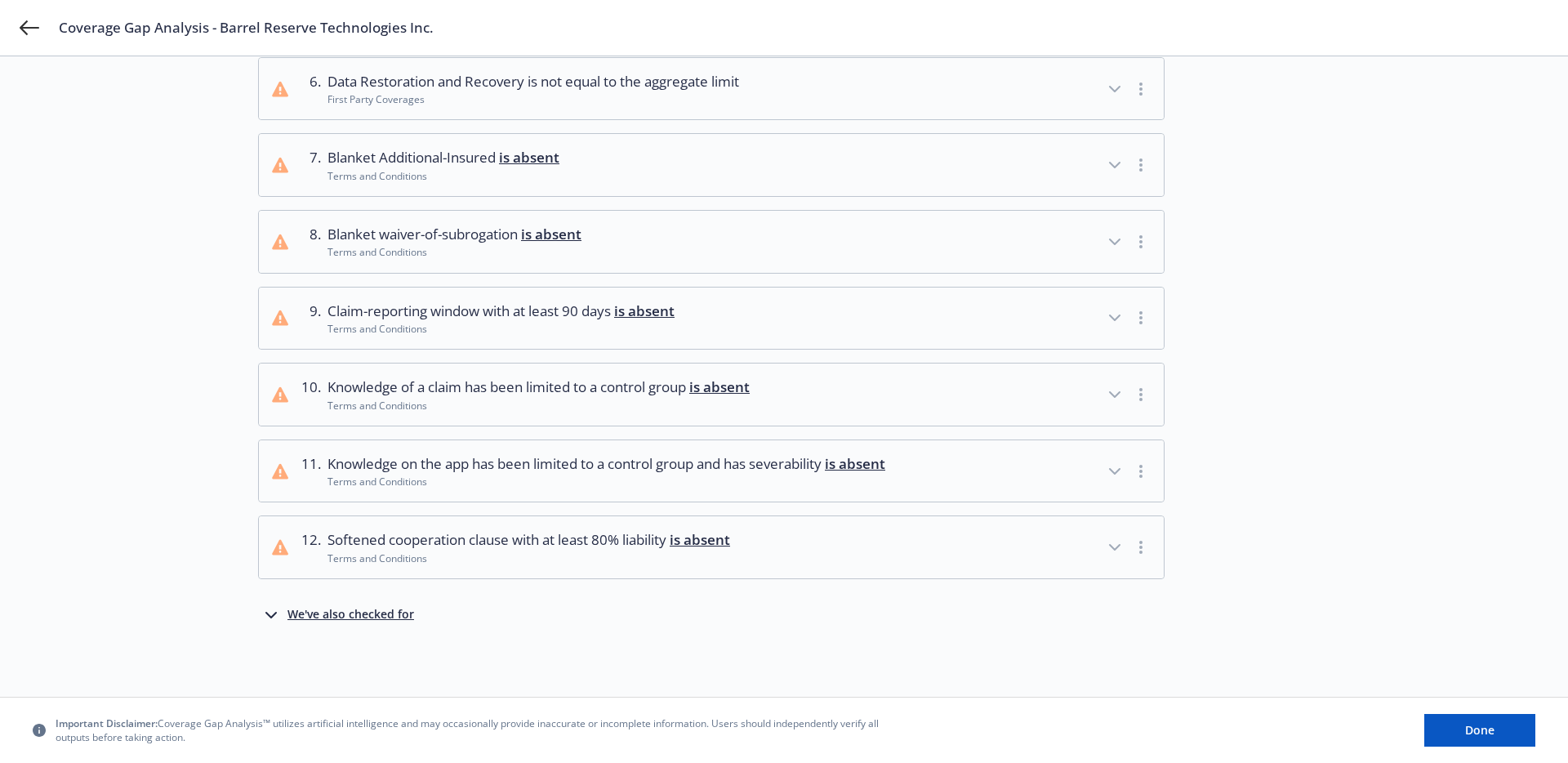
scroll to position [0, 0]
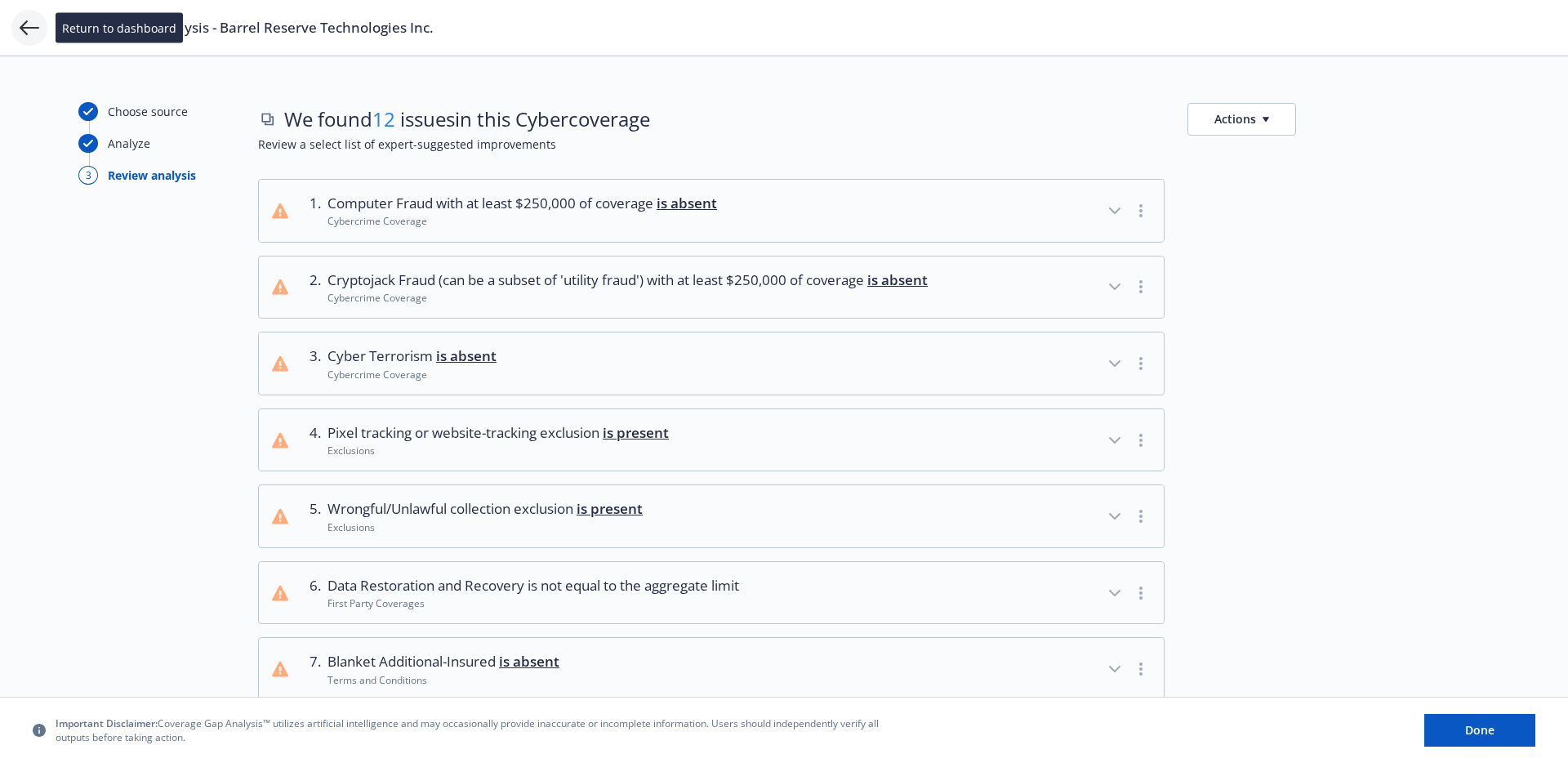
click at [27, 30] on icon at bounding box center [30, 28] width 20 height 20
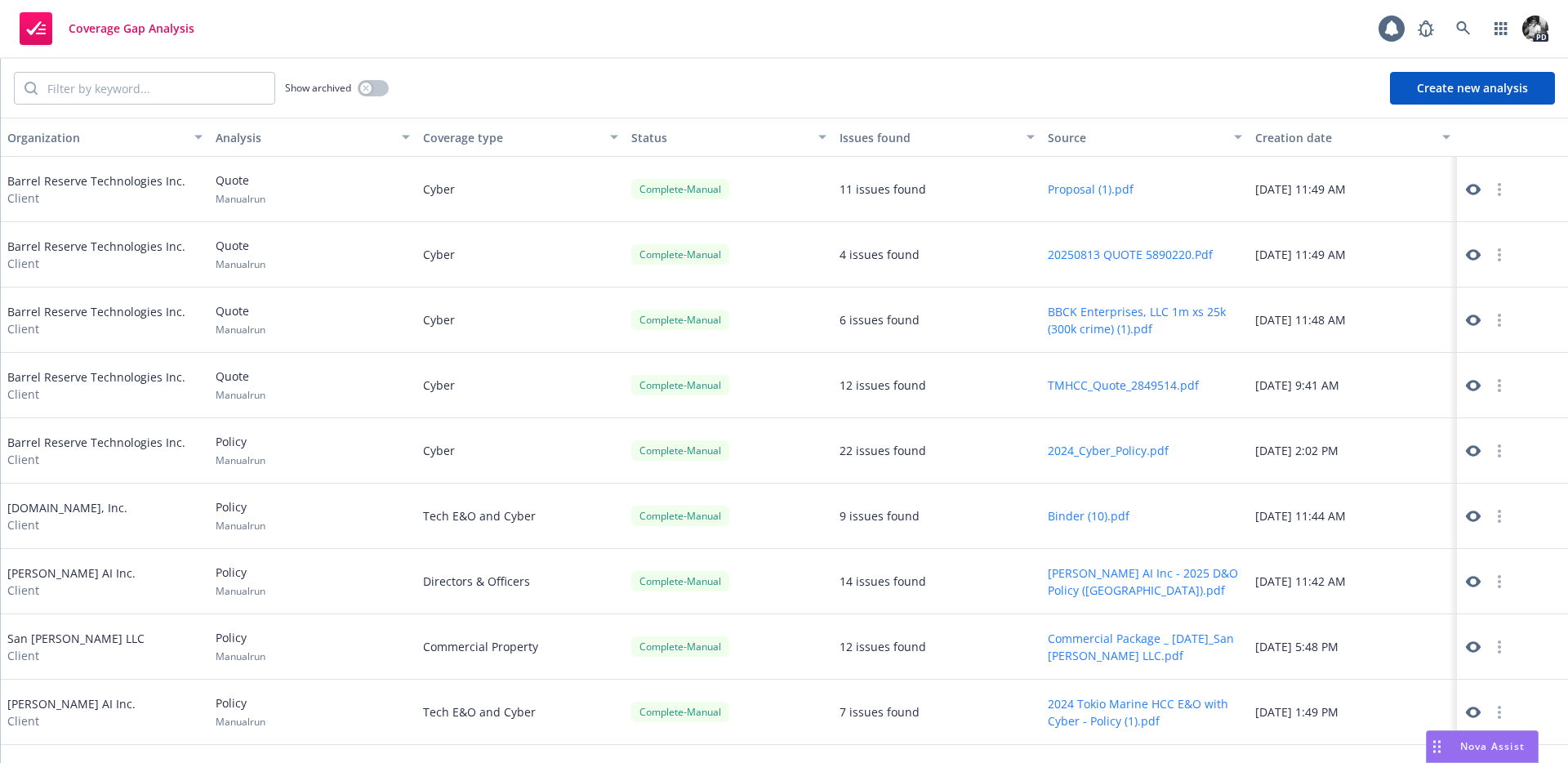
click at [1398, 327] on div "[DATE] 11:48 AM" at bounding box center [1353, 320] width 208 height 65
click at [1477, 320] on icon at bounding box center [1473, 320] width 15 height 11
click at [1473, 454] on icon at bounding box center [1473, 450] width 15 height 11
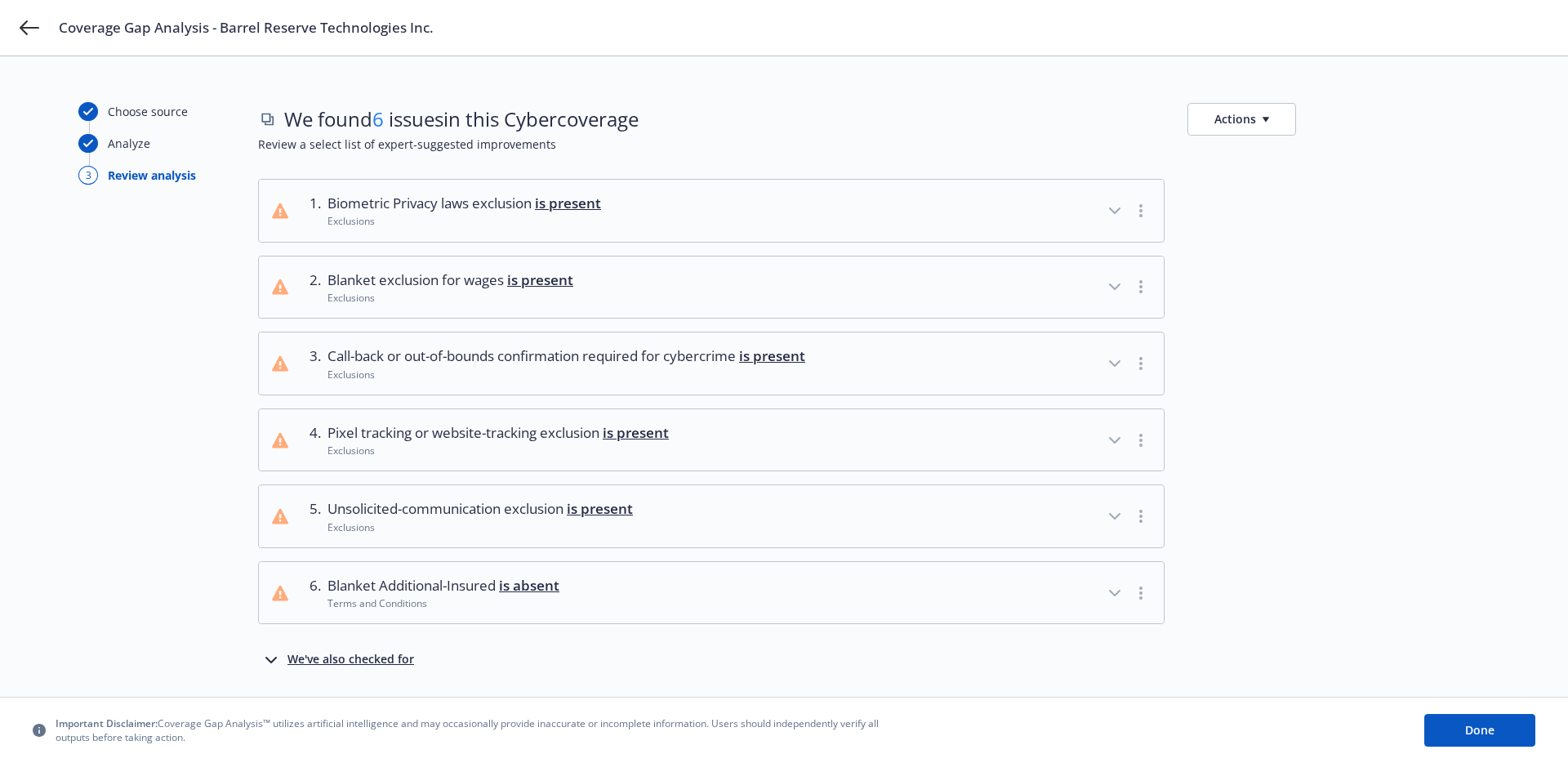
click at [592, 355] on span "Call-back or out-of-bounds confirmation required for cybercrime is present" at bounding box center [566, 356] width 478 height 21
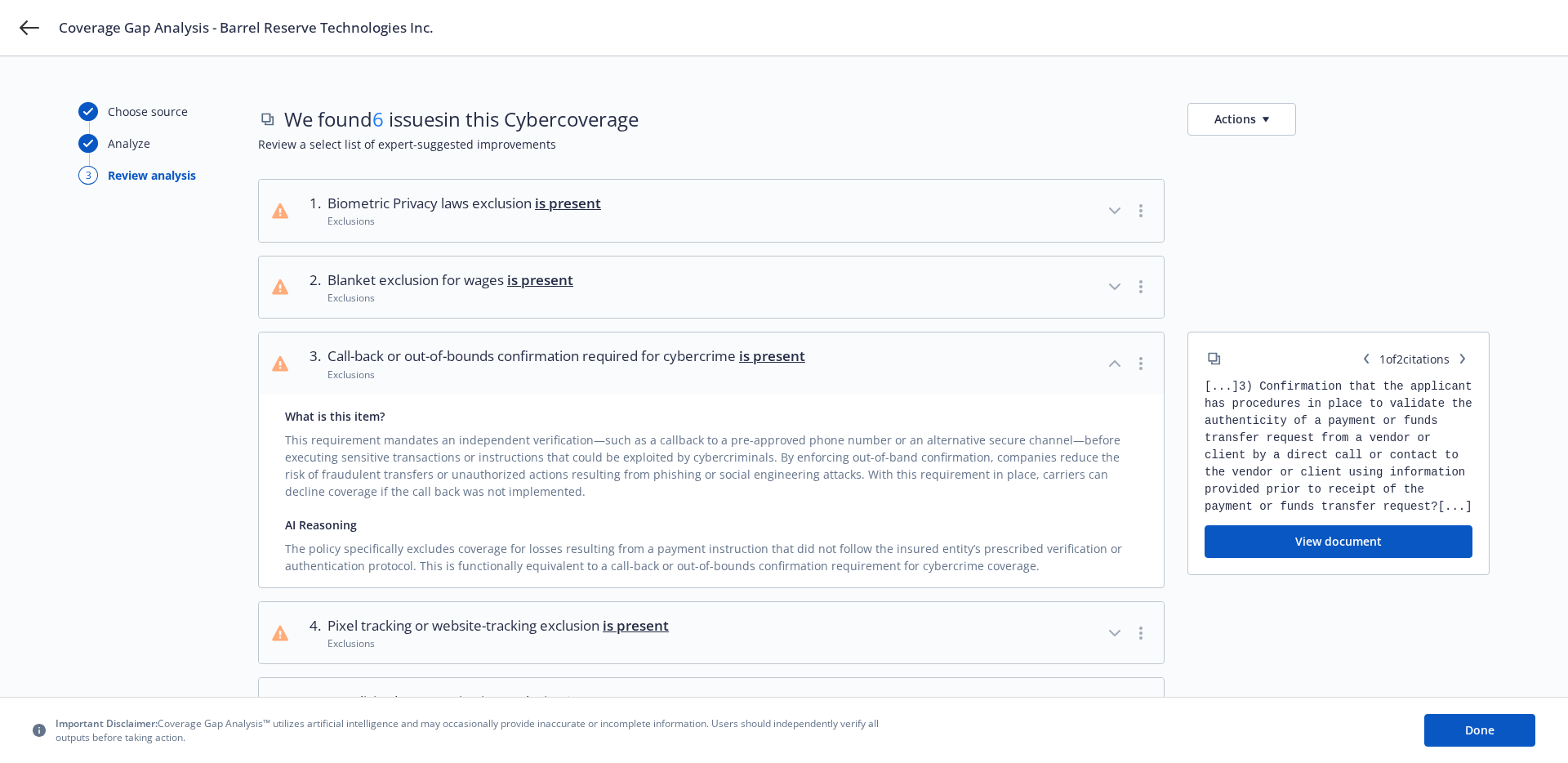
click at [592, 355] on span "Call-back or out-of-bounds confirmation required for cybercrime is present" at bounding box center [566, 356] width 478 height 21
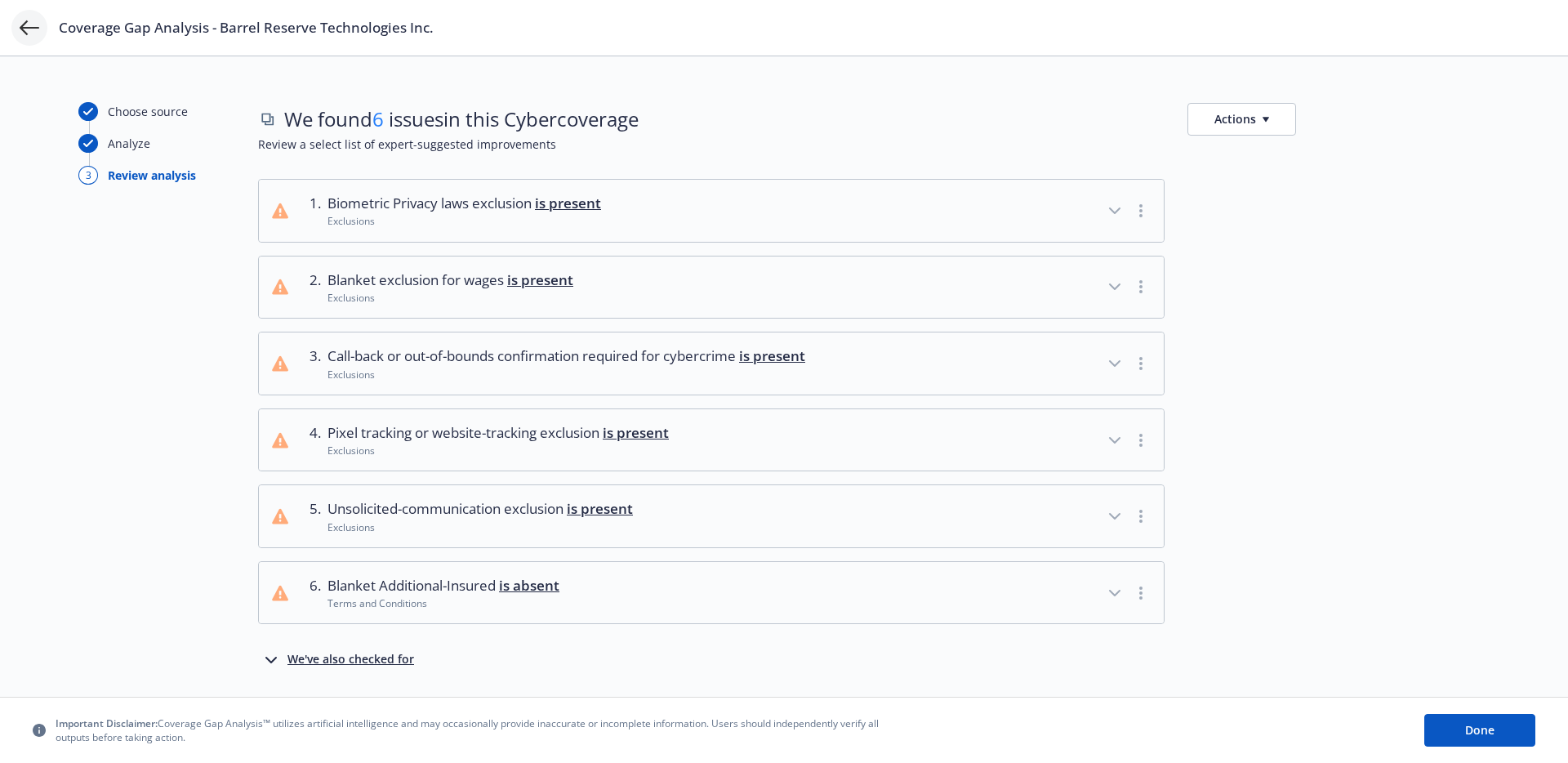
click at [31, 33] on icon at bounding box center [30, 28] width 20 height 20
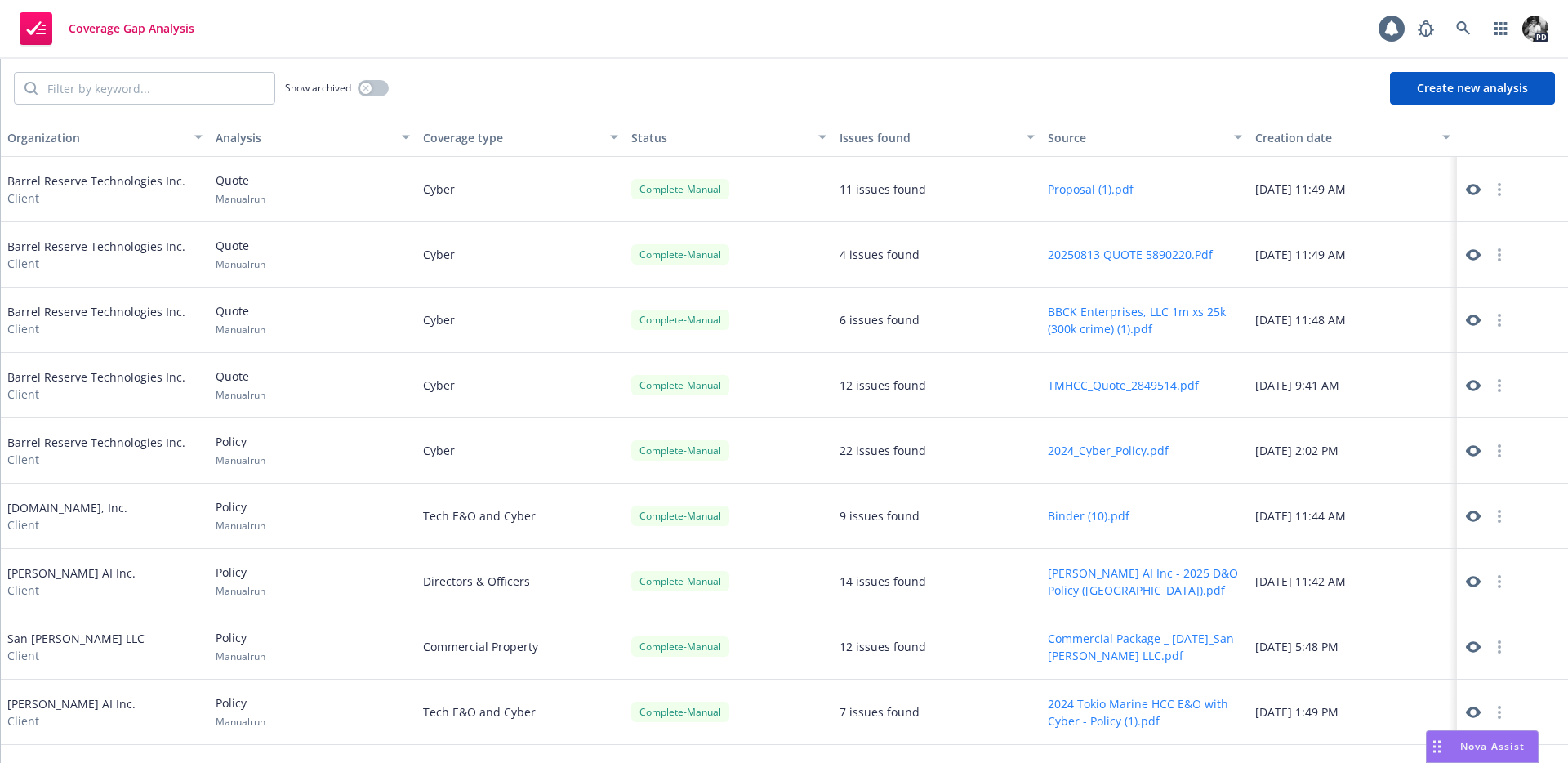
click at [1472, 189] on icon at bounding box center [1473, 189] width 15 height 15
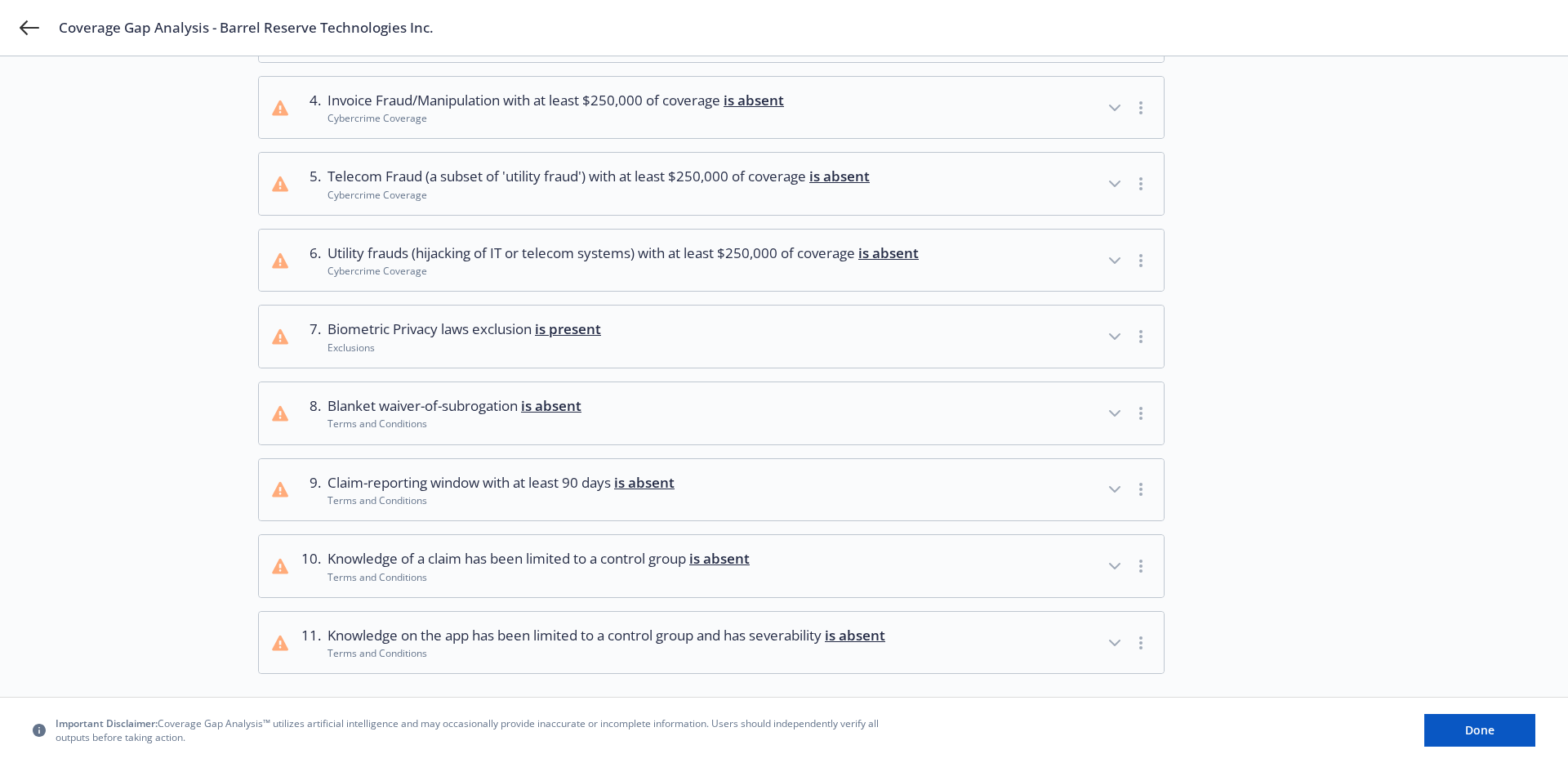
scroll to position [449, 0]
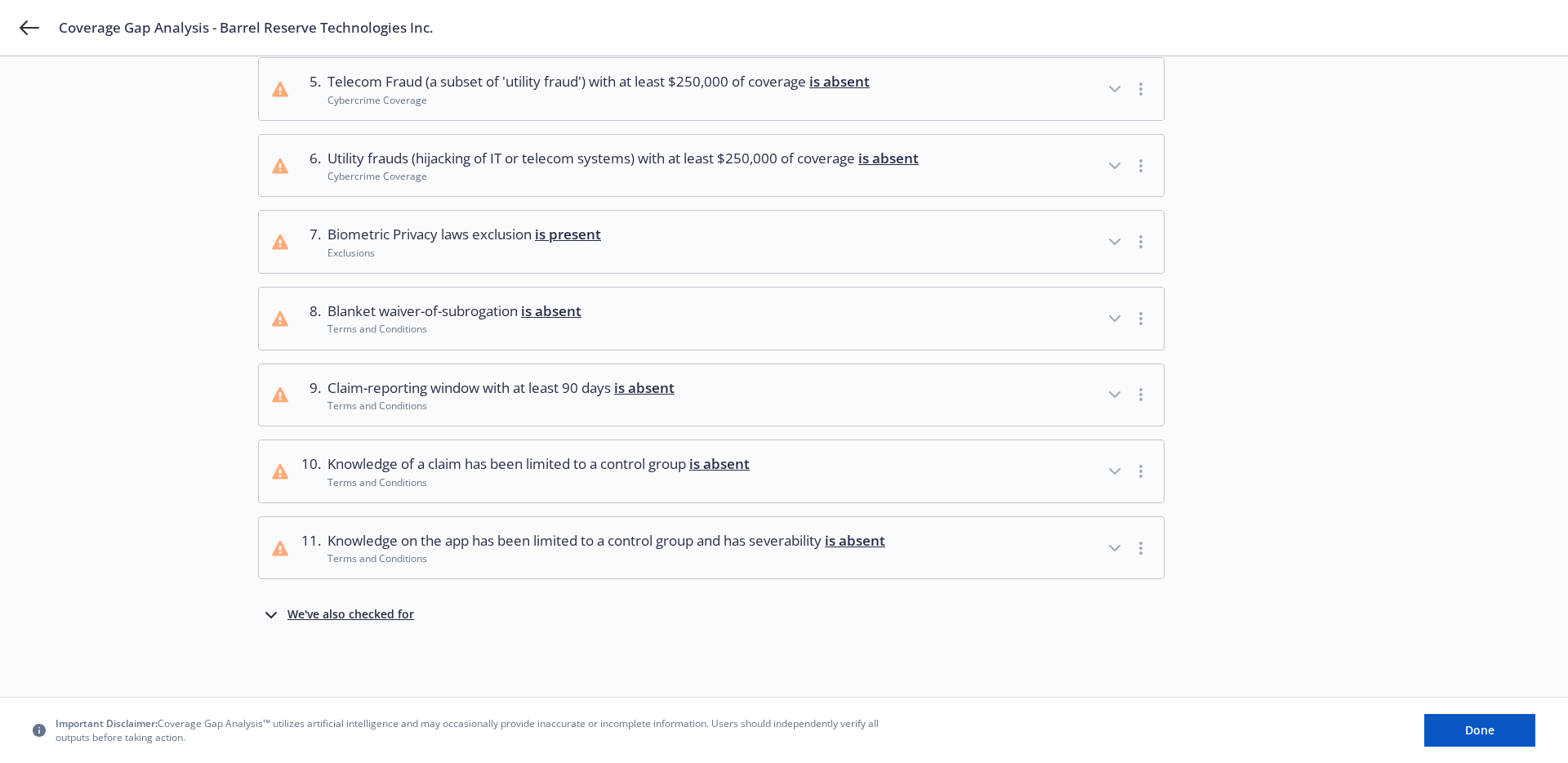
click at [375, 620] on div "We've also checked for" at bounding box center [351, 615] width 127 height 20
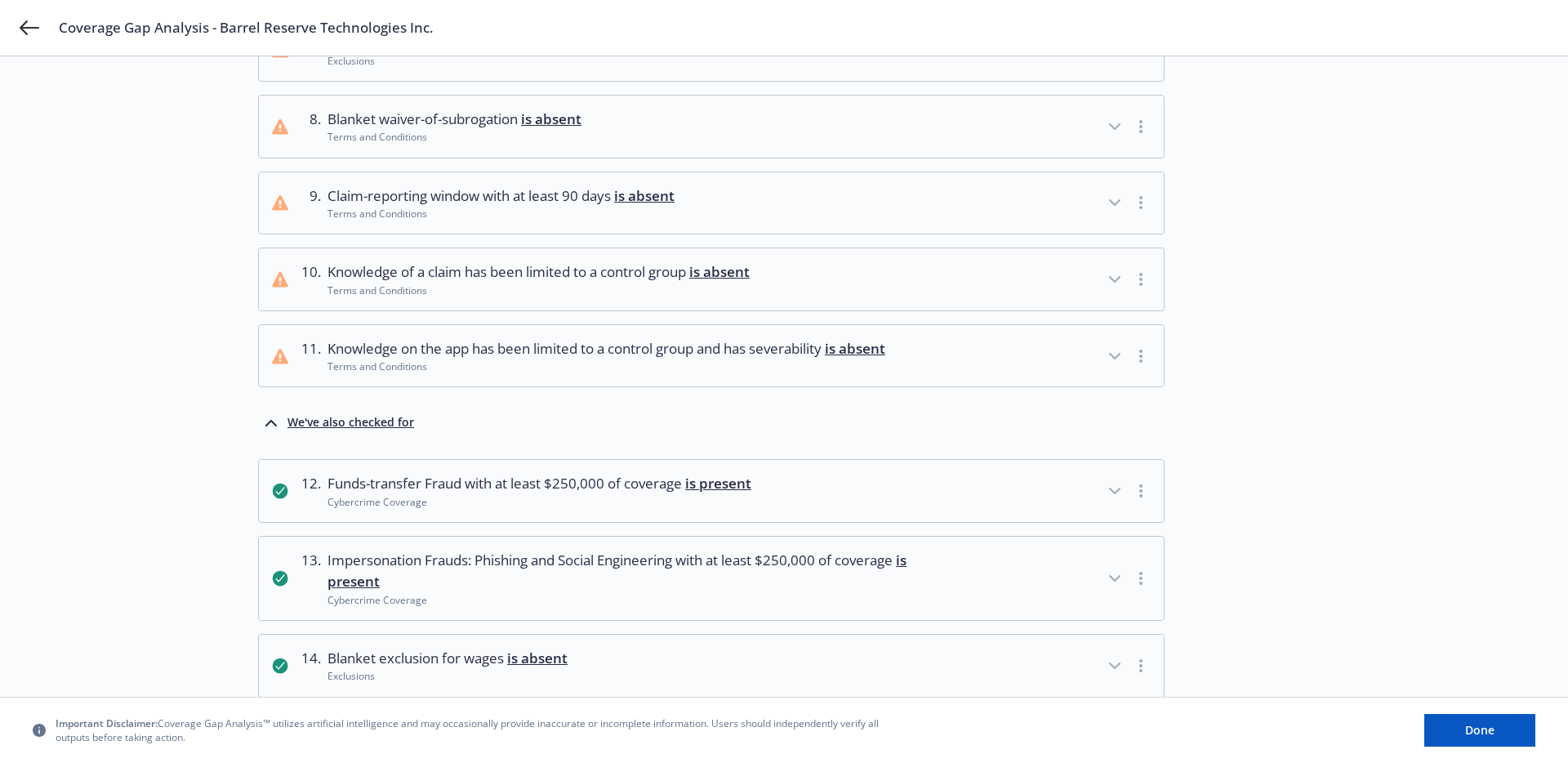
scroll to position [0, 0]
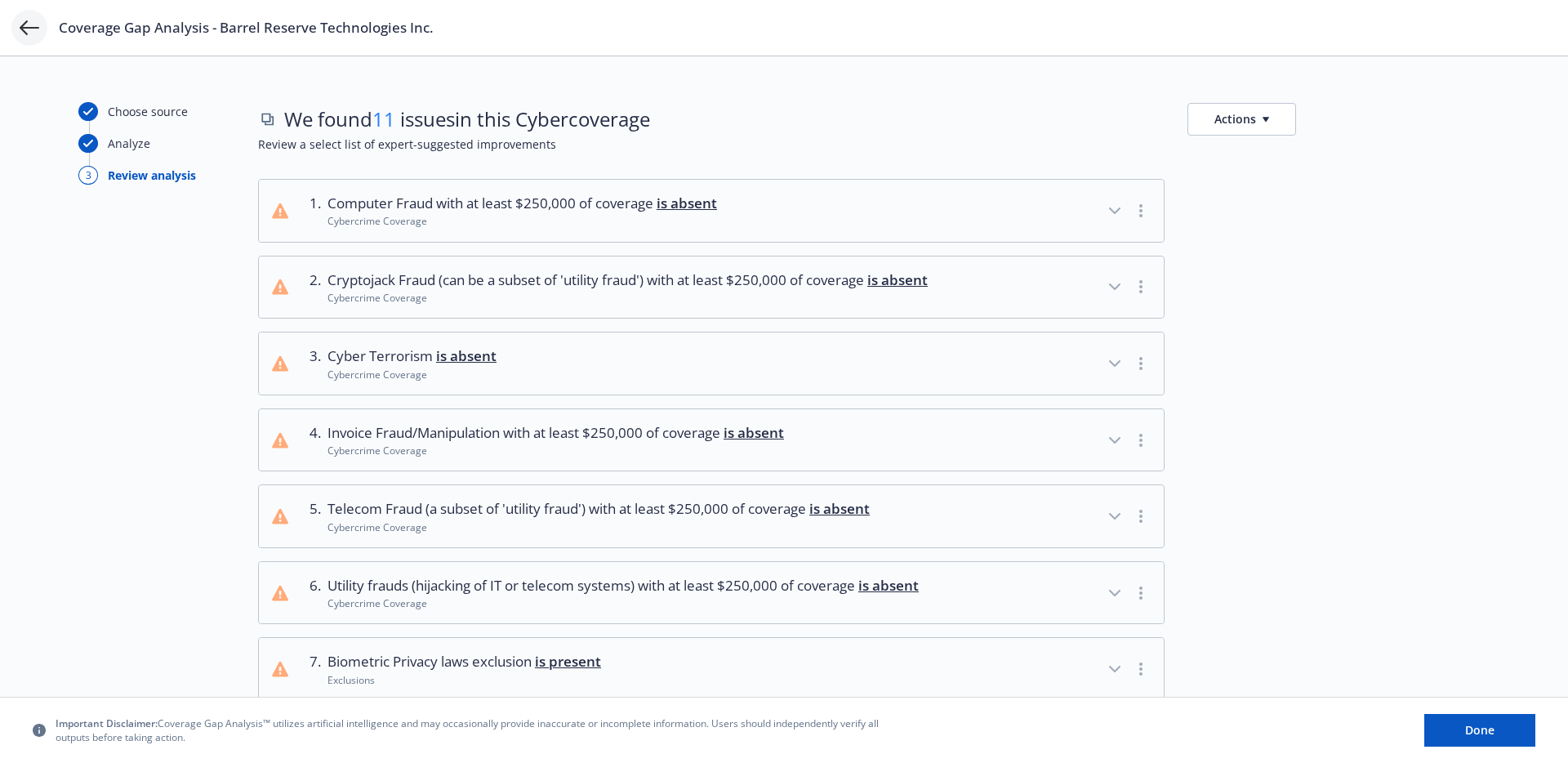
click at [30, 21] on icon at bounding box center [30, 28] width 20 height 20
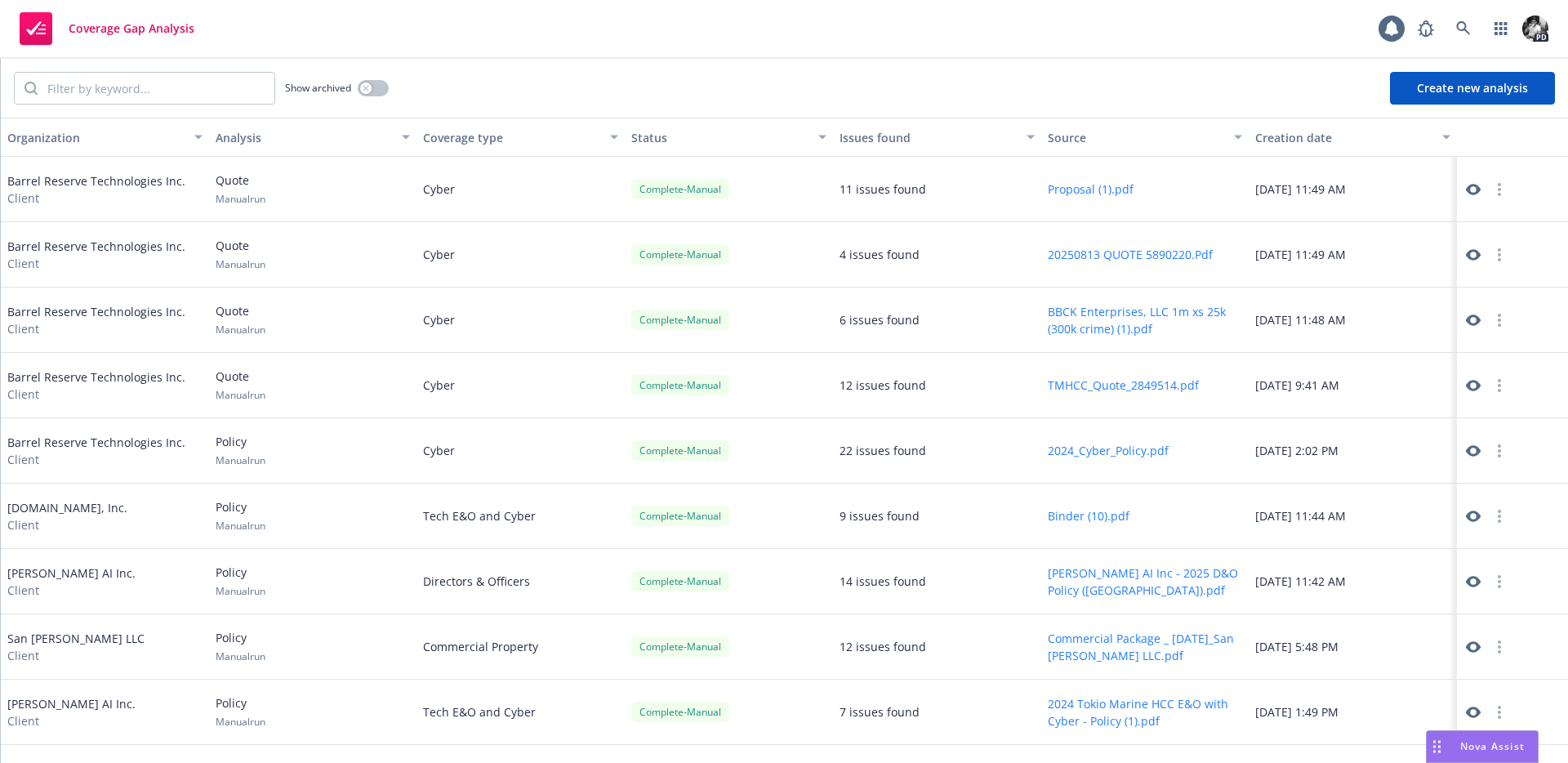
click at [1104, 198] on div "Proposal (1).pdf" at bounding box center [1146, 189] width 208 height 65
click at [1089, 189] on button "Proposal (1).pdf" at bounding box center [1090, 189] width 86 height 17
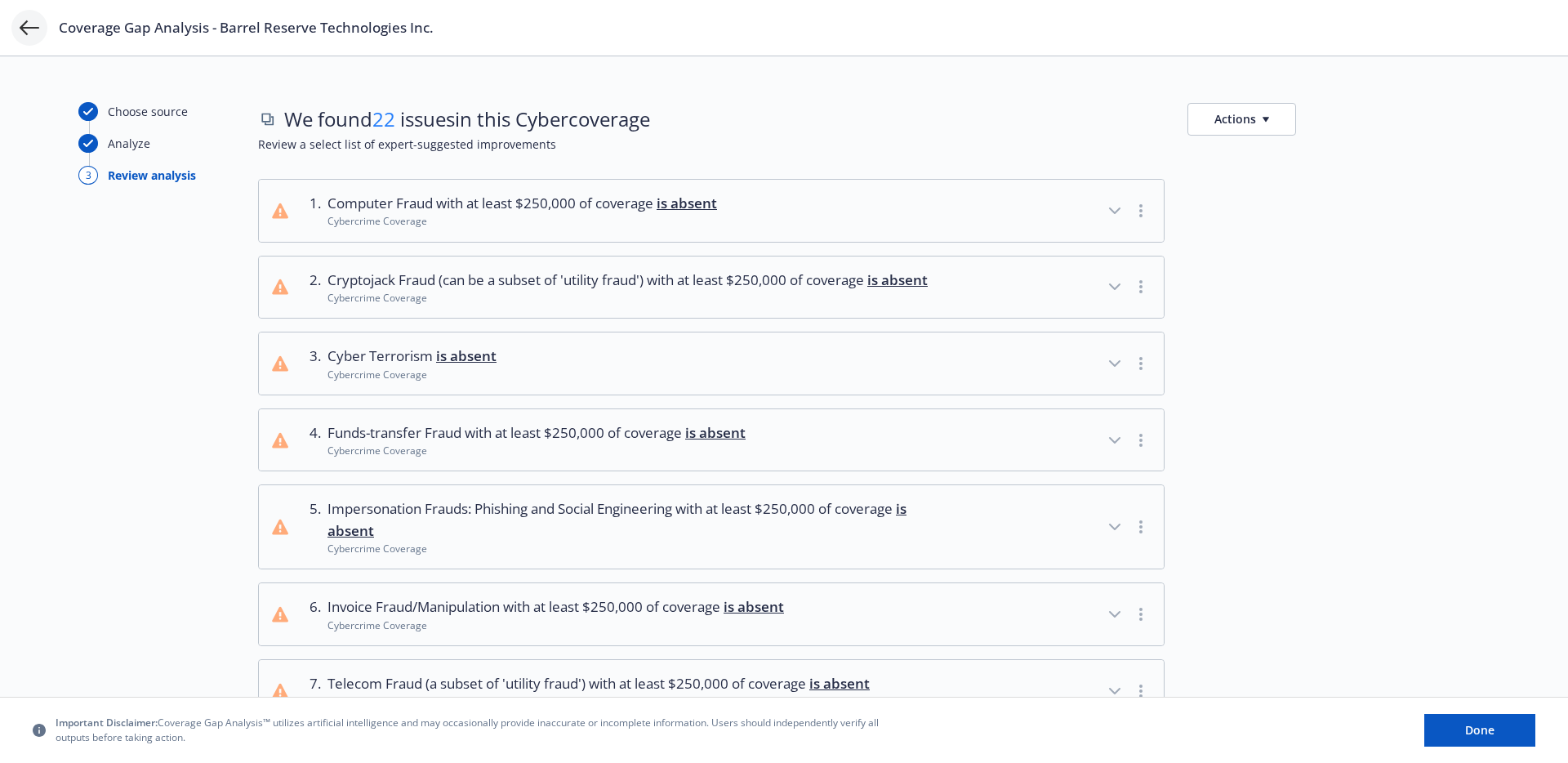
click at [22, 23] on icon at bounding box center [30, 28] width 20 height 20
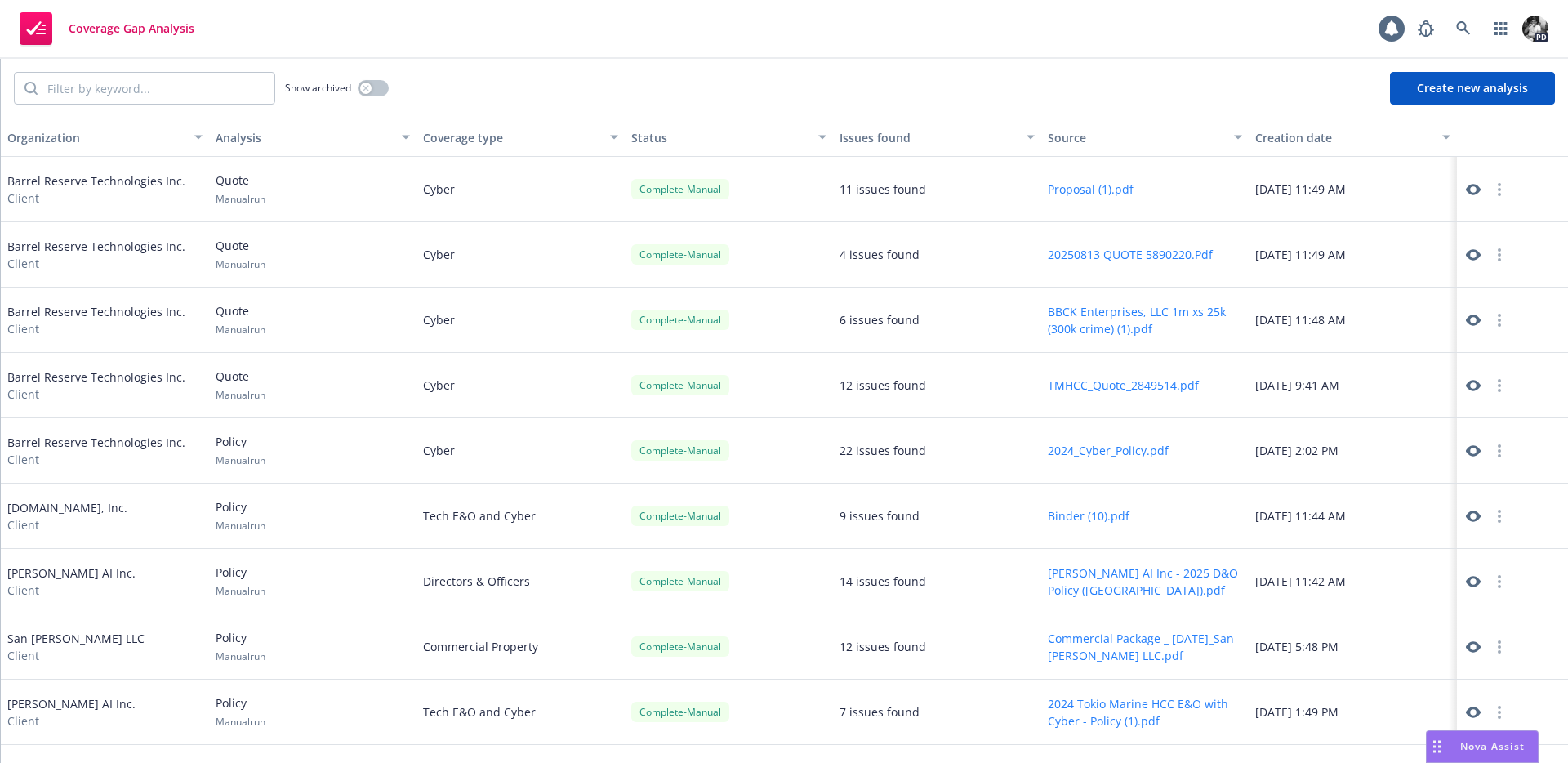
click at [1126, 390] on button "TMHCC_Quote_2849514.pdf" at bounding box center [1123, 385] width 151 height 17
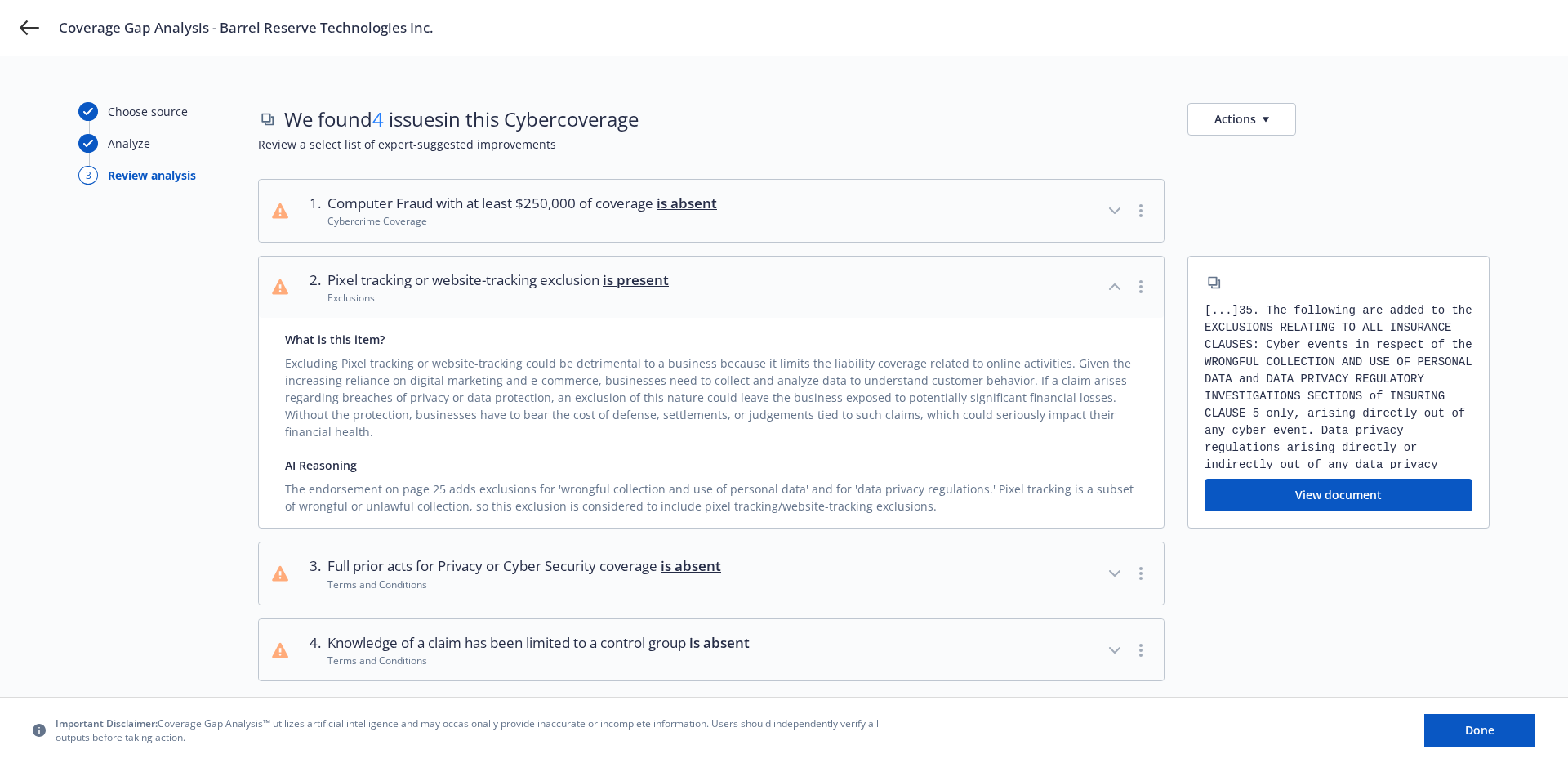
click at [14, 34] on div "Coverage Gap Analysis - Barrel Reserve Technologies Inc." at bounding box center [784, 28] width 1568 height 56
click at [786, 266] on button "2 . Pixel tracking or website-tracking exclusion is present Exclusions" at bounding box center [711, 287] width 905 height 62
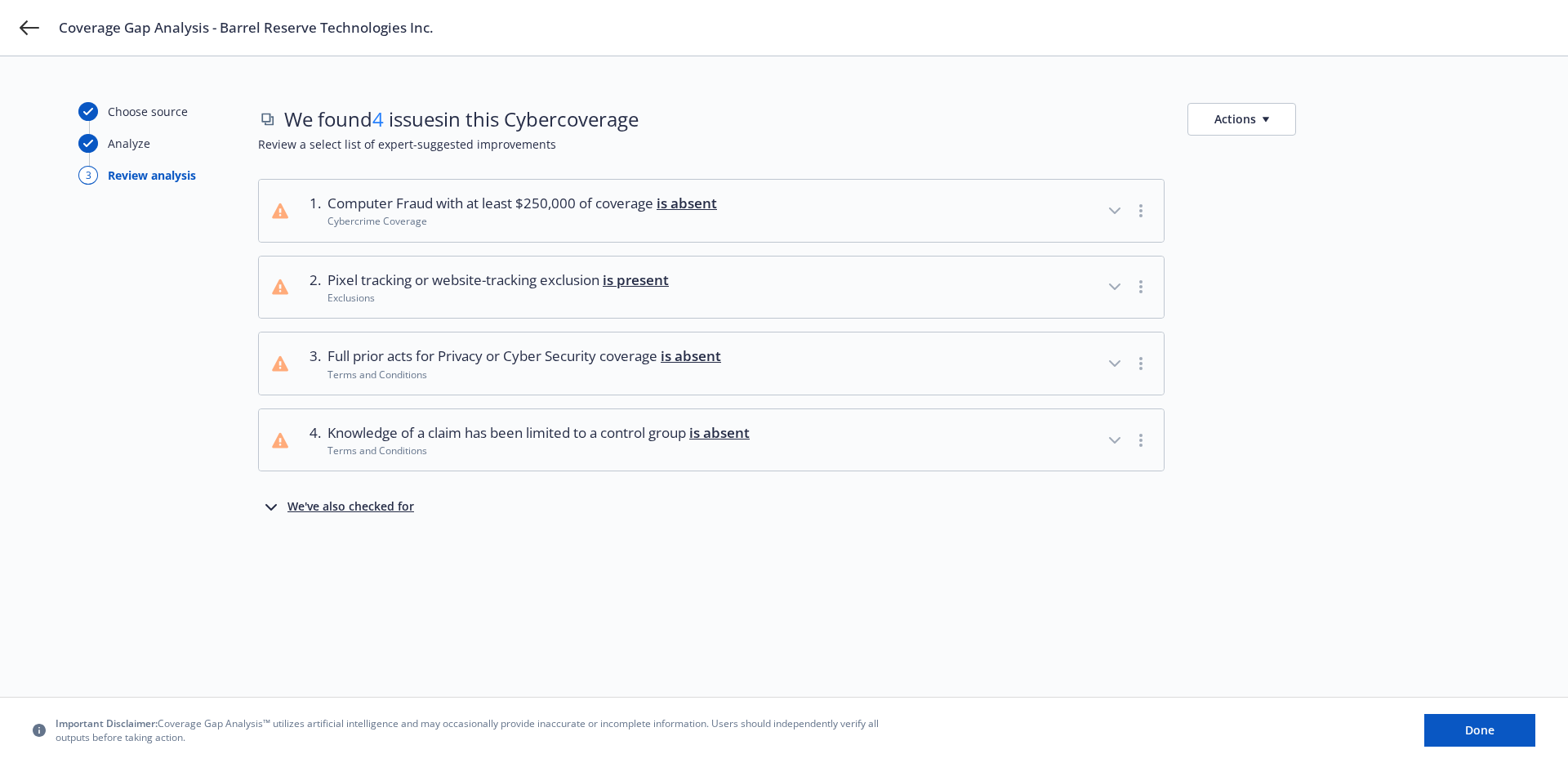
click at [667, 214] on div "Cybercrime Coverage" at bounding box center [522, 221] width 389 height 14
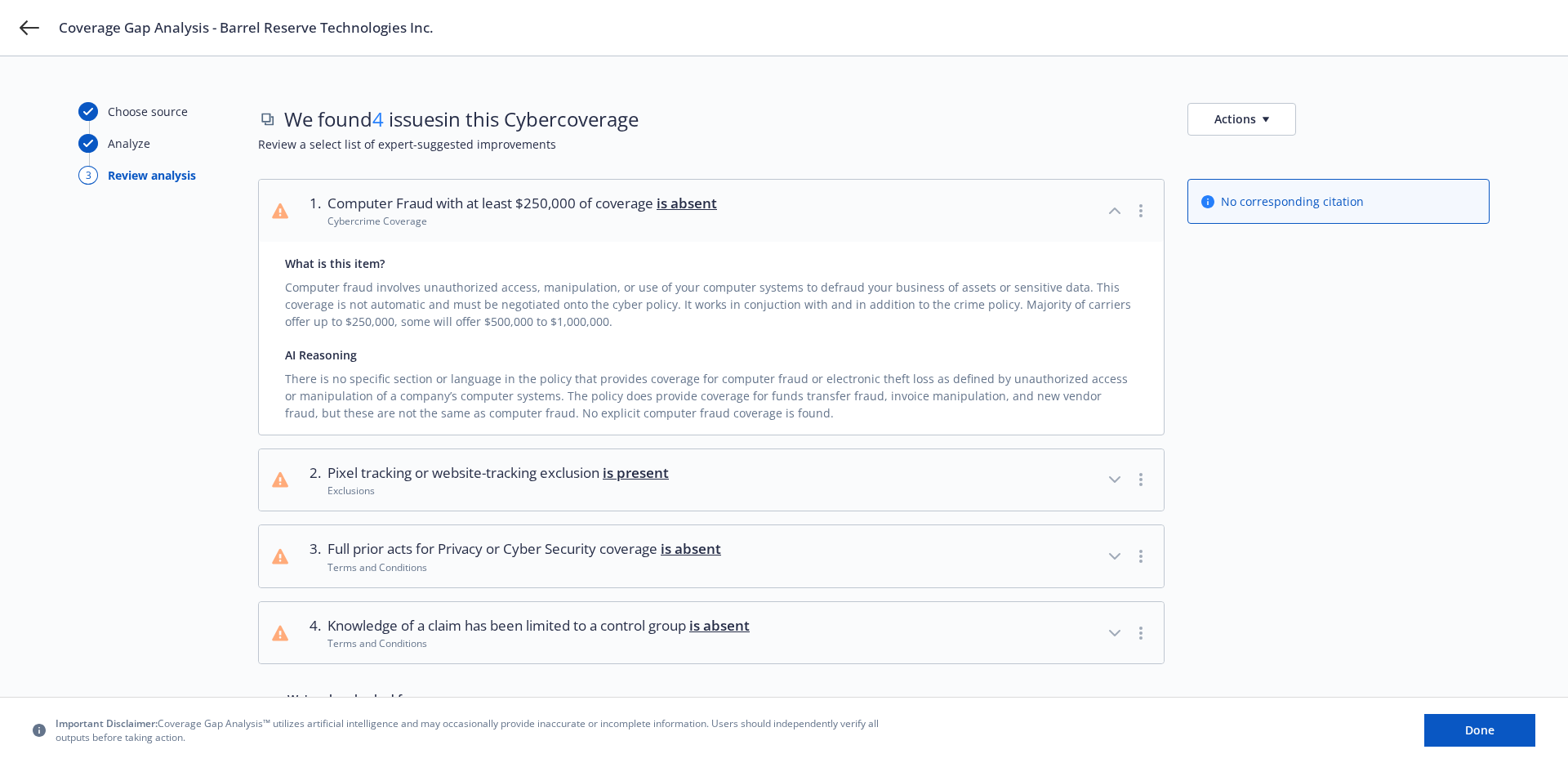
click at [667, 214] on div "Cybercrime Coverage" at bounding box center [522, 221] width 389 height 14
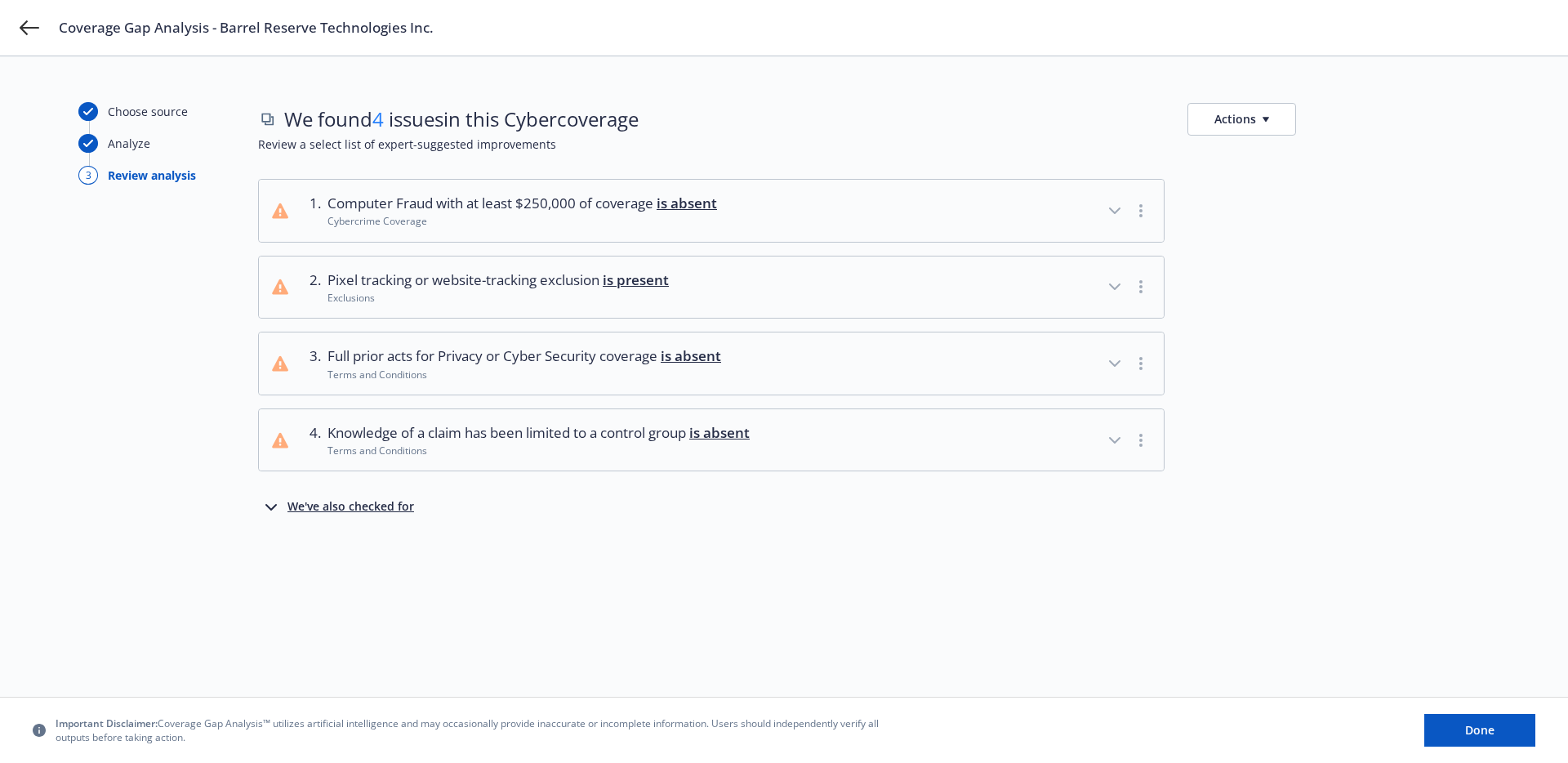
click at [24, 17] on div "Coverage Gap Analysis - Barrel Reserve Technologies Inc." at bounding box center [784, 28] width 1568 height 56
click at [24, 25] on icon at bounding box center [30, 28] width 20 height 20
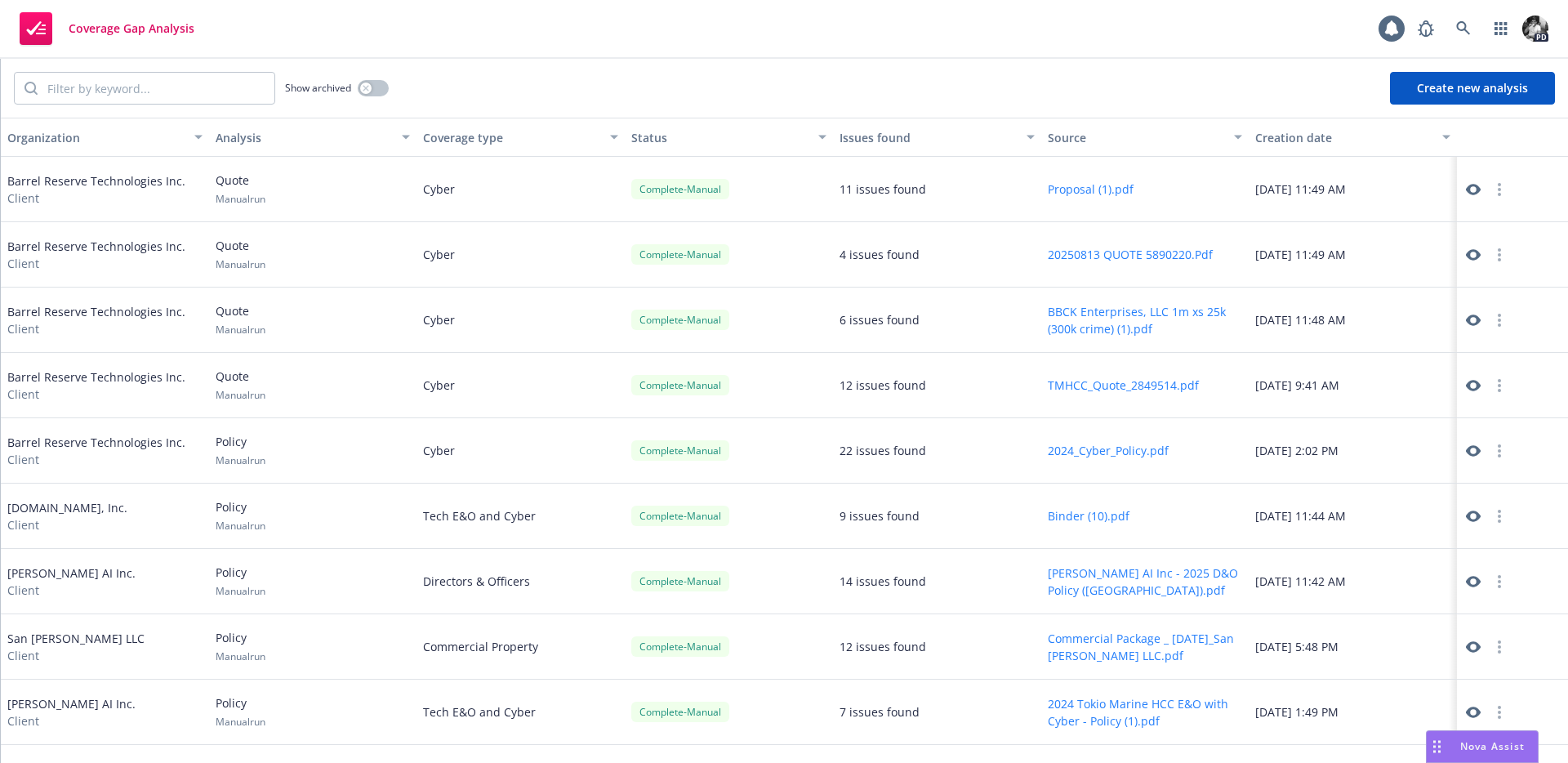
click at [1472, 189] on icon at bounding box center [1473, 189] width 15 height 15
